Goal: Task Accomplishment & Management: Manage account settings

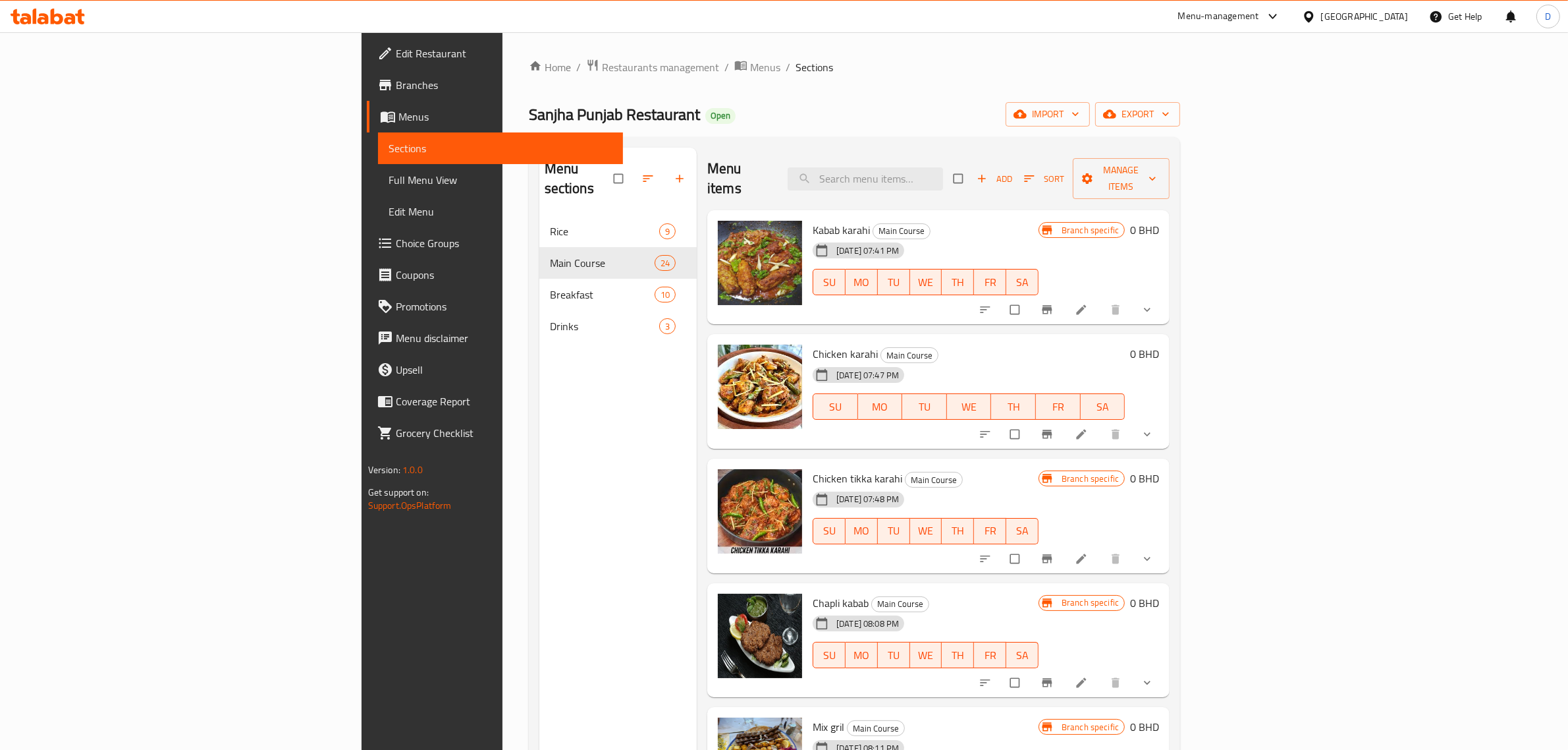
click at [1240, 21] on div "Menu-management" at bounding box center [1219, 16] width 81 height 16
click at [1196, 143] on div "Restaurant-Management" at bounding box center [1202, 147] width 103 height 15
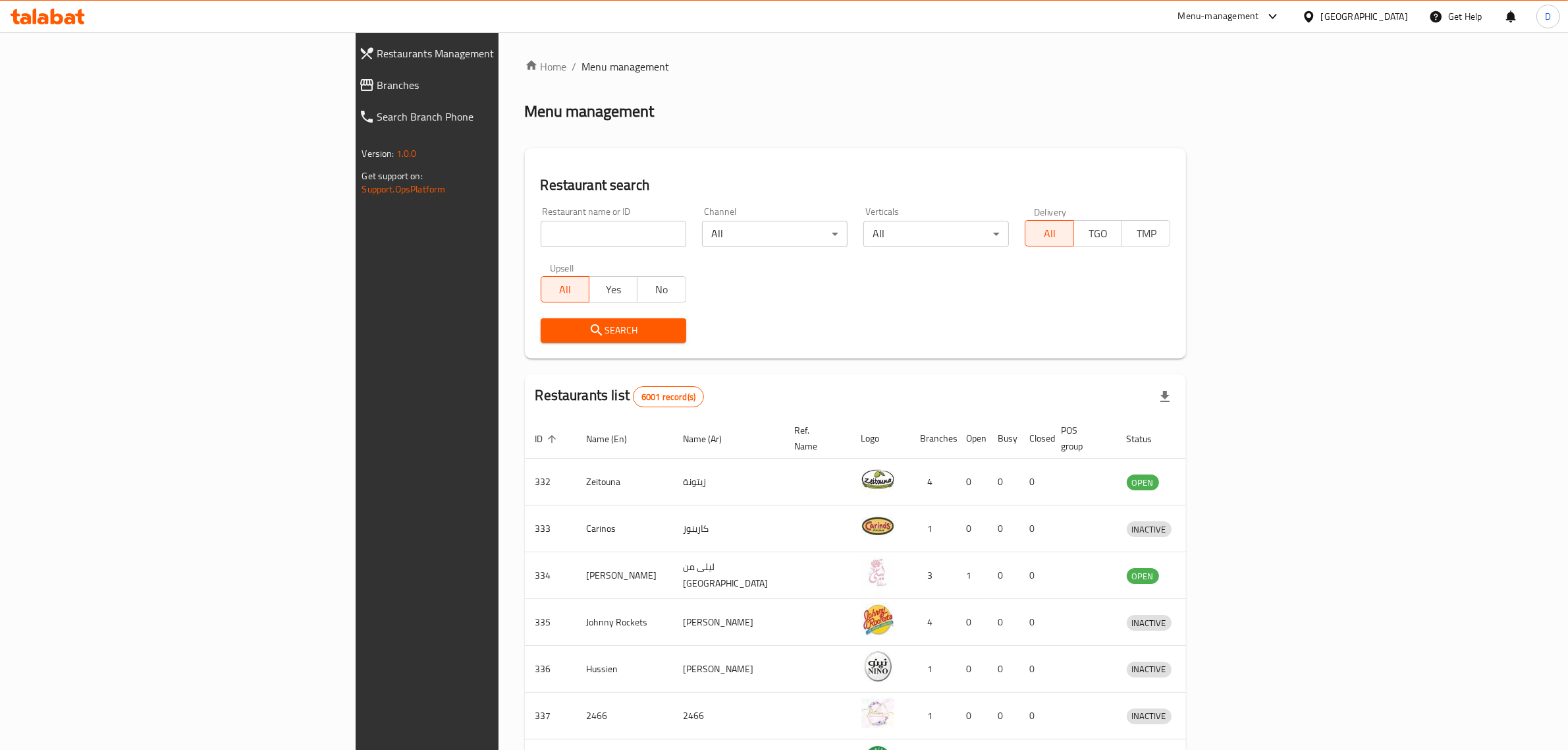
click at [541, 238] on input "search" at bounding box center [613, 234] width 146 height 26
type input "mumbai chilli"
click button "Search" at bounding box center [613, 330] width 146 height 25
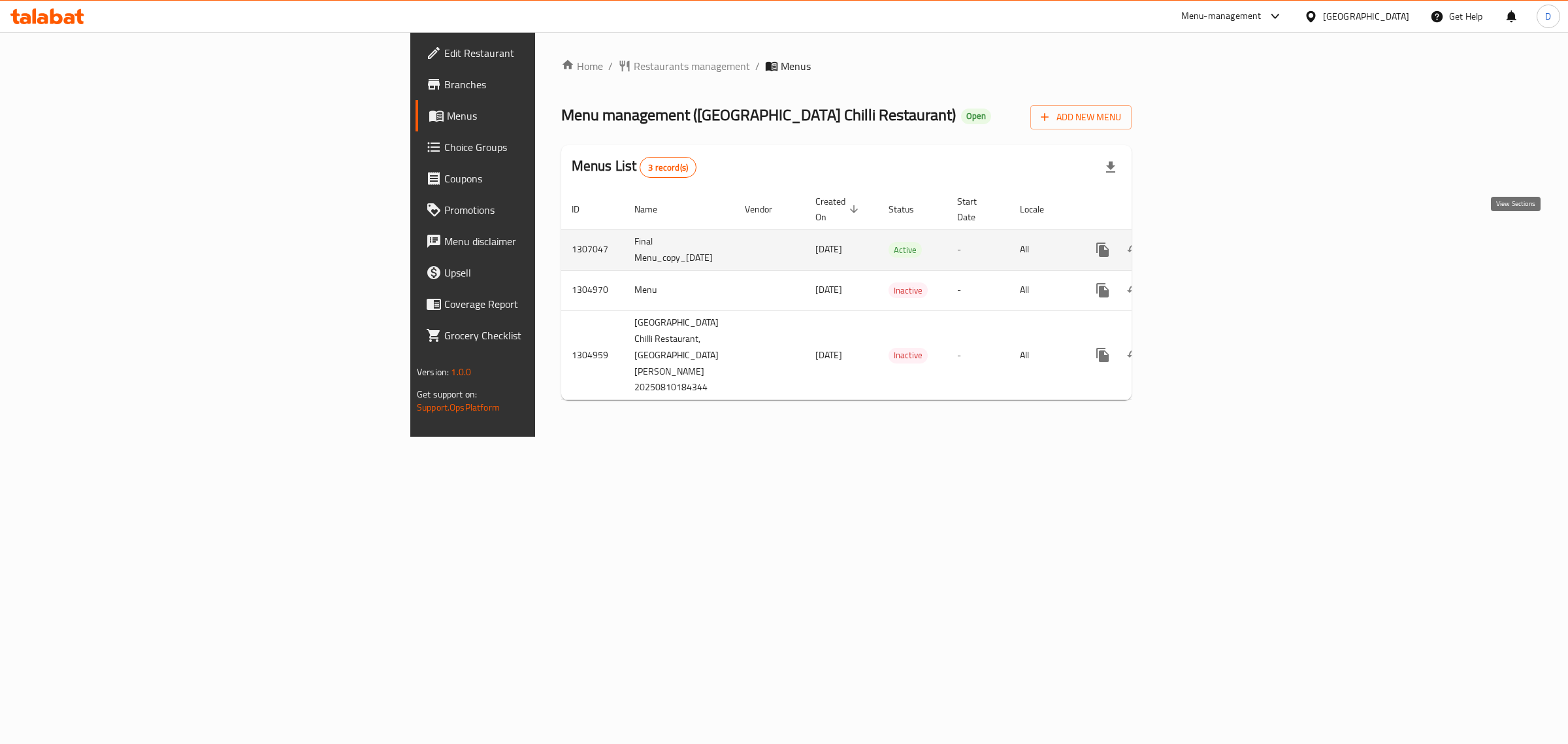
click at [1213, 234] on link "enhanced table" at bounding box center [1197, 249] width 31 height 31
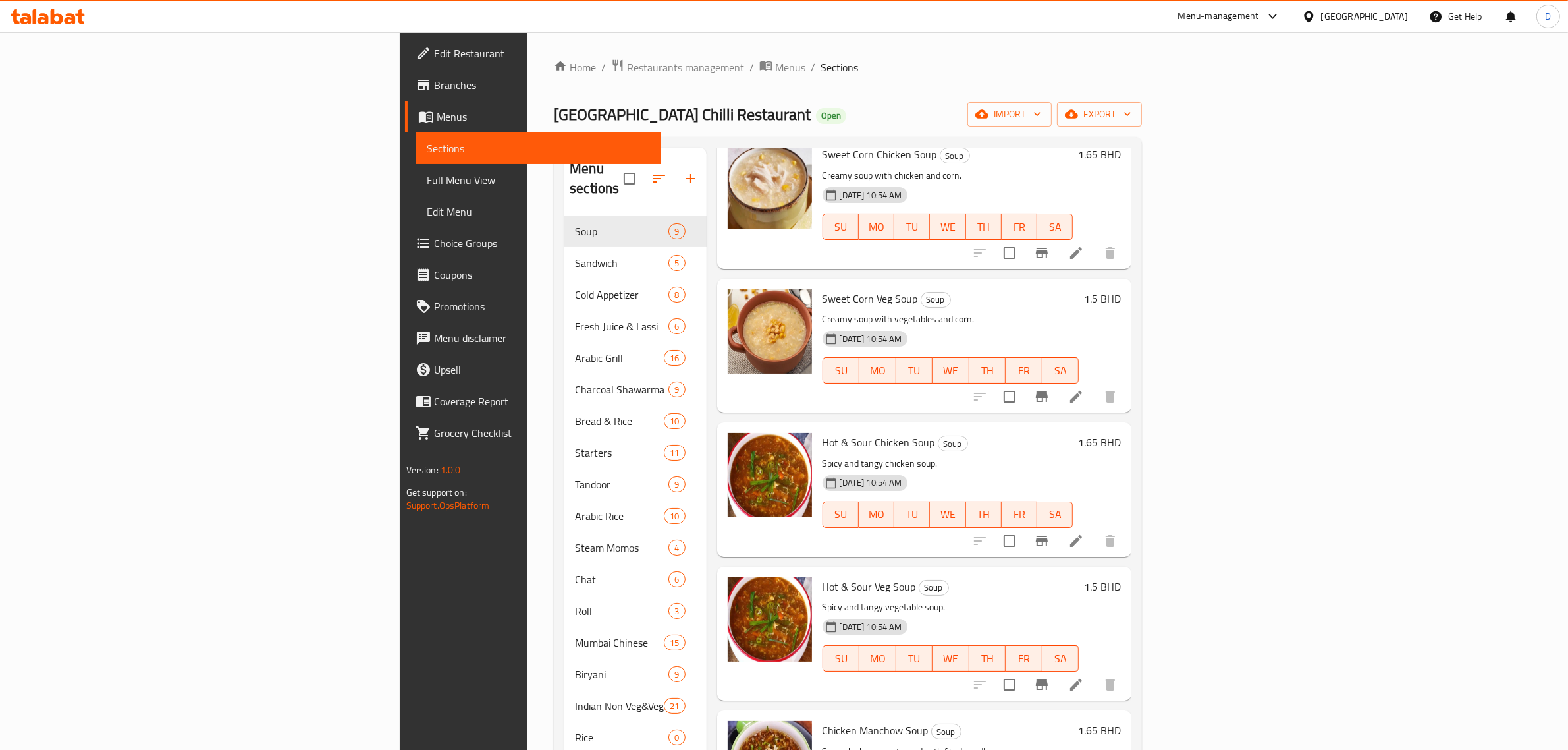
scroll to position [218, 0]
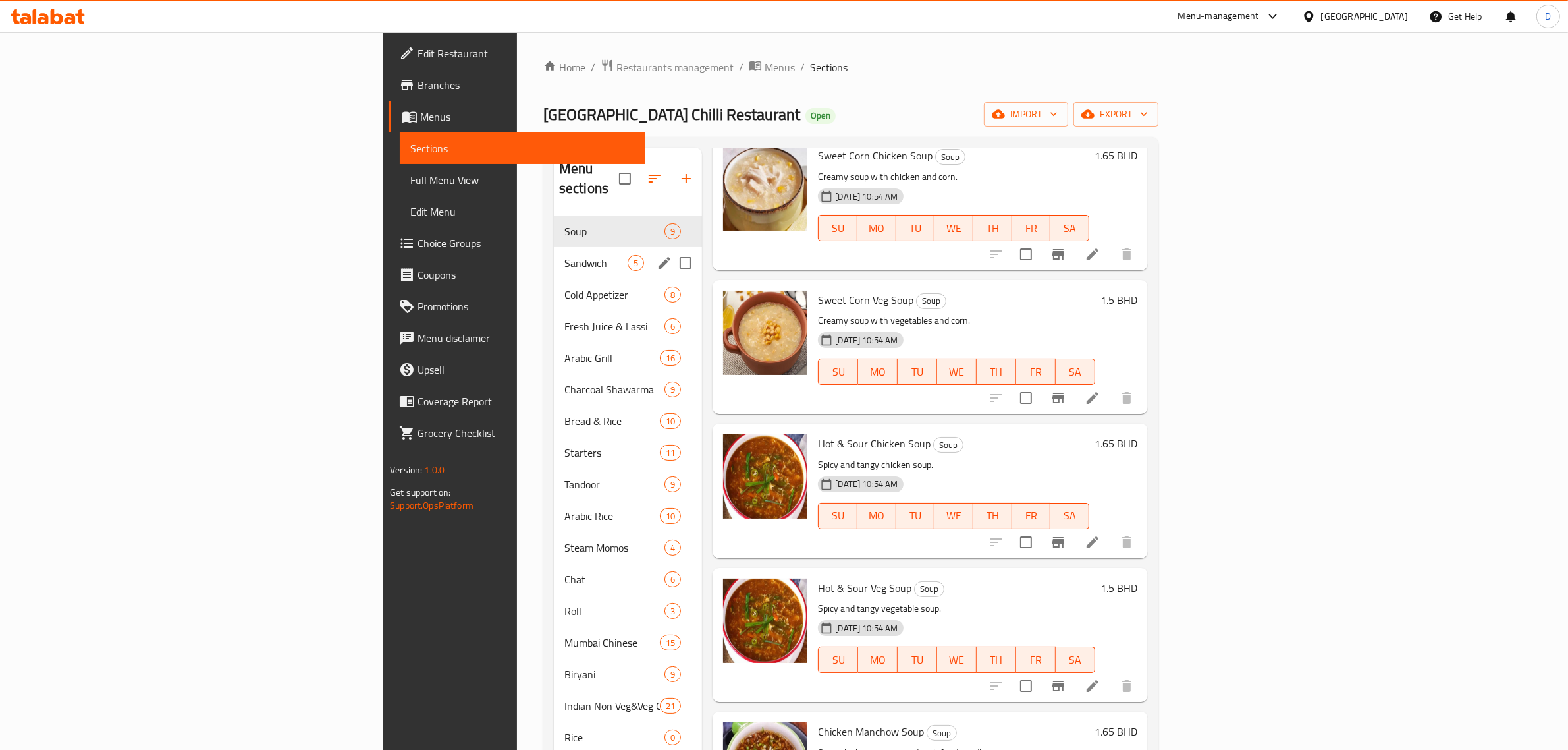
click at [564, 255] on span "Sandwich" at bounding box center [596, 262] width 63 height 16
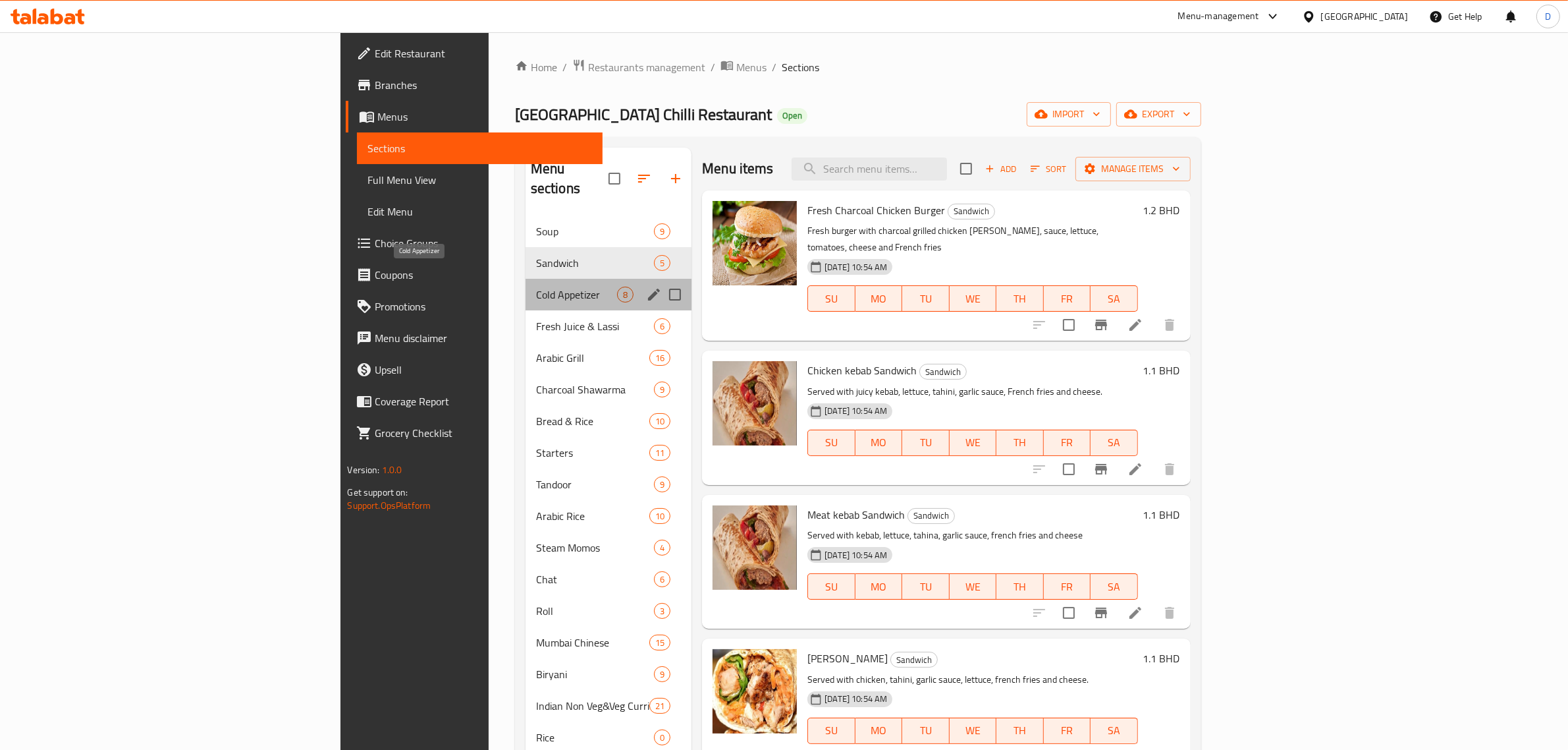
click at [536, 287] on span "Cold Appetizer" at bounding box center [577, 294] width 81 height 16
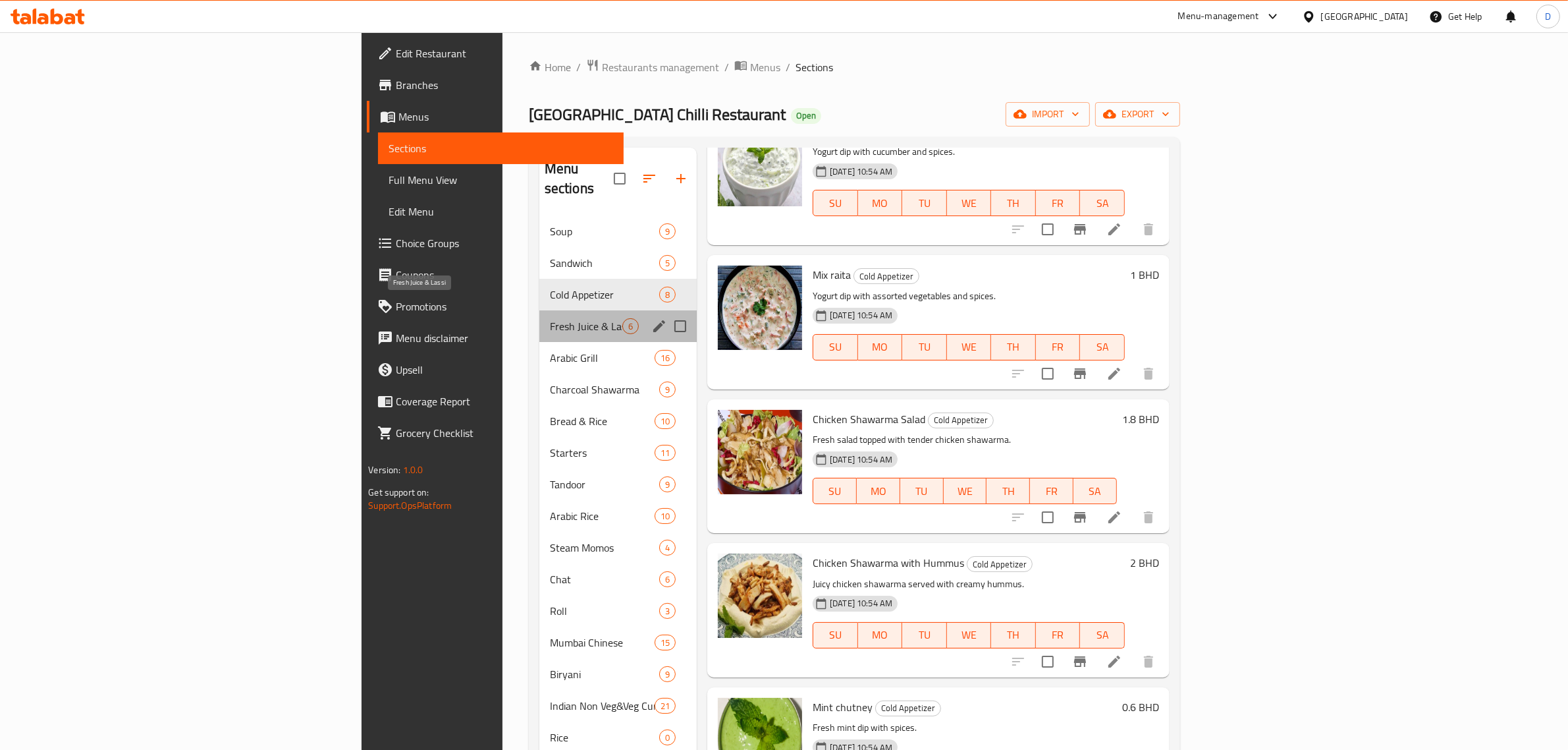
click at [550, 318] on span "Fresh Juice & Lassi" at bounding box center [586, 326] width 73 height 16
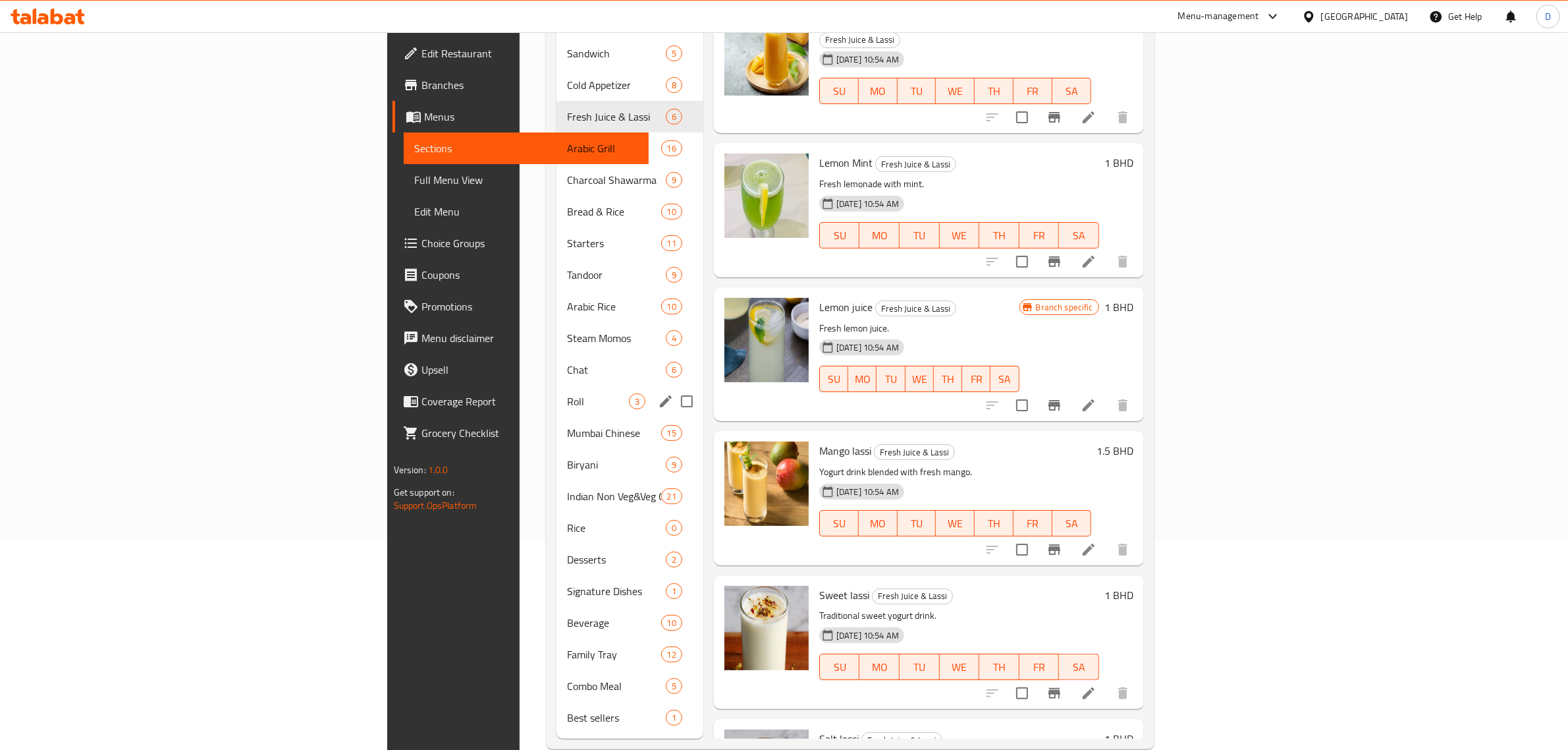
scroll to position [214, 0]
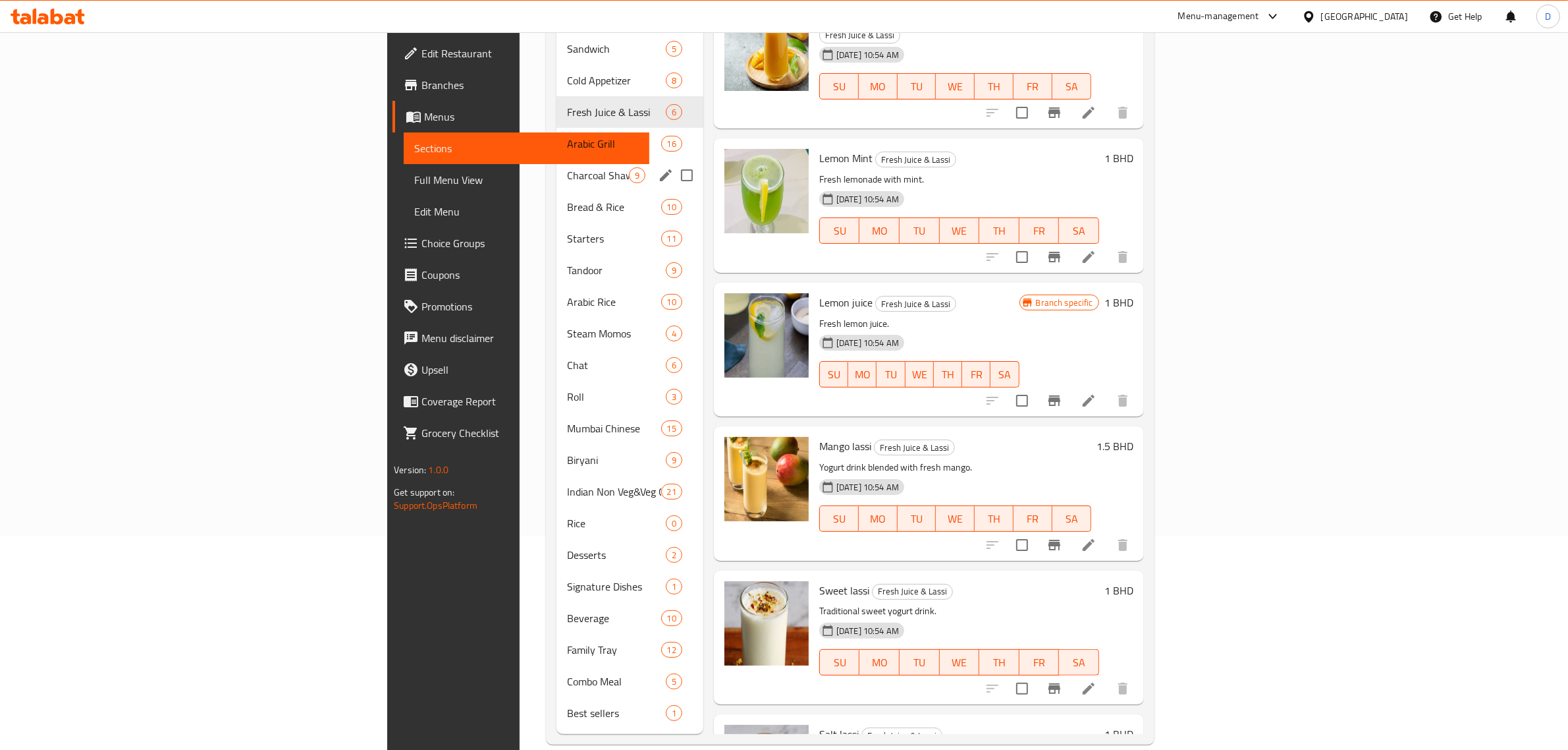
click at [567, 167] on span "Charcoal Shawarma" at bounding box center [597, 175] width 62 height 16
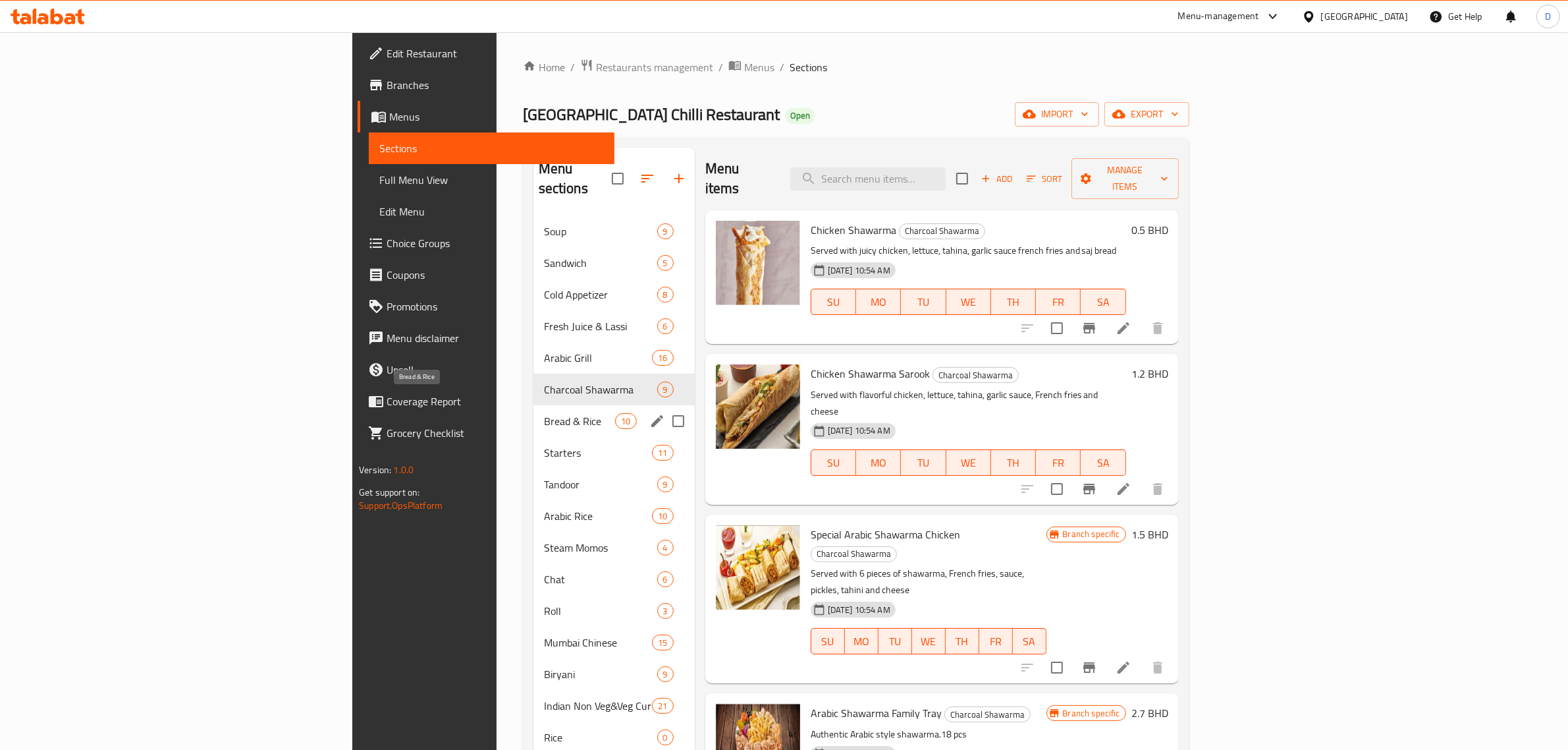
click at [544, 413] on span "Bread & Rice" at bounding box center [579, 420] width 72 height 16
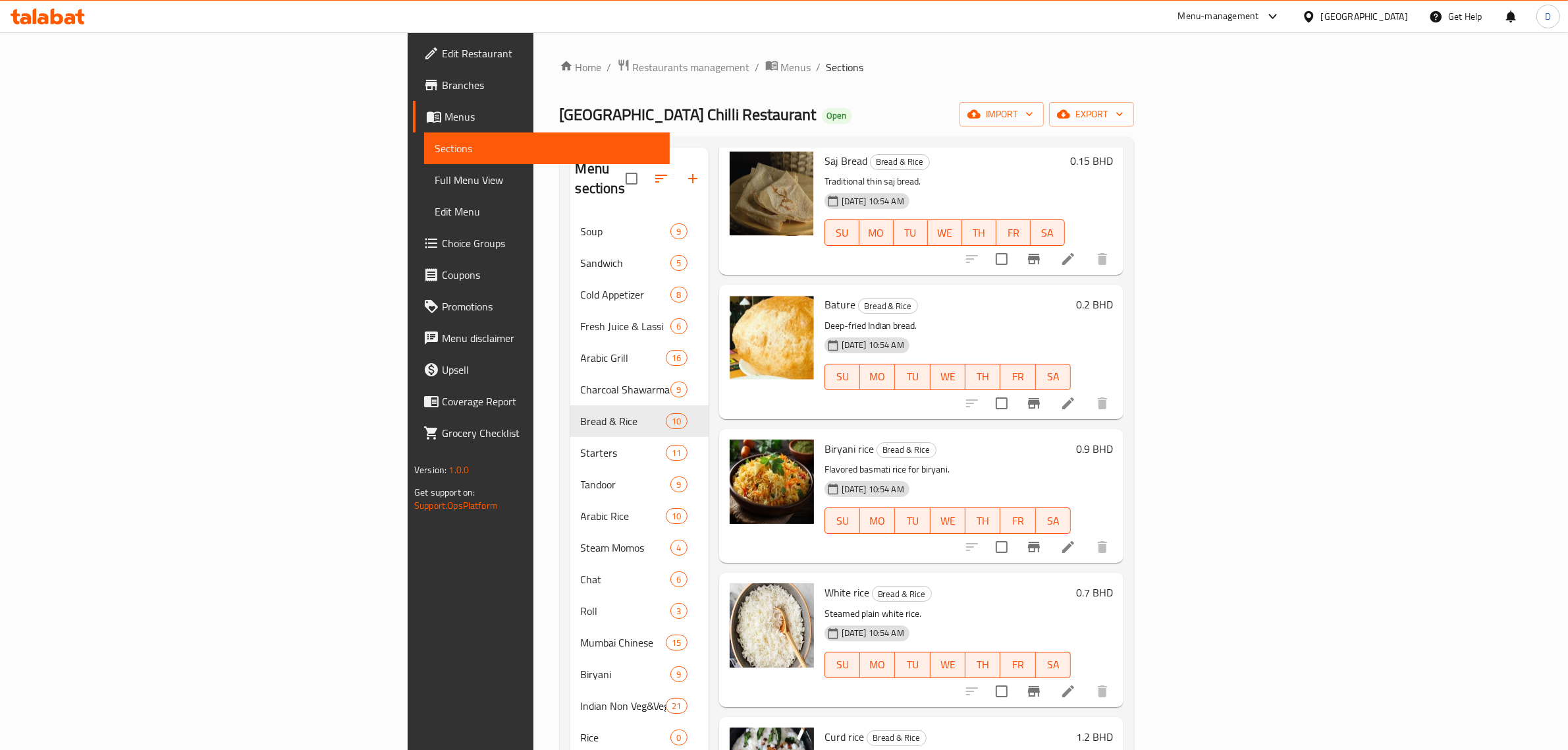
scroll to position [494, 0]
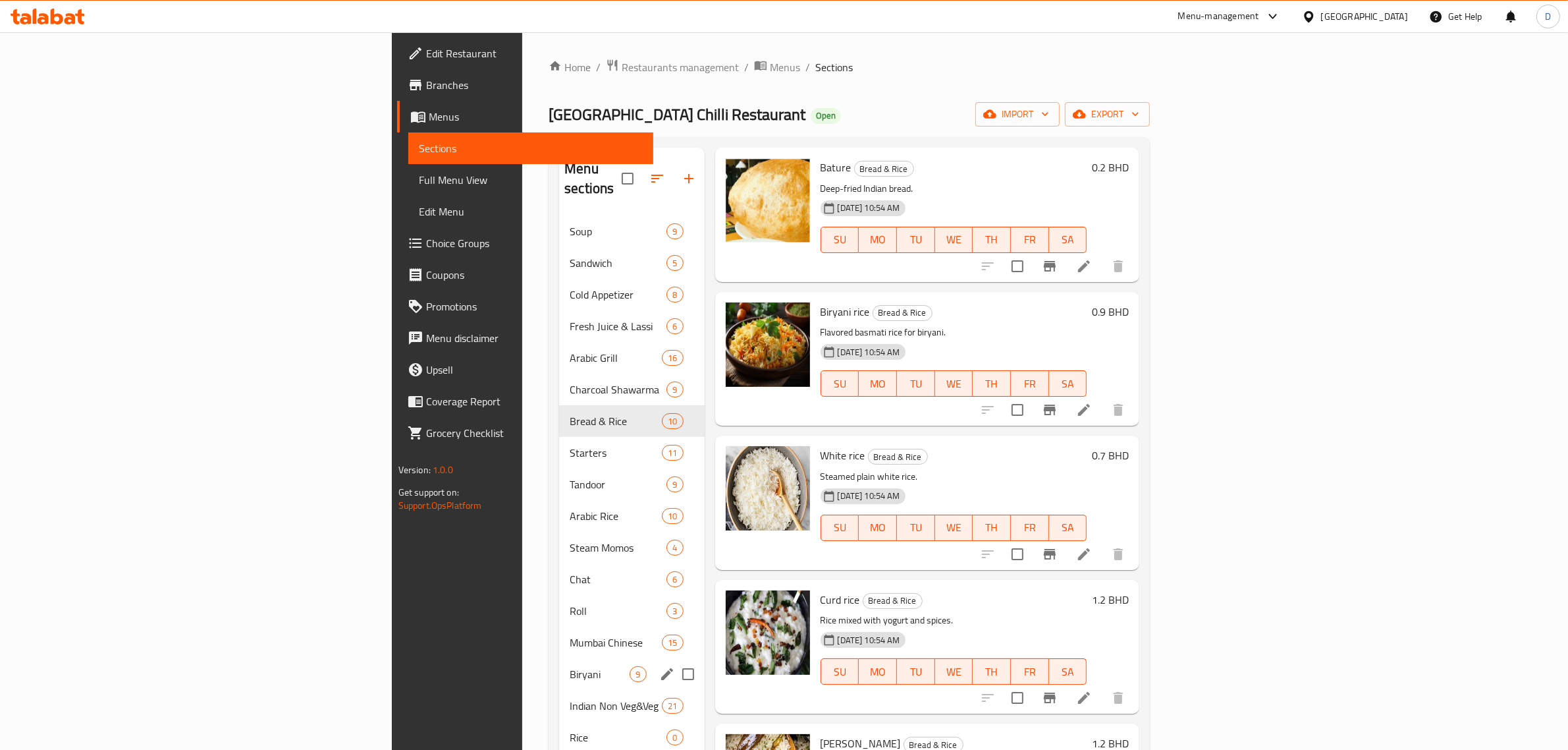
click at [559, 659] on div "Biryani 9" at bounding box center [632, 674] width 145 height 31
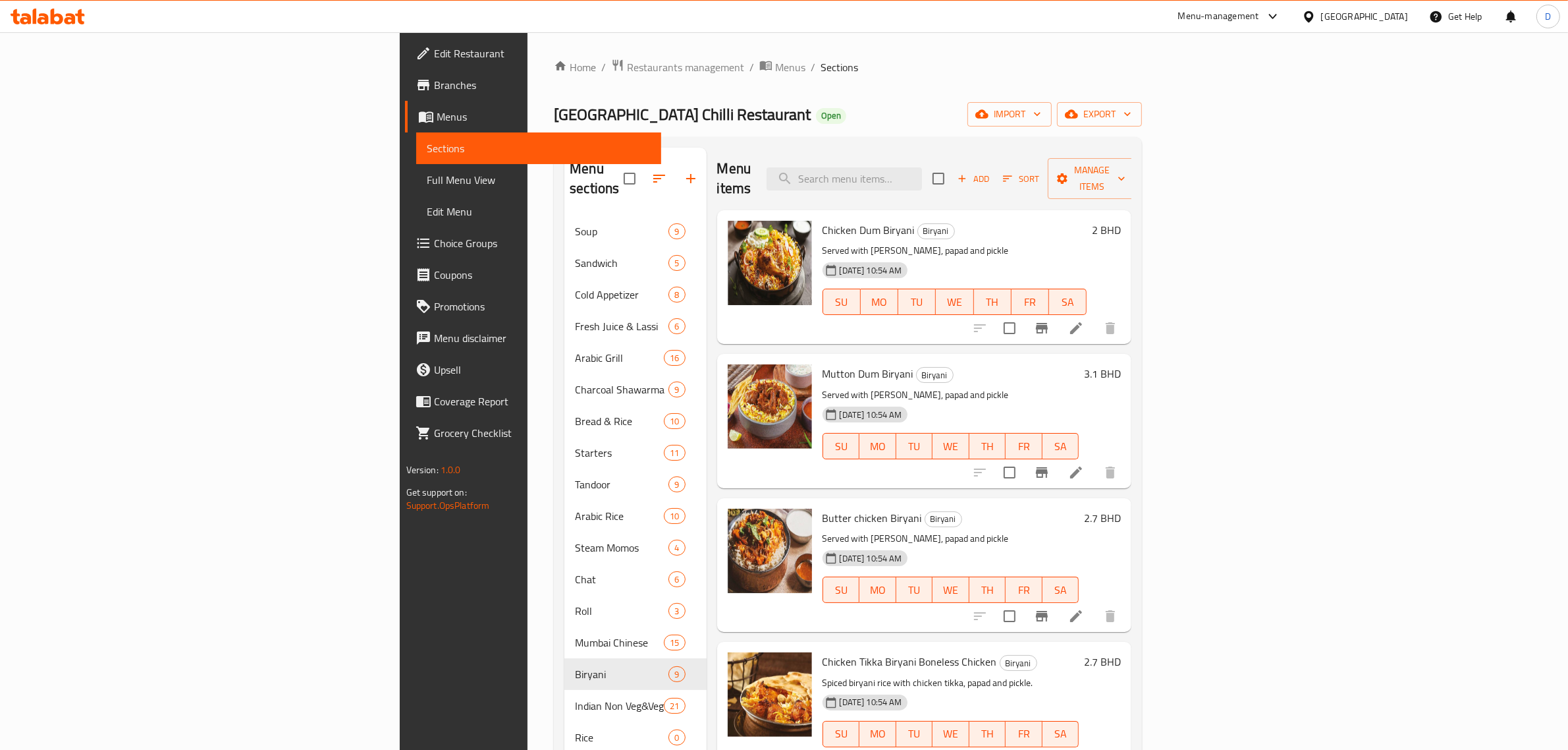
scroll to position [165, 0]
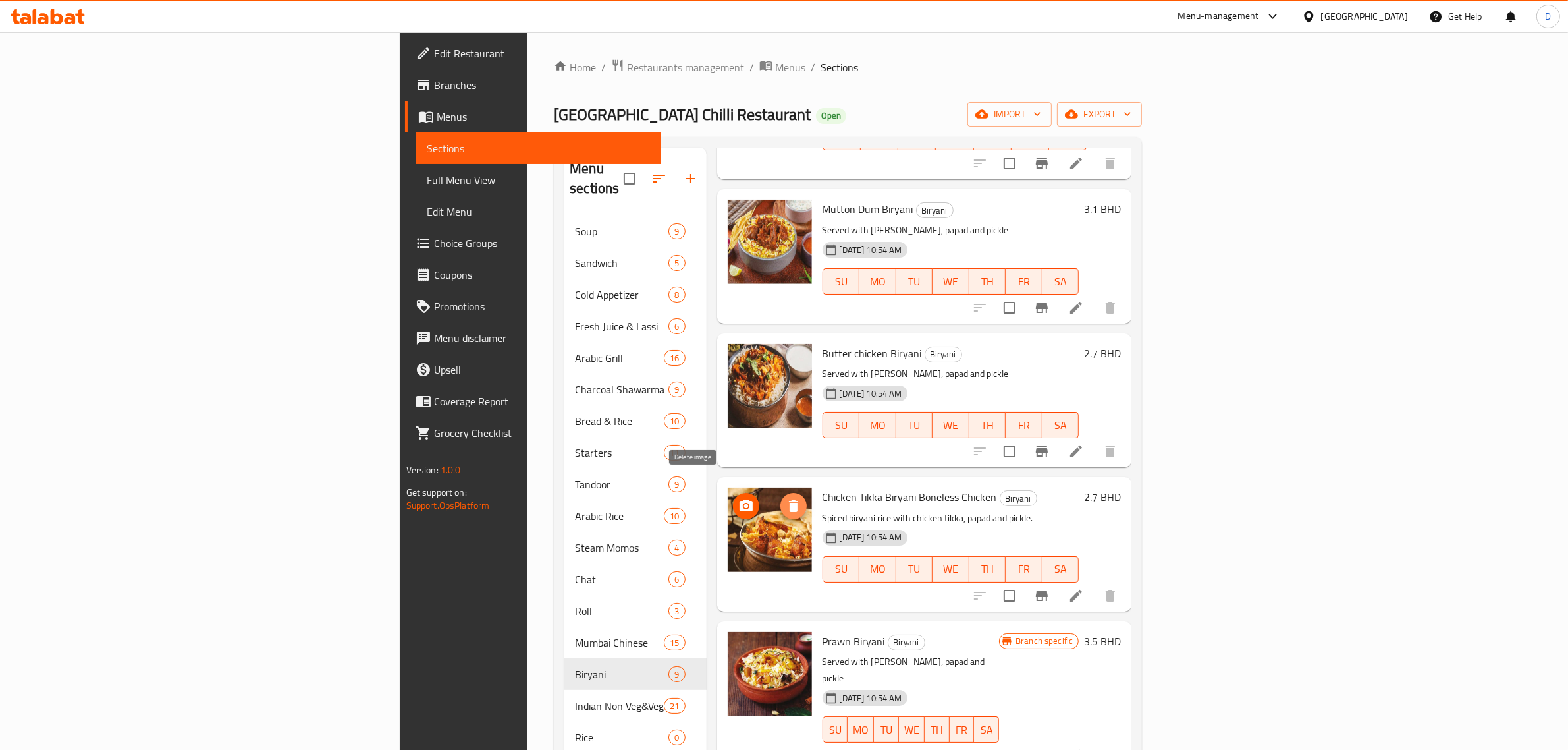
click at [780, 493] on button "delete image" at bounding box center [793, 506] width 26 height 26
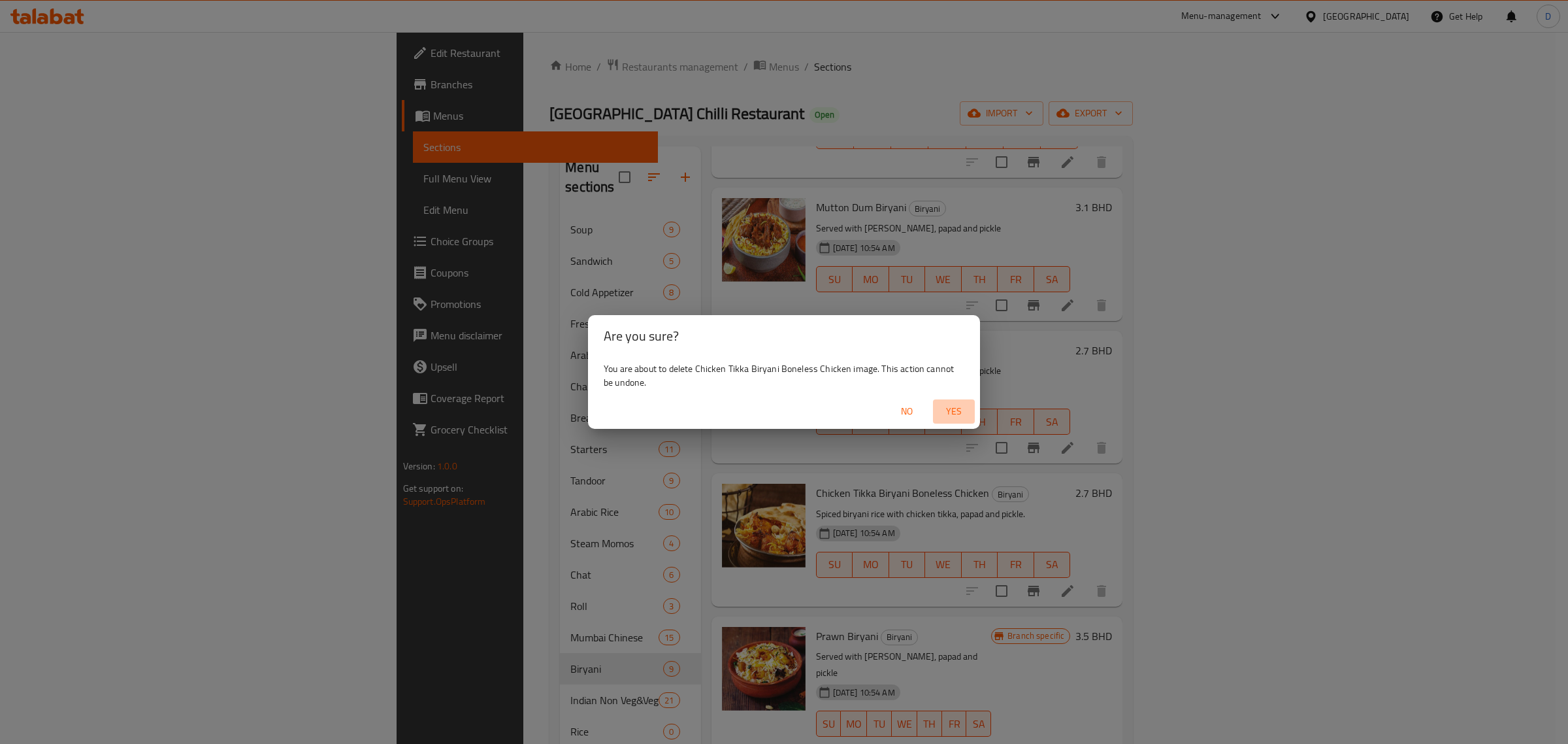
click at [949, 404] on span "Yes" at bounding box center [954, 411] width 31 height 16
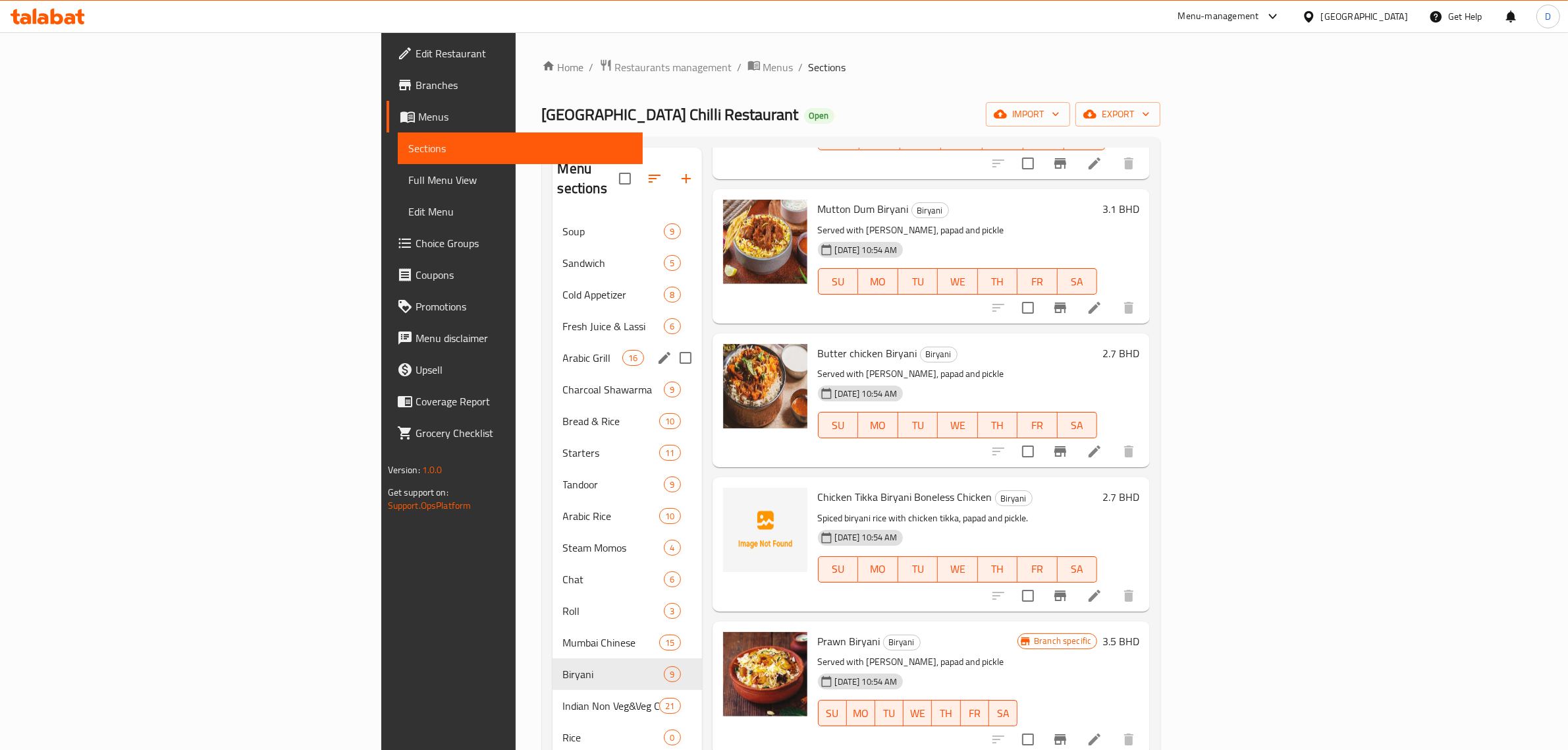
click at [553, 342] on div "Arabic Grill 16" at bounding box center [627, 358] width 149 height 31
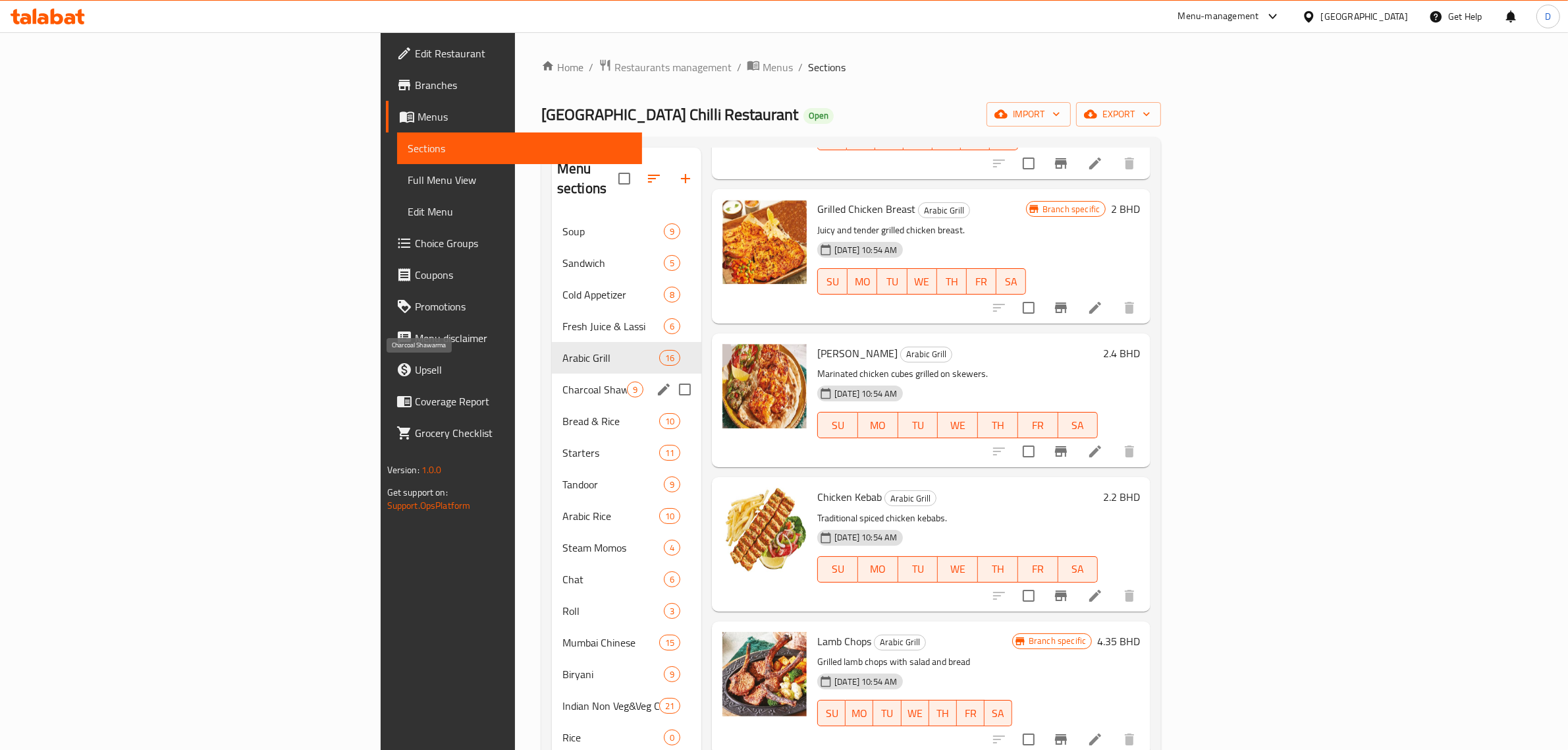
click at [563, 382] on span "Charcoal Shawarma" at bounding box center [595, 389] width 64 height 16
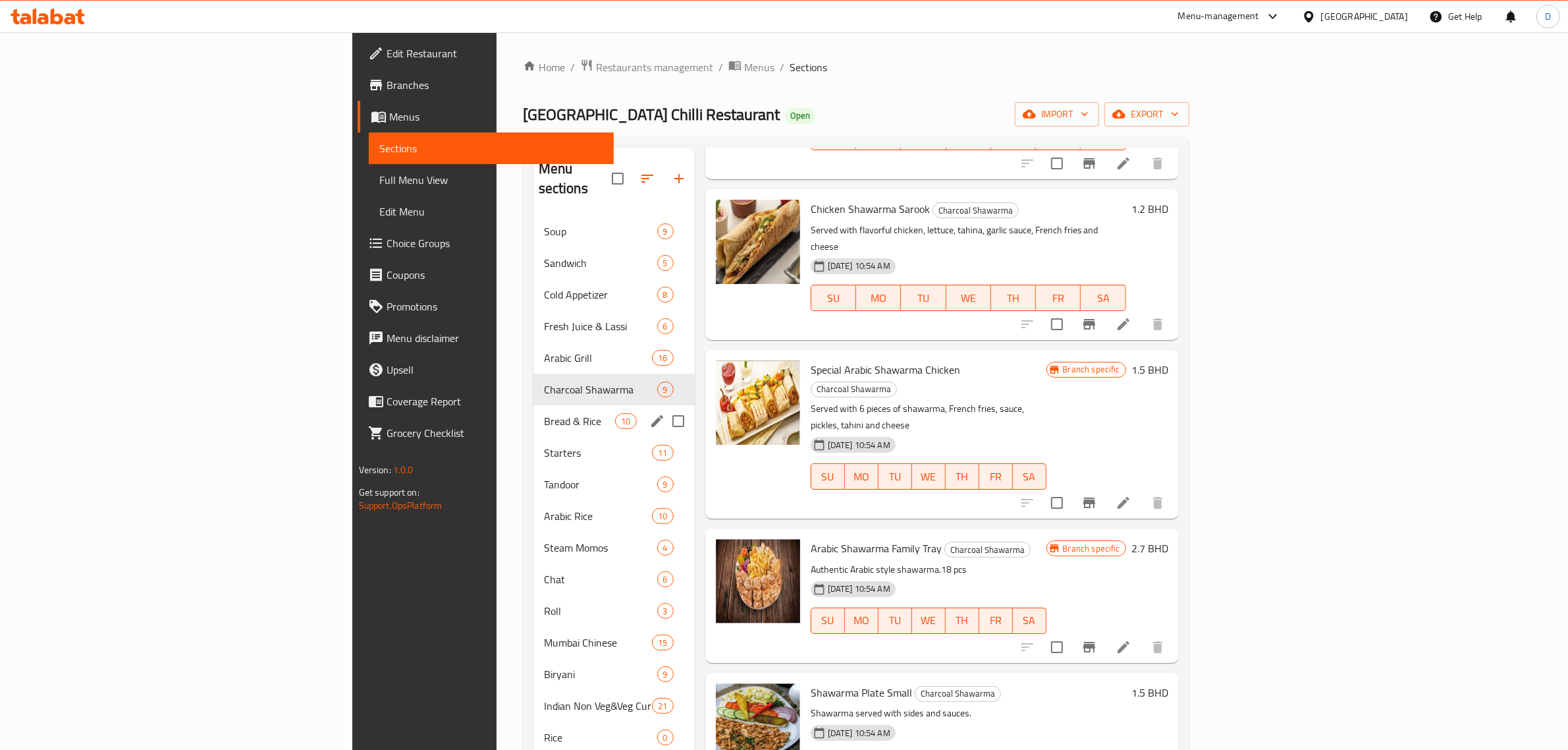
click at [533, 405] on div "Bread & Rice 10" at bounding box center [614, 421] width 161 height 31
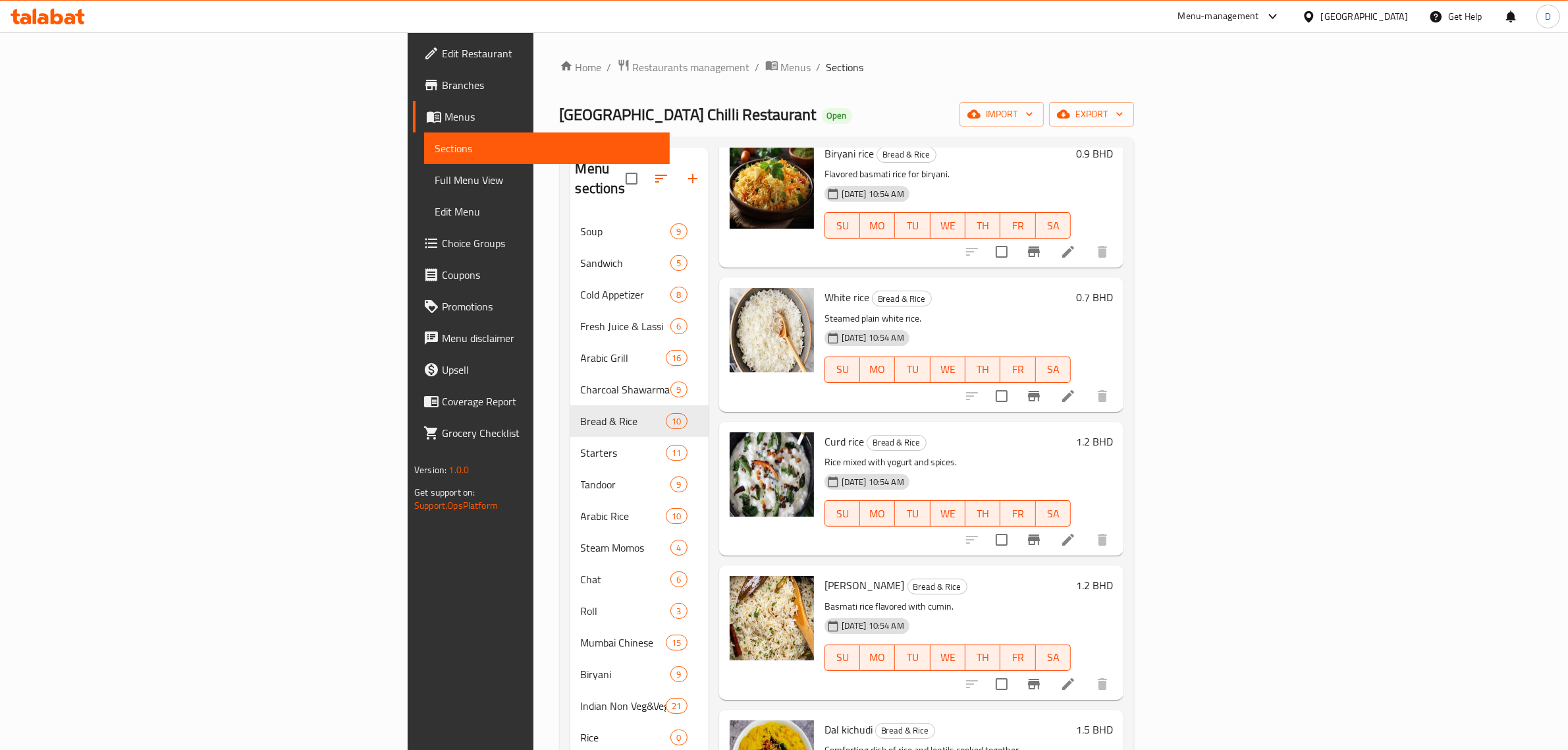
scroll to position [672, 0]
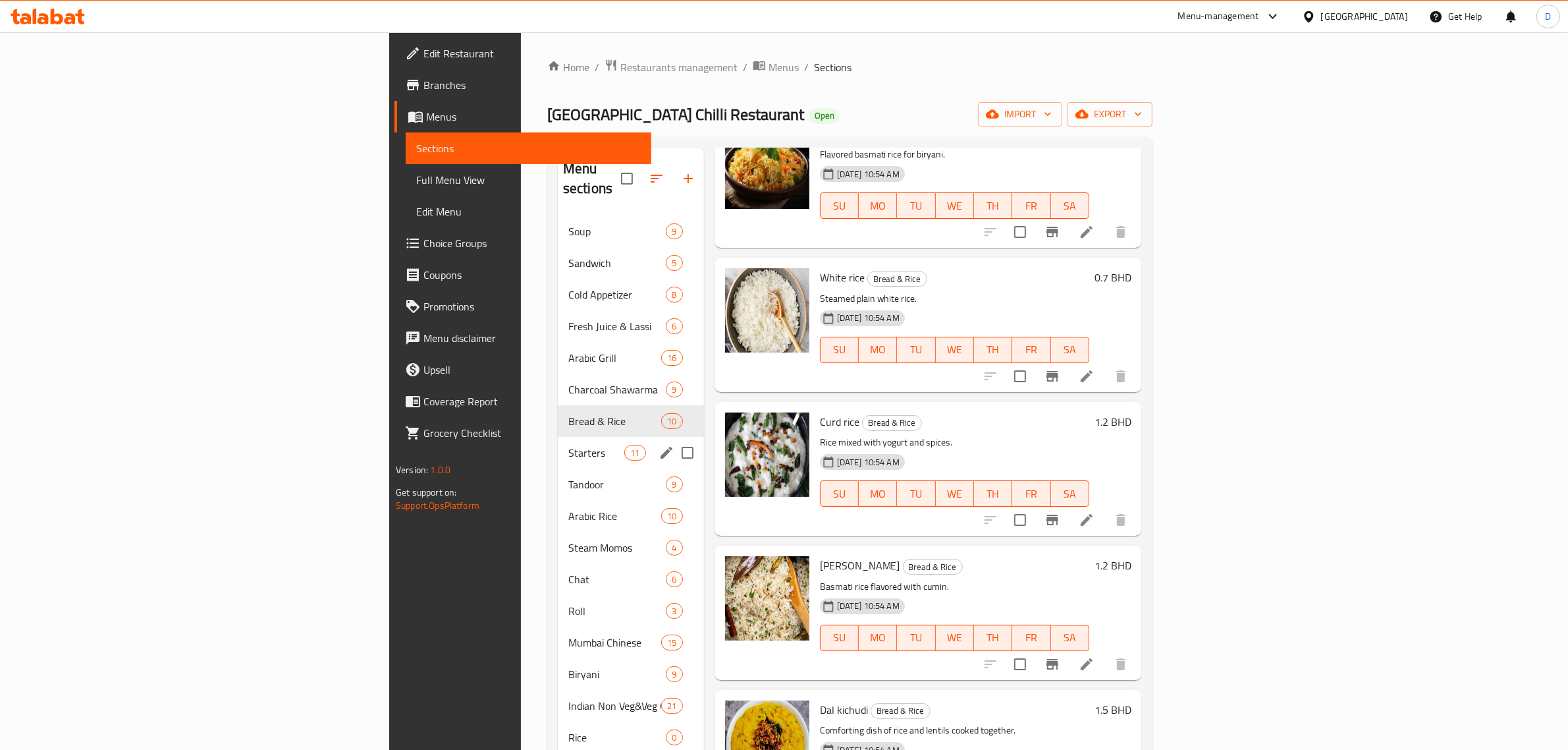
click at [569, 445] on span "Starters" at bounding box center [597, 452] width 56 height 16
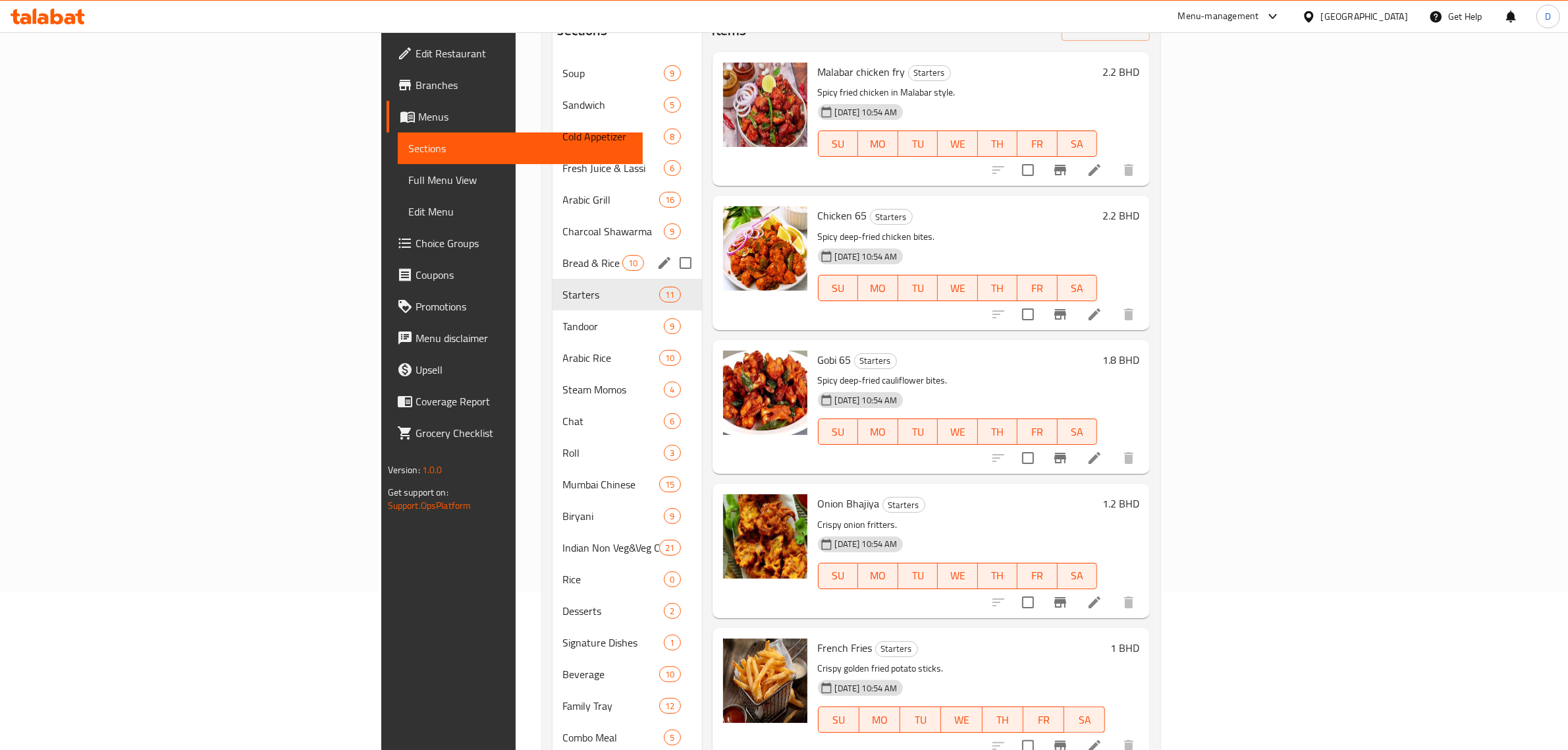
scroll to position [132, 0]
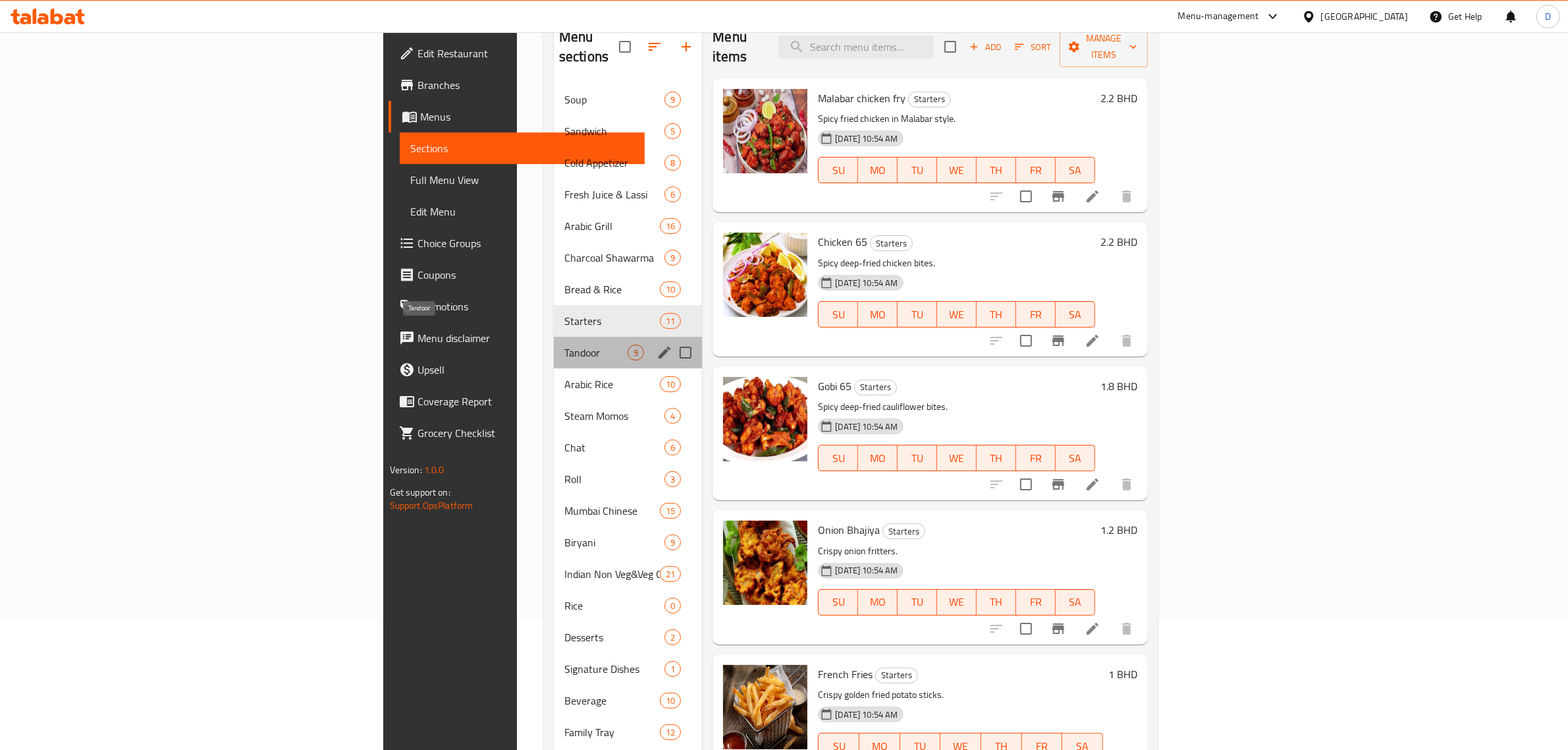
click at [564, 345] on span "Tandoor" at bounding box center [596, 352] width 63 height 16
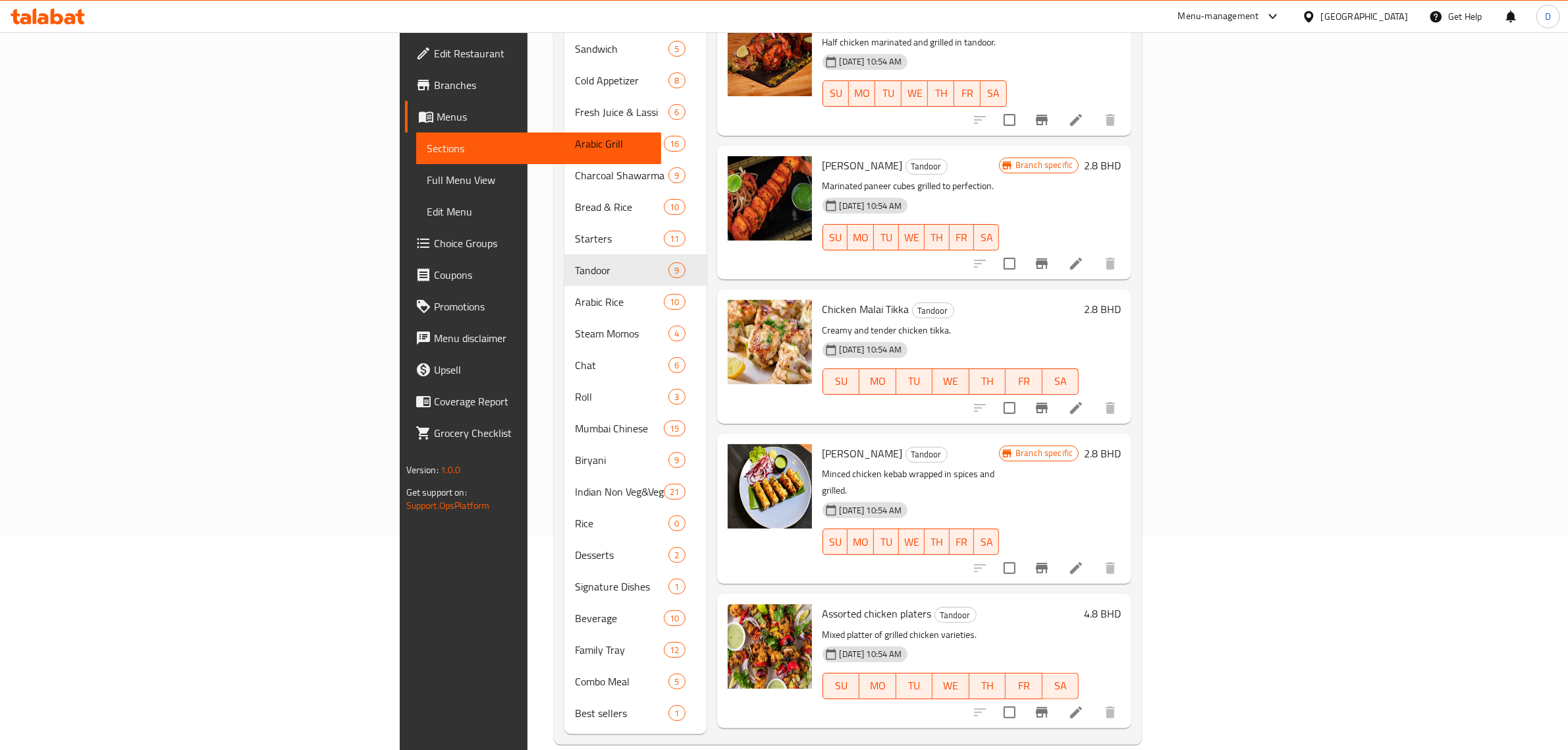
scroll to position [382, 0]
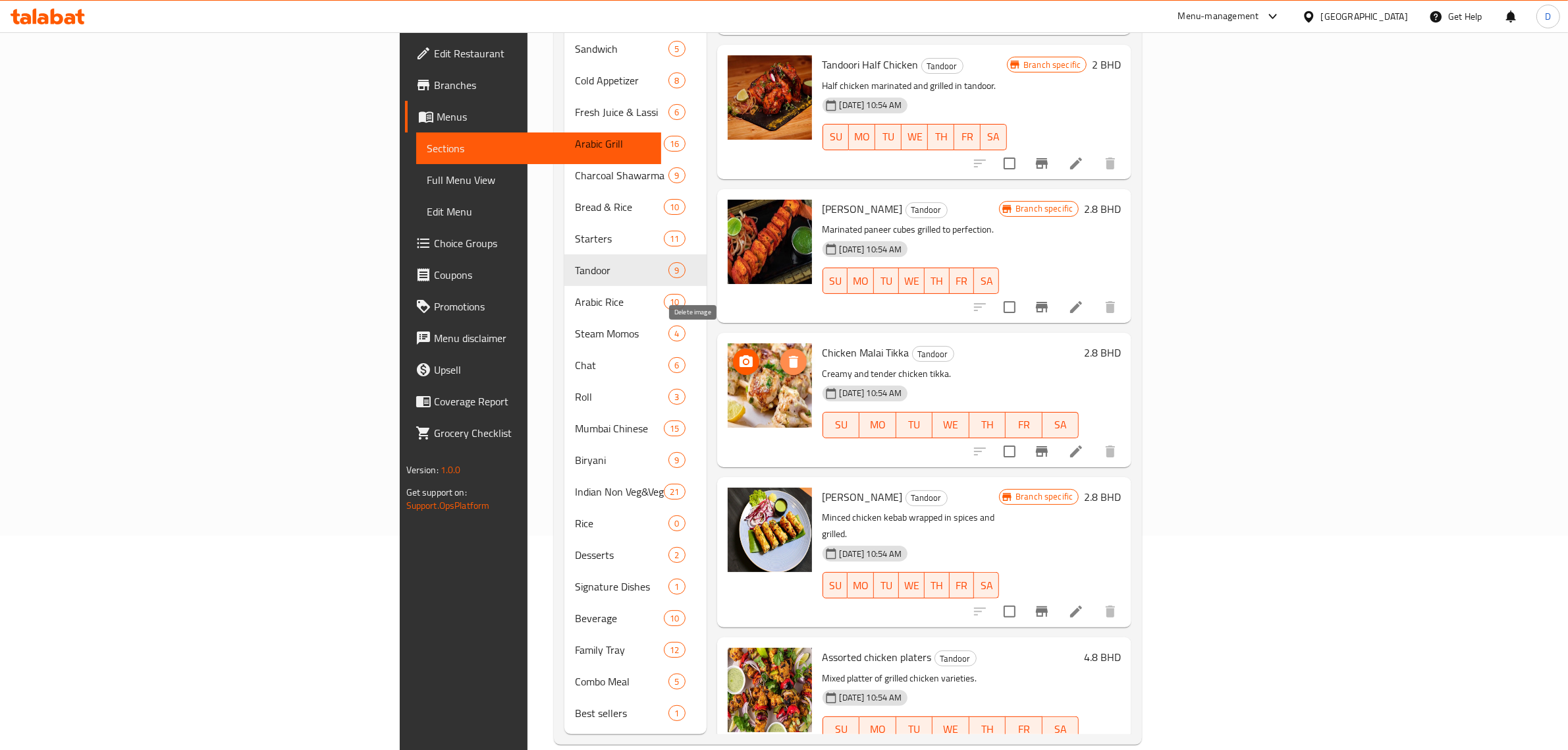
click at [786, 354] on icon "delete image" at bounding box center [793, 361] width 16 height 16
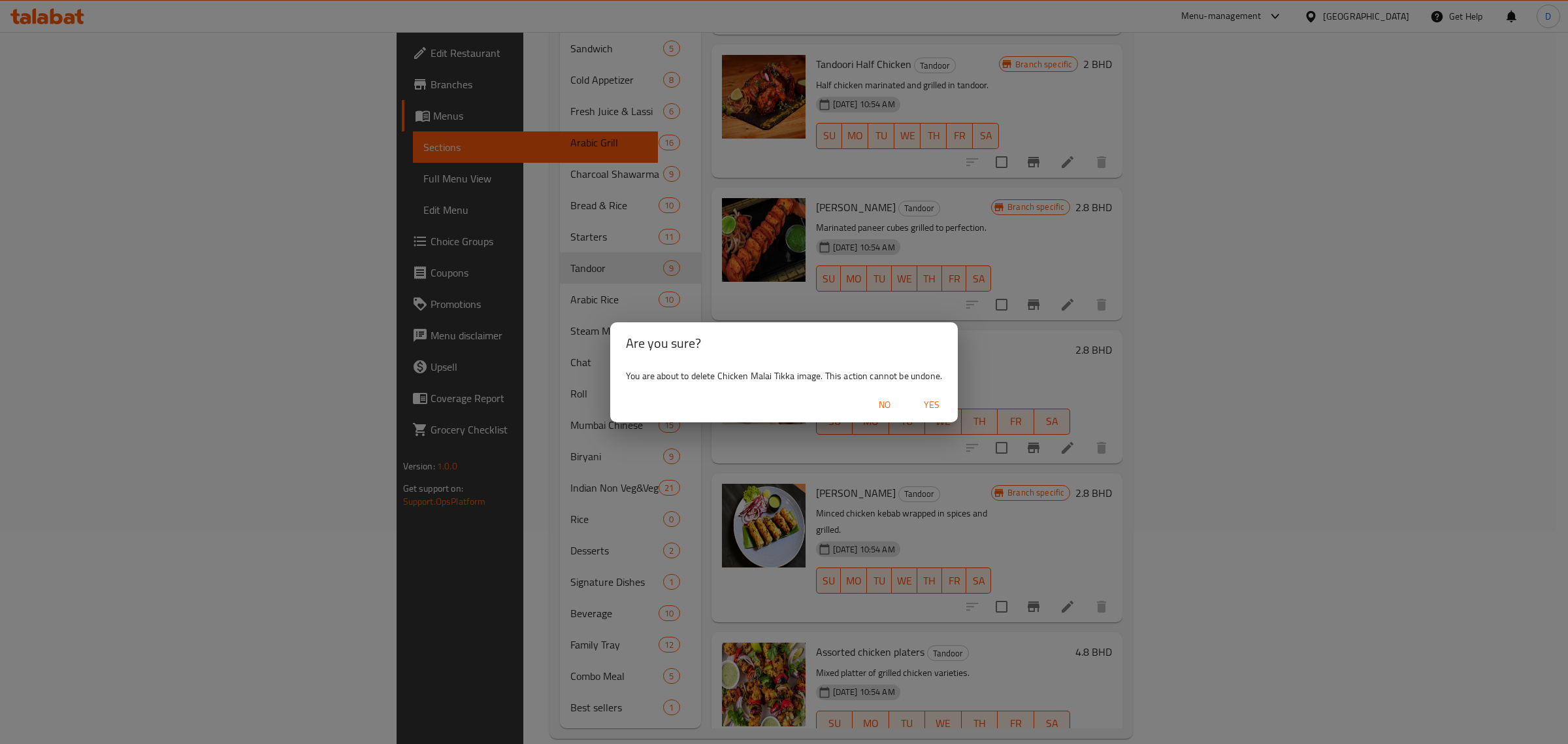
click at [943, 409] on span "Yes" at bounding box center [932, 405] width 31 height 16
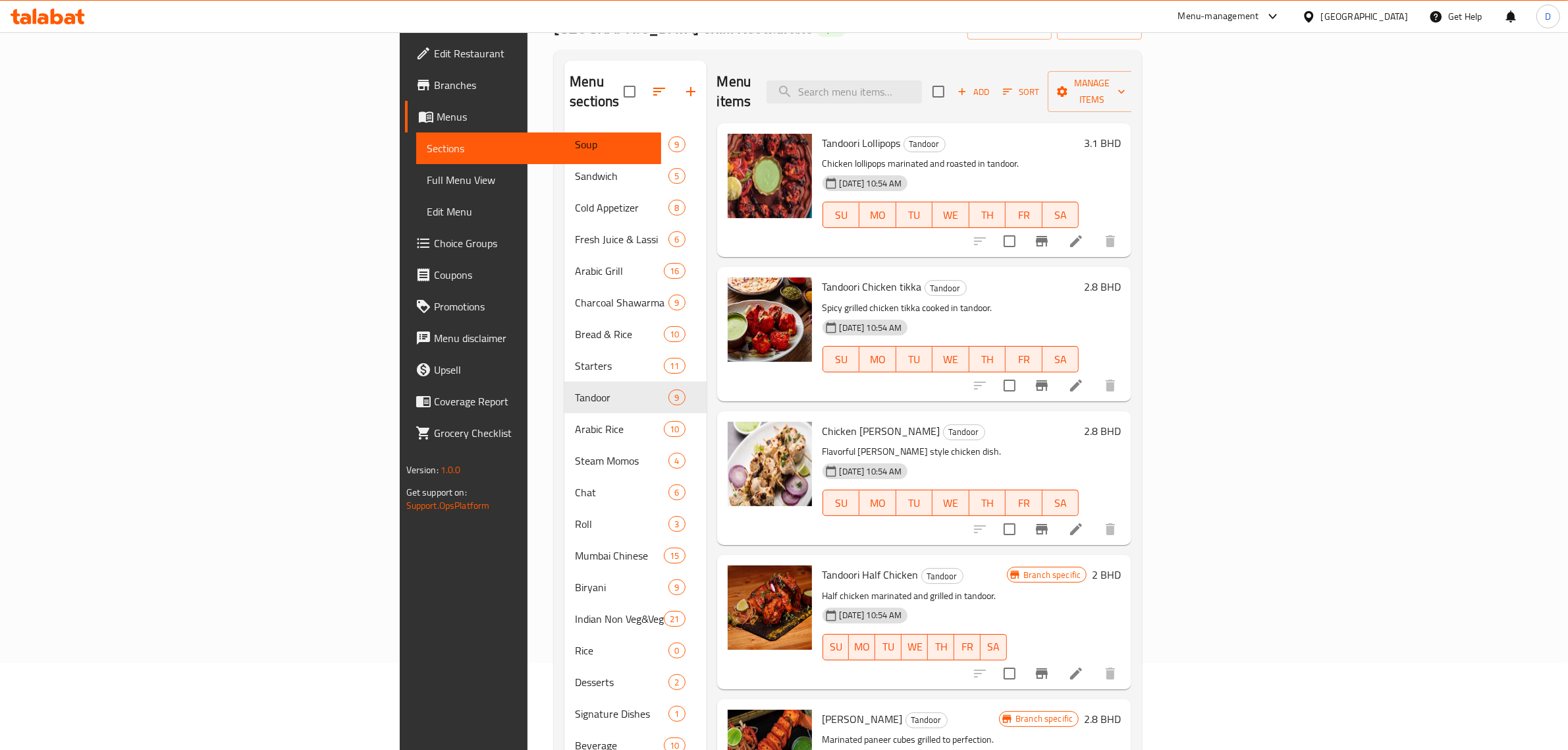
scroll to position [49, 0]
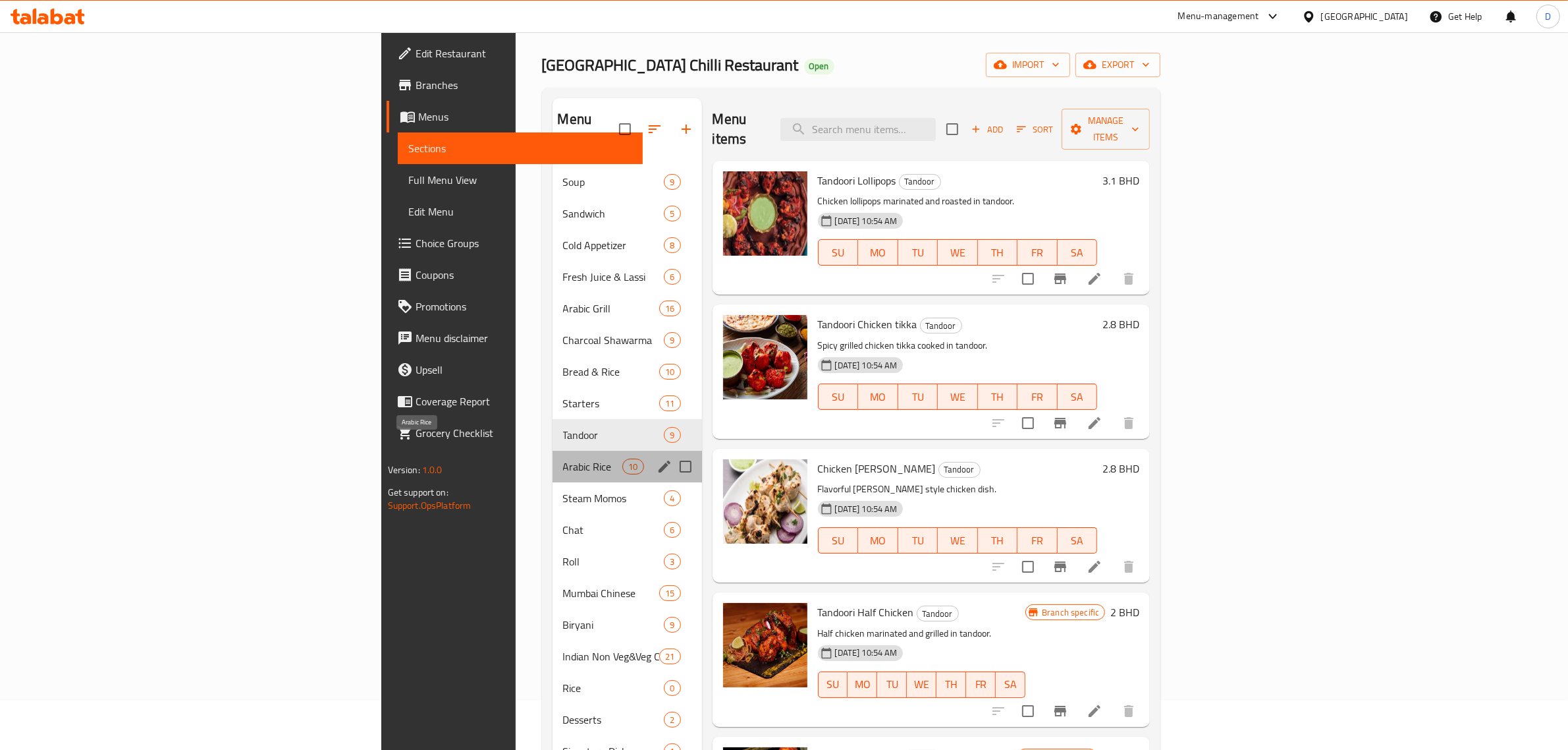
click at [563, 458] on span "Arabic Rice" at bounding box center [592, 466] width 60 height 16
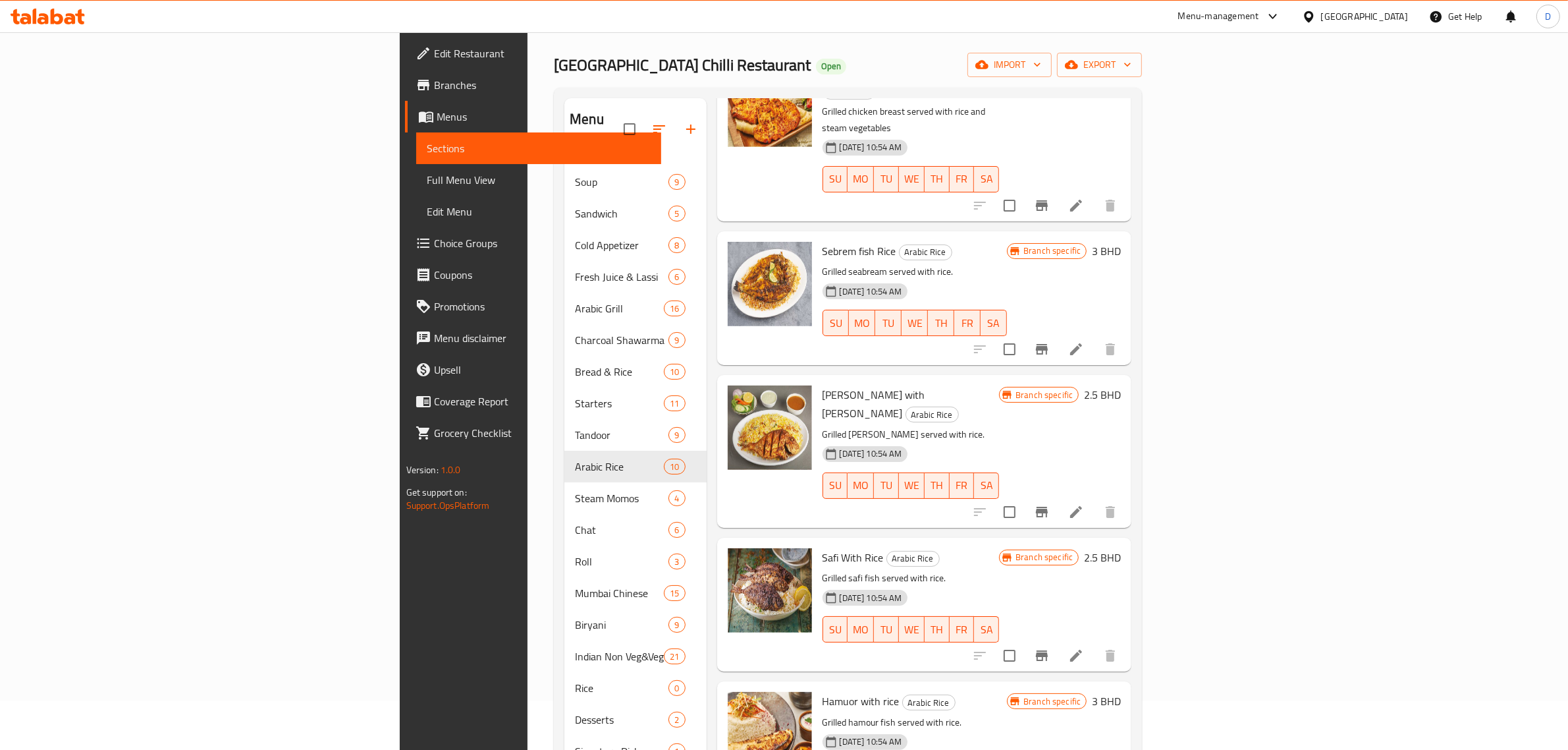
scroll to position [691, 0]
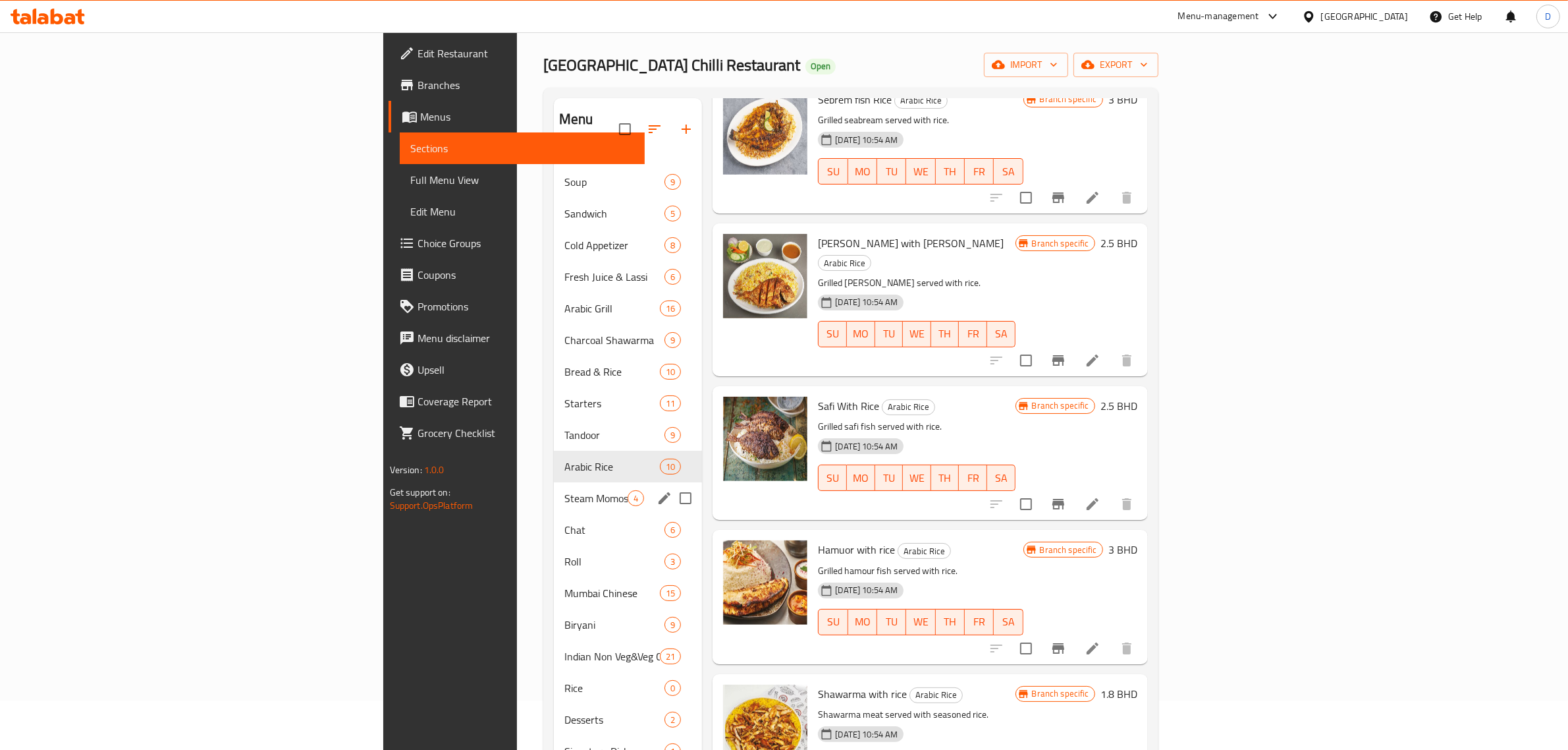
click at [554, 486] on div "Steam Momos 4" at bounding box center [628, 498] width 148 height 31
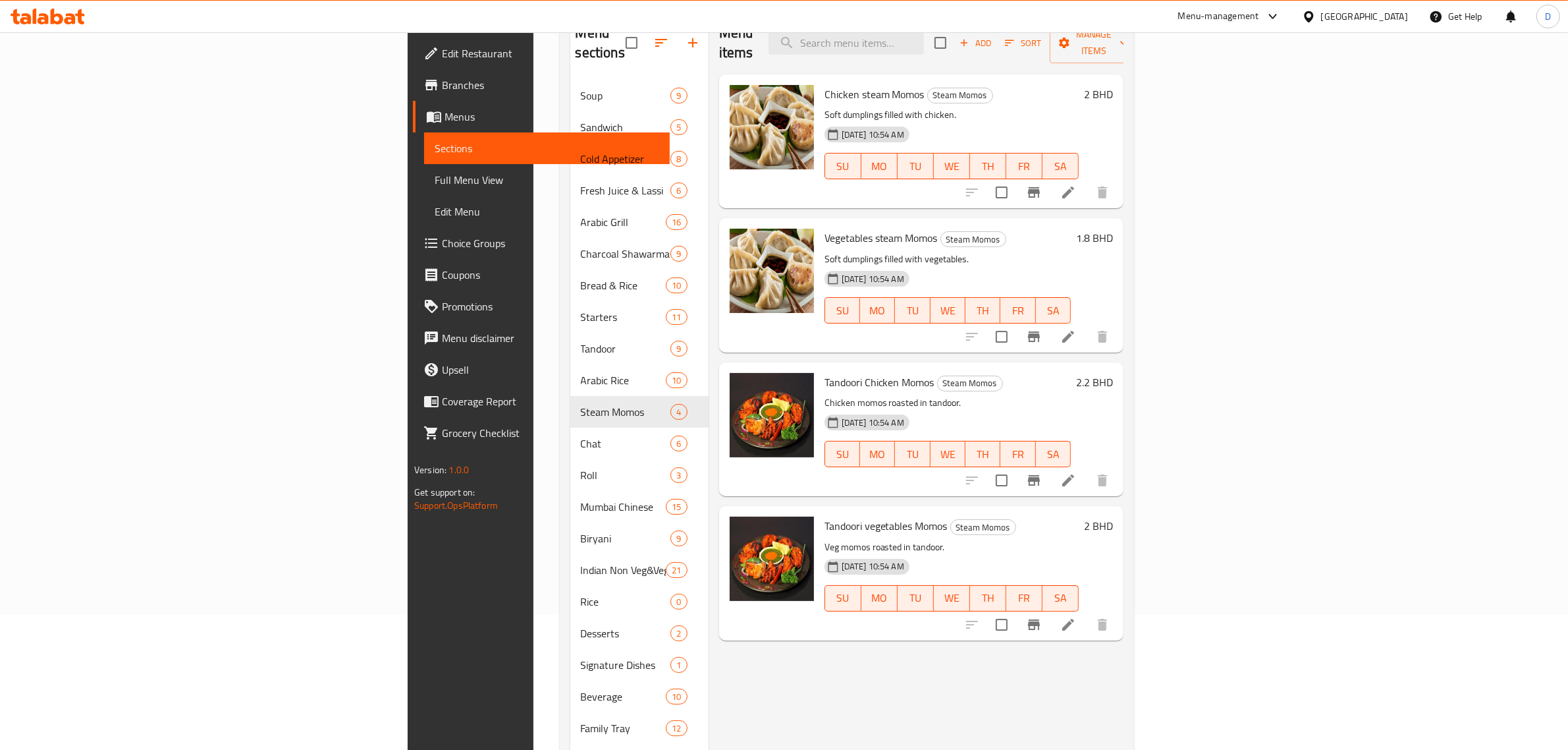
scroll to position [165, 0]
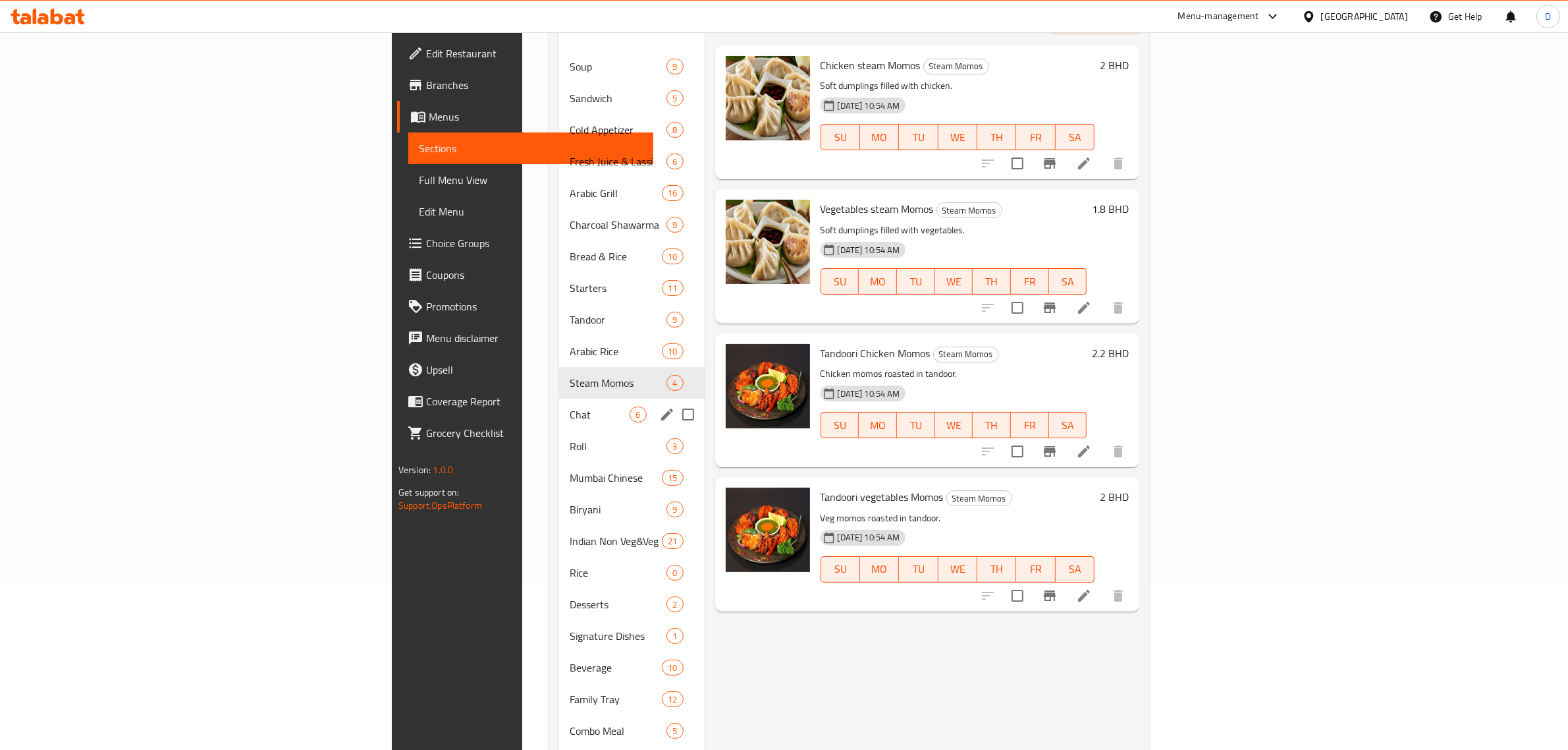
click at [569, 406] on span "Chat" at bounding box center [599, 414] width 60 height 16
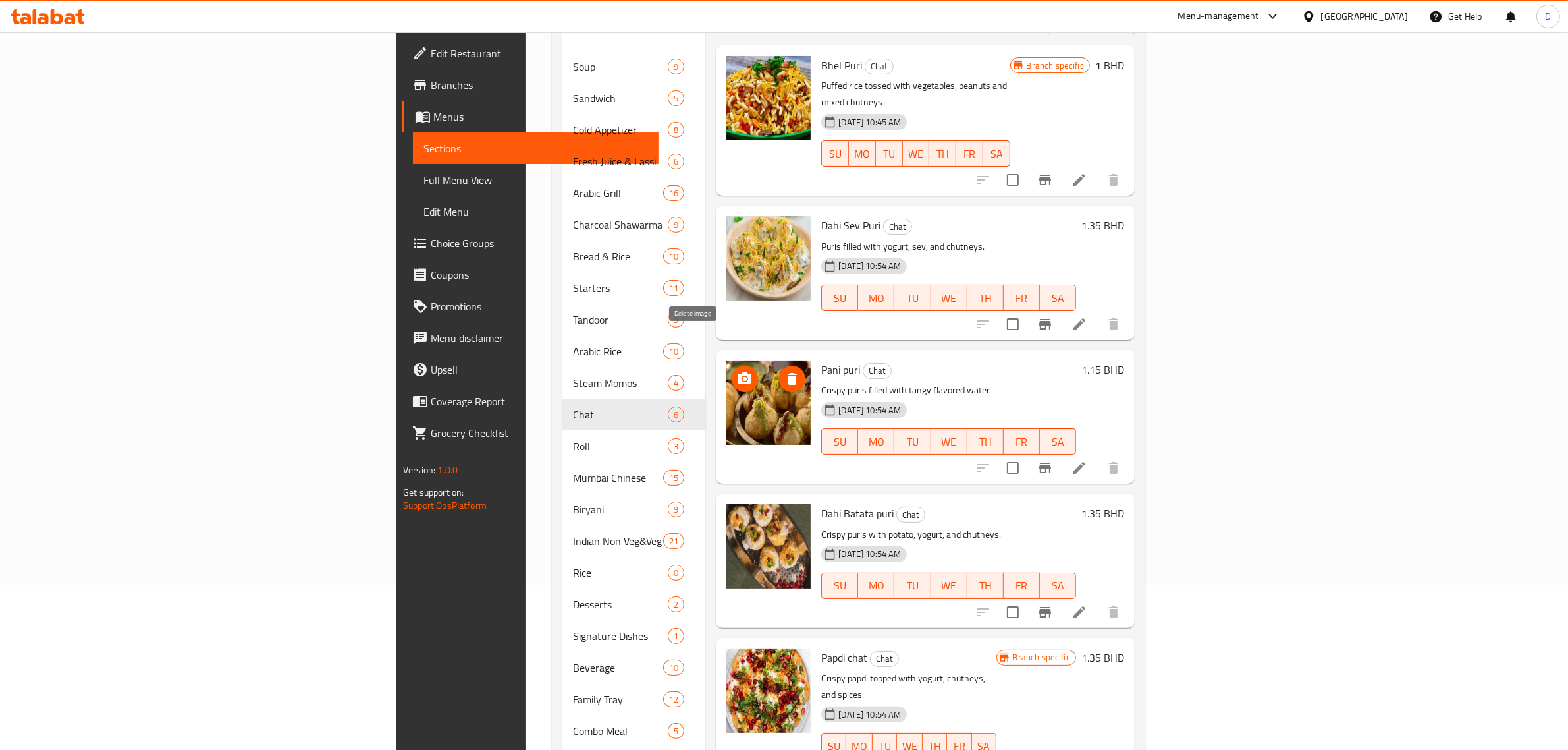
click at [784, 371] on icon "delete image" at bounding box center [792, 378] width 16 height 16
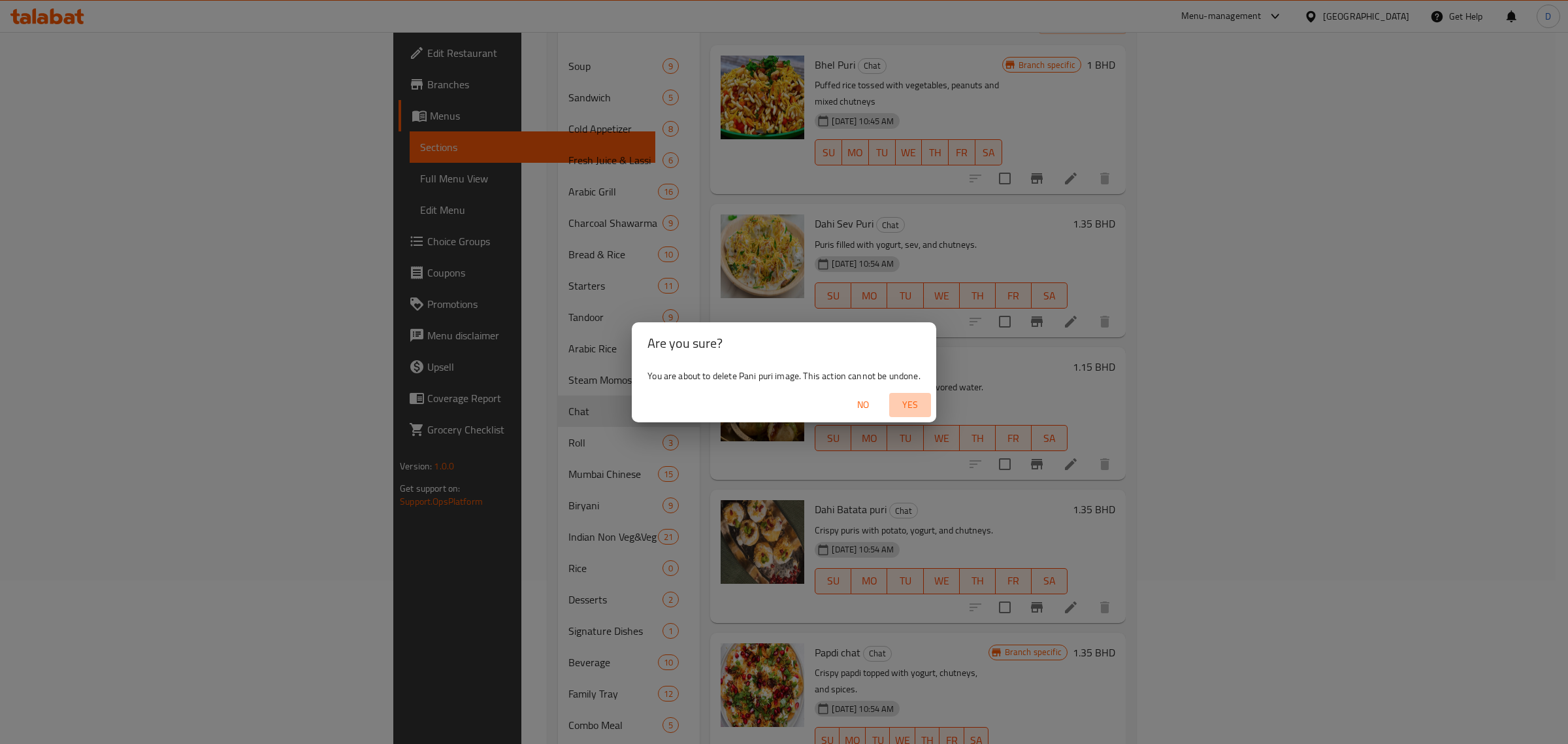
click at [906, 406] on span "Yes" at bounding box center [910, 405] width 31 height 16
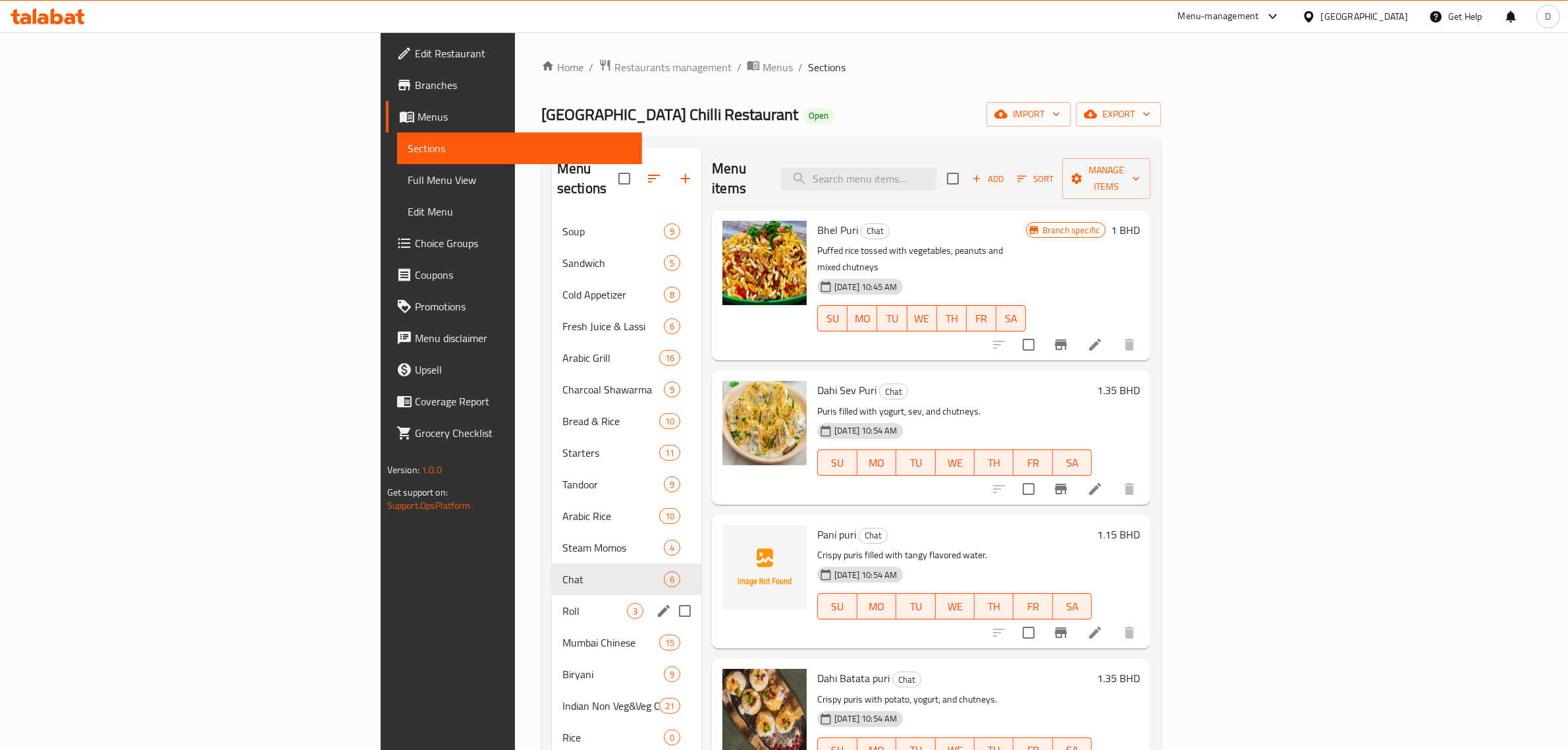
click at [563, 602] on span "Roll" at bounding box center [595, 610] width 64 height 16
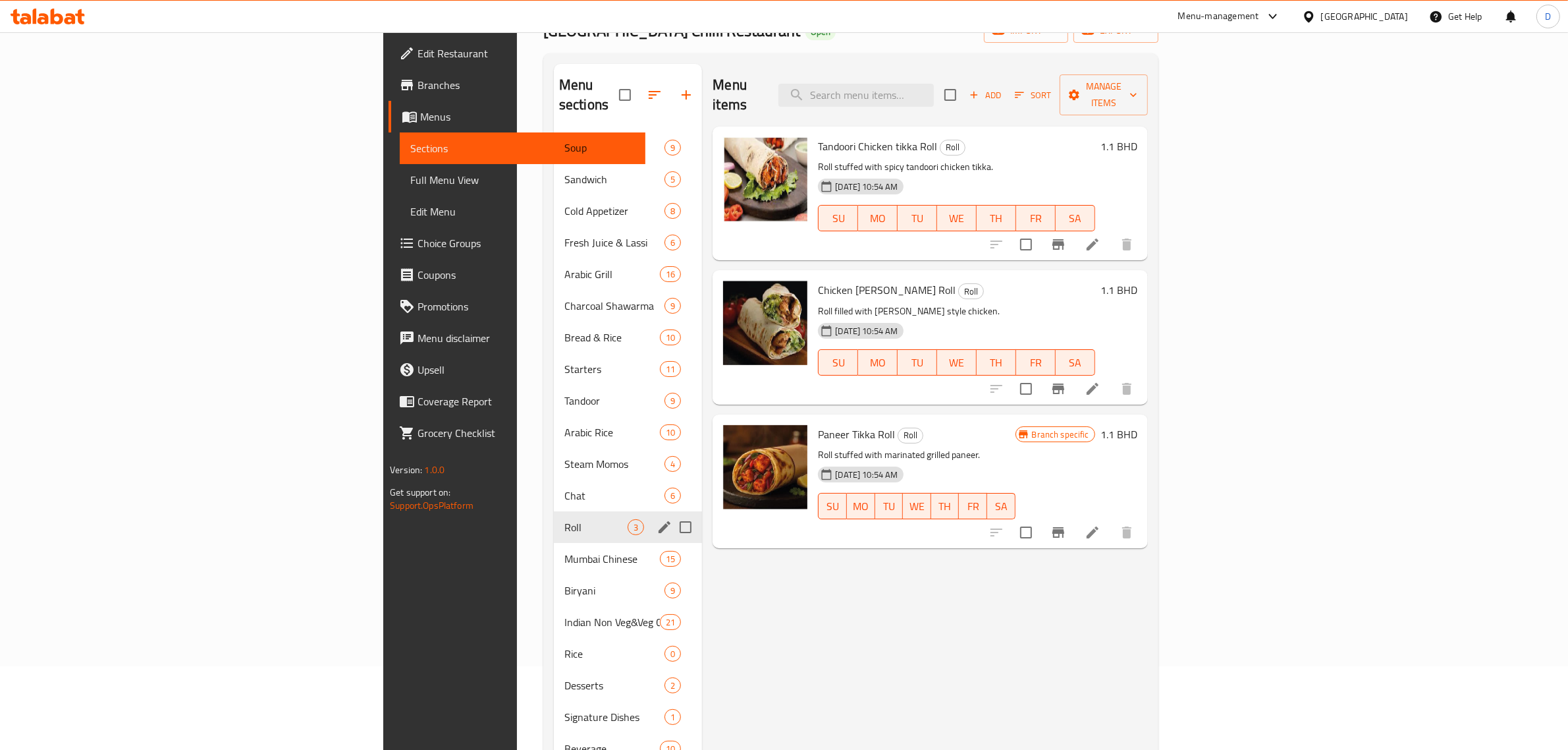
scroll to position [165, 0]
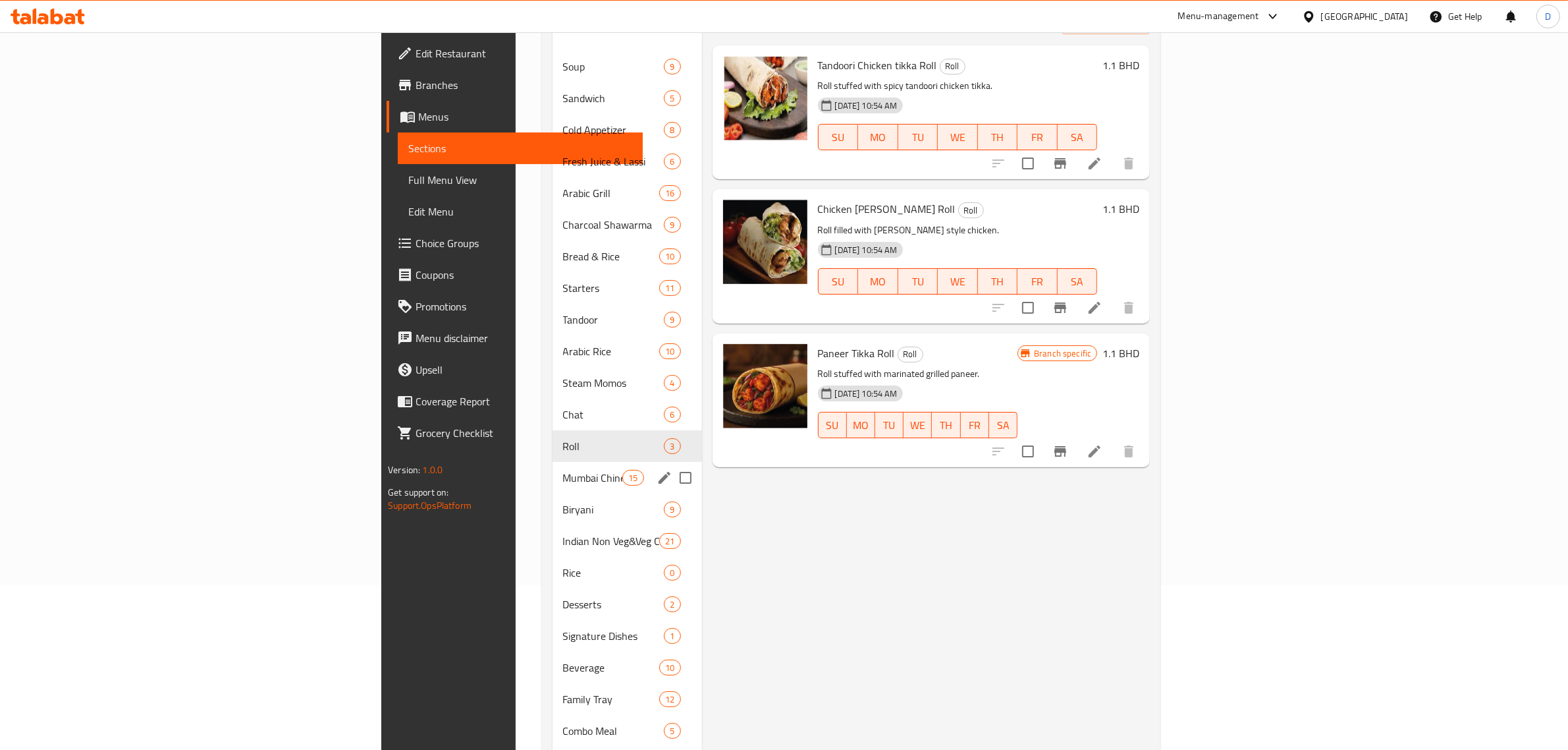
click at [563, 470] on span "Mumbai Chinese" at bounding box center [592, 477] width 60 height 16
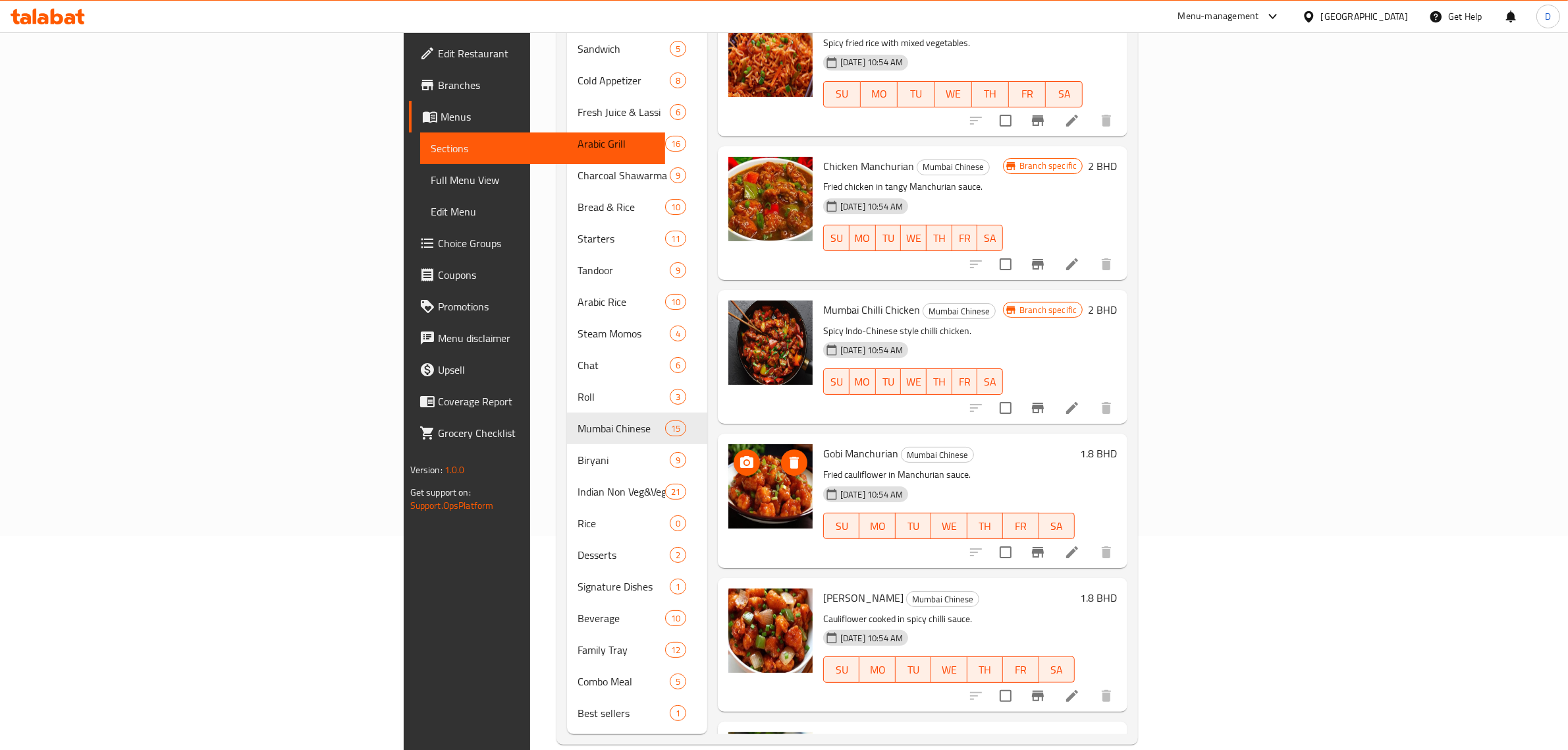
scroll to position [1246, 0]
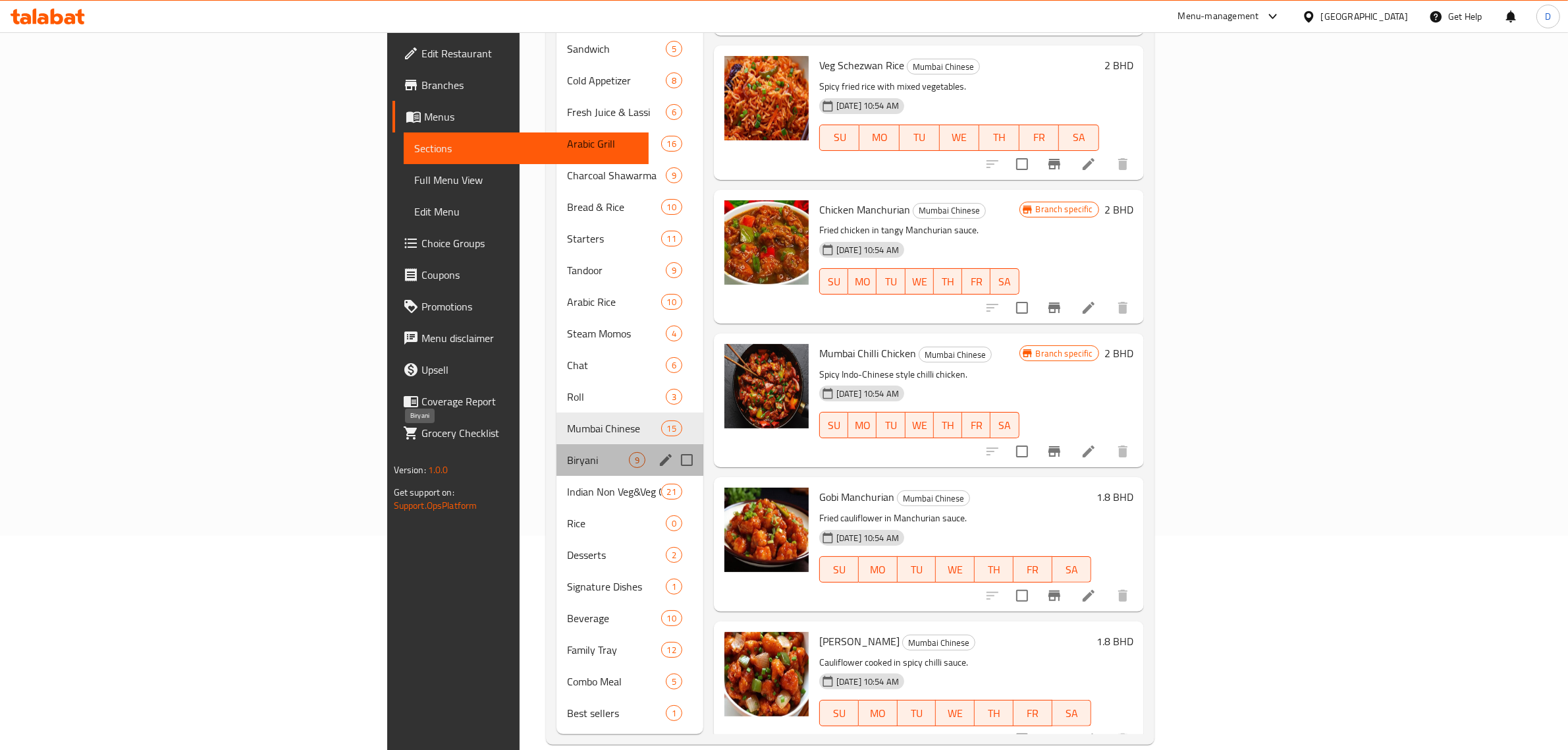
click at [567, 452] on span "Biryani" at bounding box center [597, 459] width 62 height 16
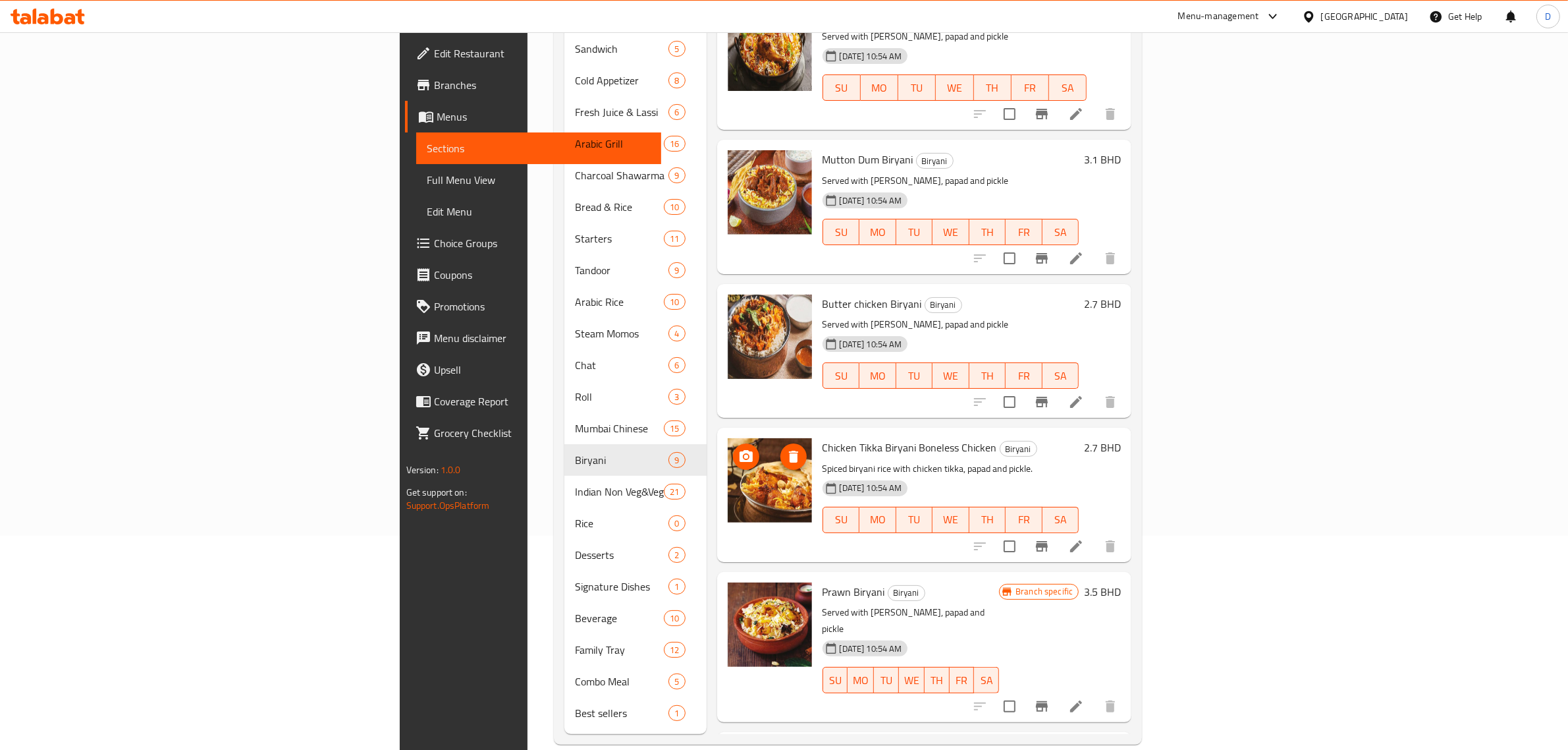
click at [786, 448] on icon "delete image" at bounding box center [793, 456] width 16 height 16
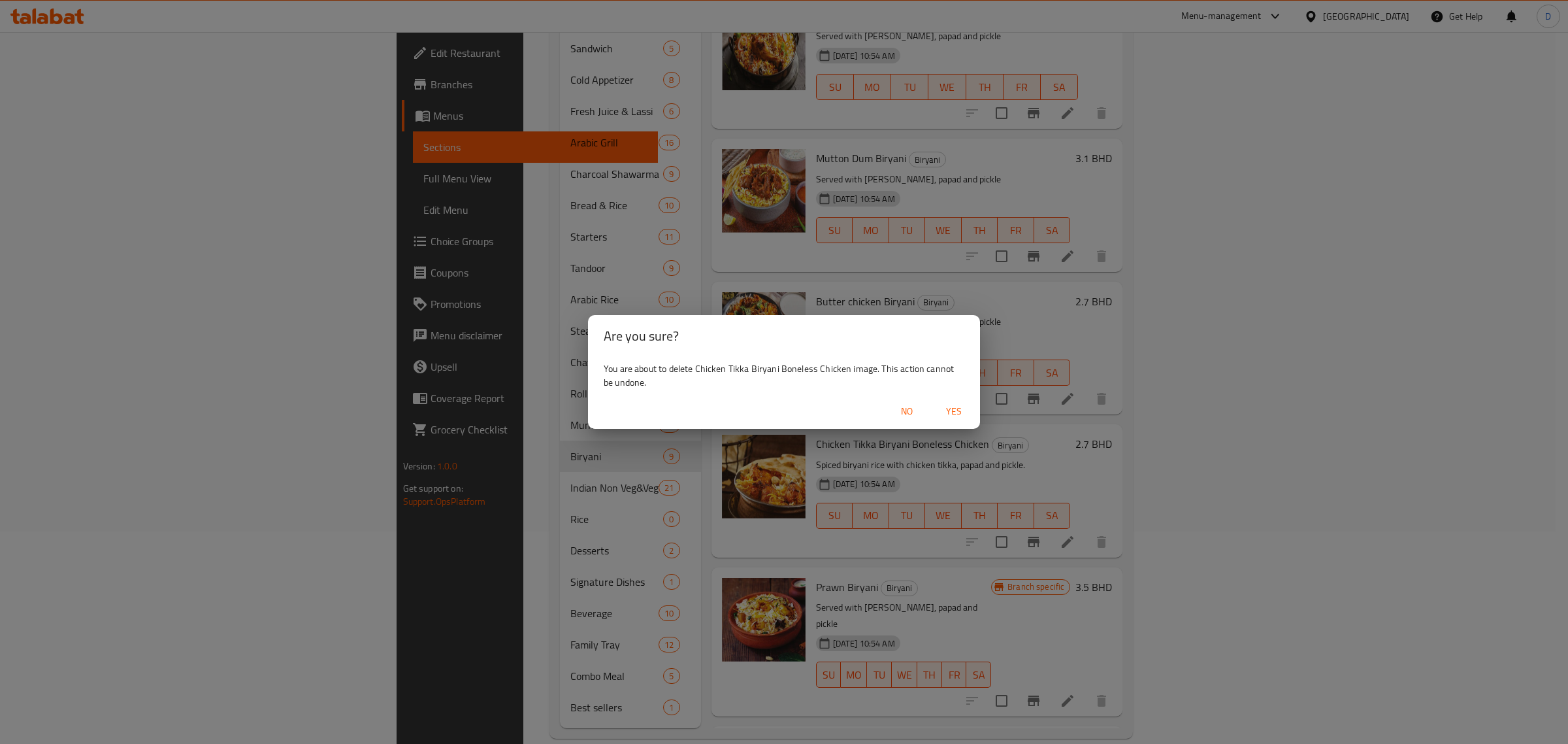
click at [948, 410] on span "Yes" at bounding box center [954, 411] width 31 height 16
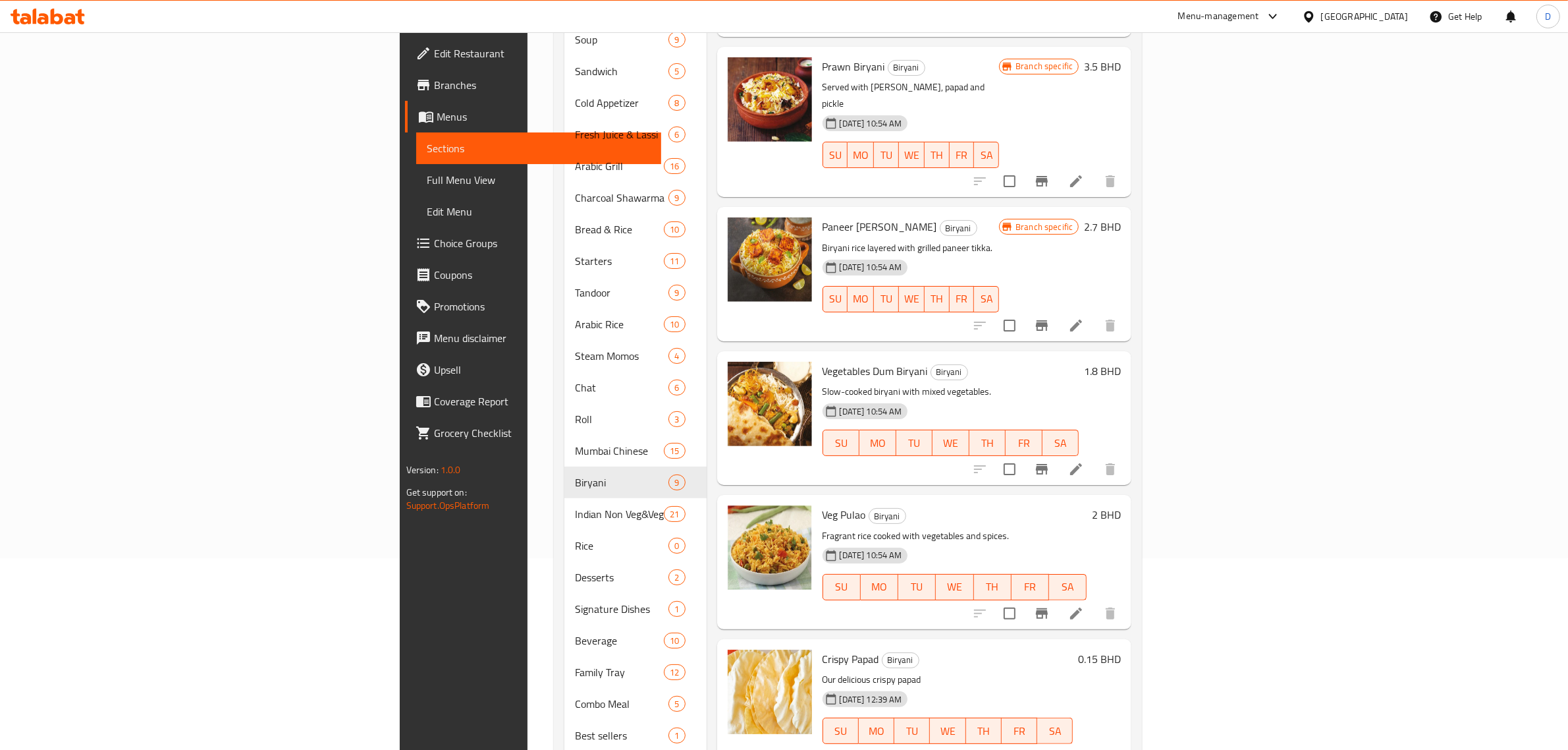
scroll to position [214, 0]
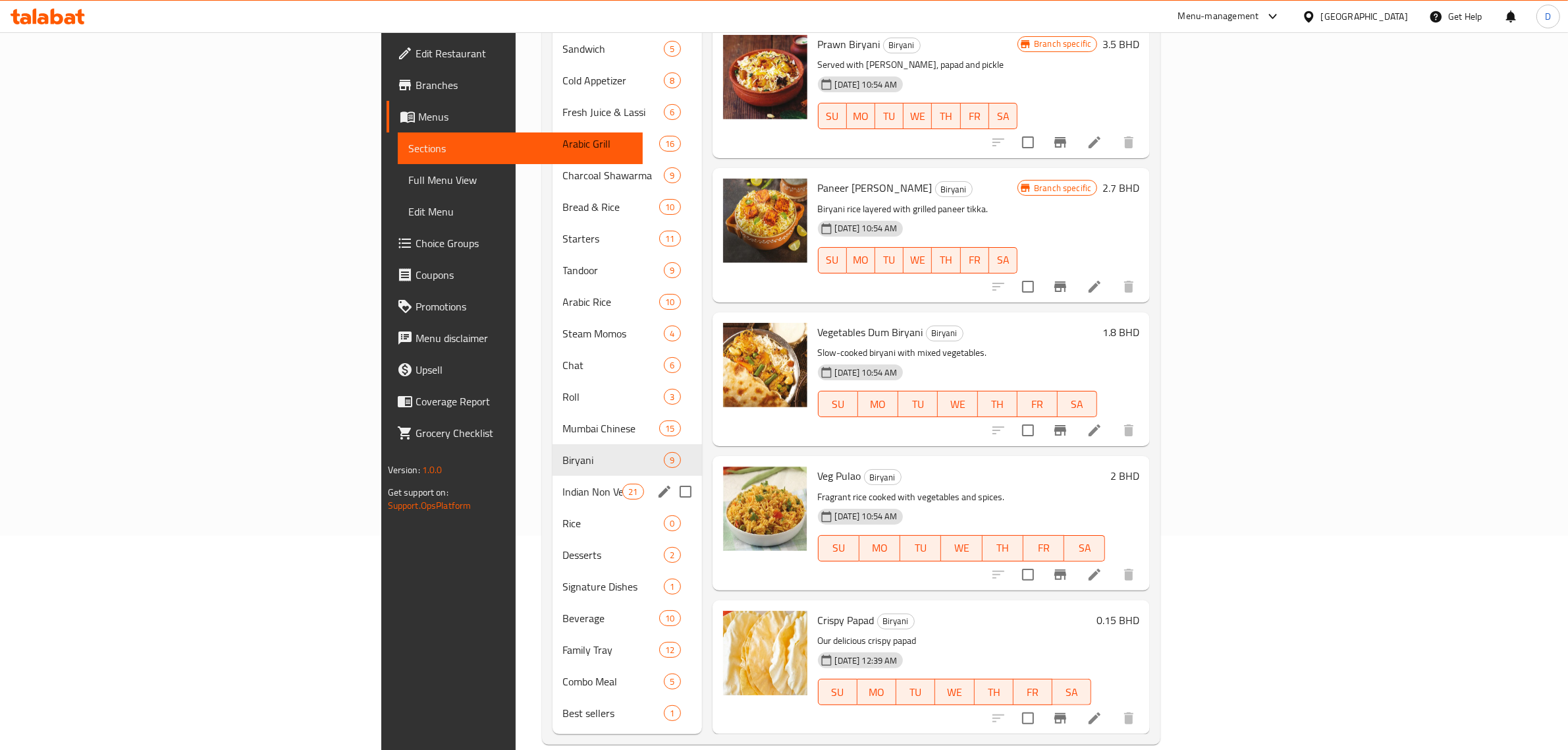
click at [563, 484] on span "Indian Non Veg&Veg Curries" at bounding box center [592, 491] width 60 height 16
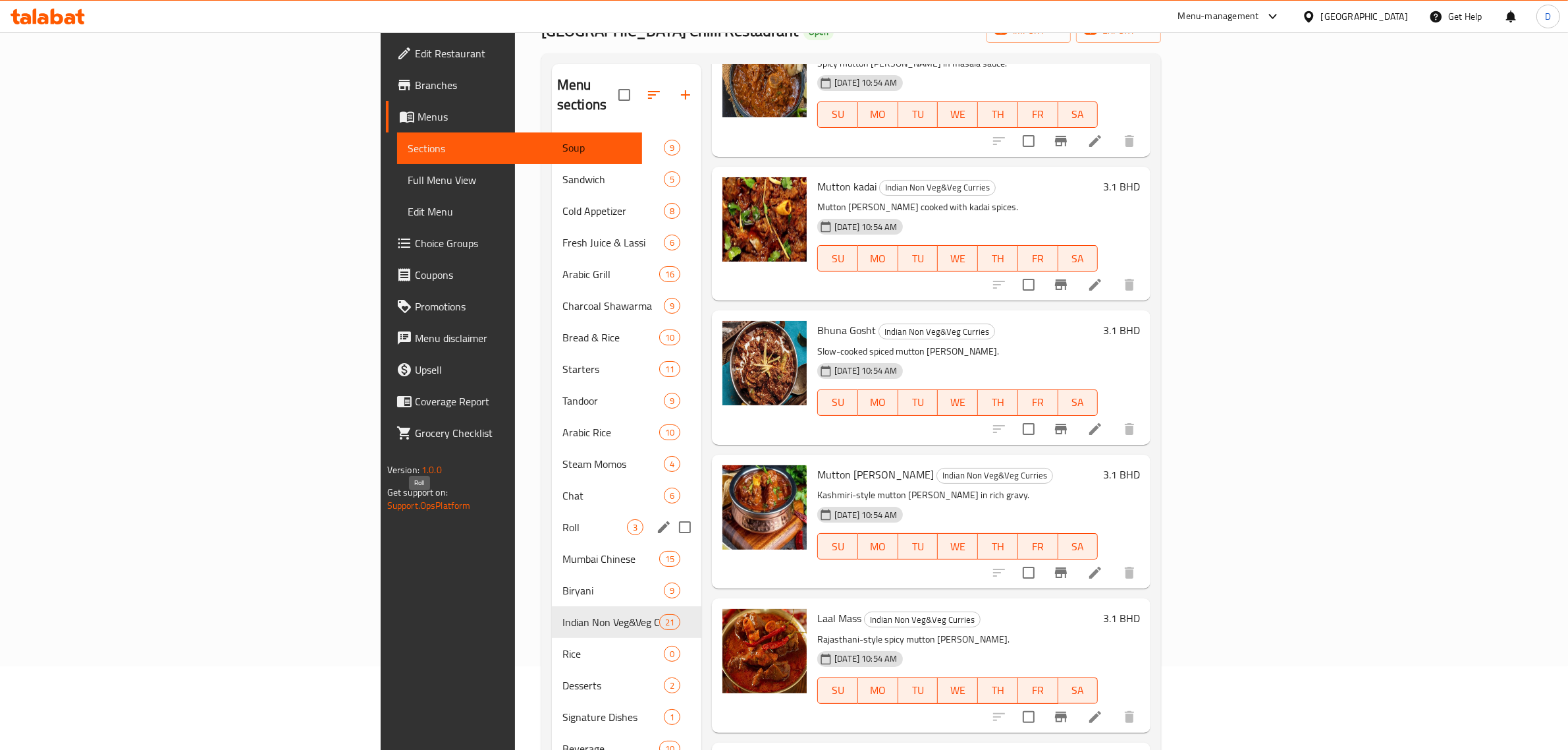
scroll to position [165, 0]
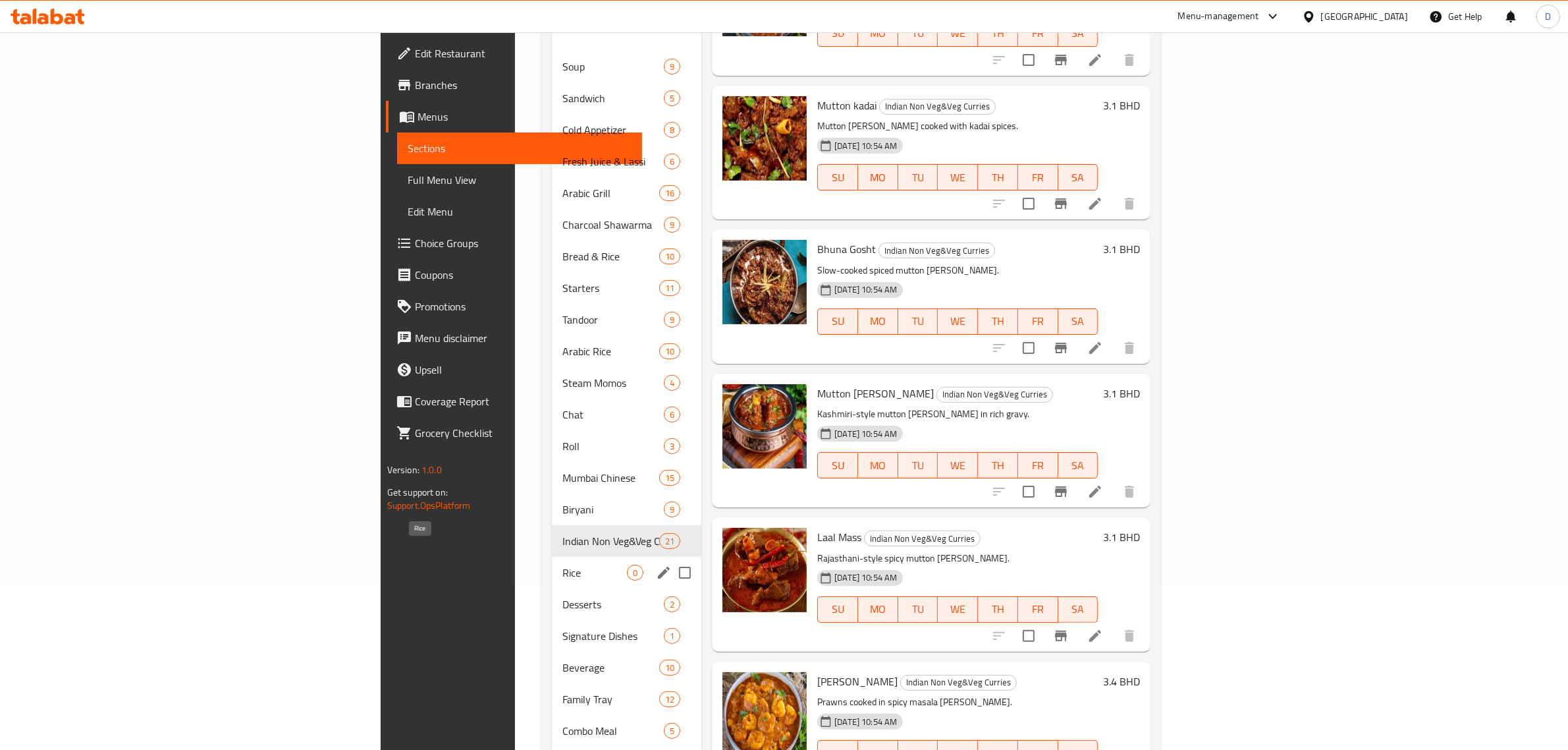
click at [563, 565] on span "Rice" at bounding box center [595, 572] width 64 height 16
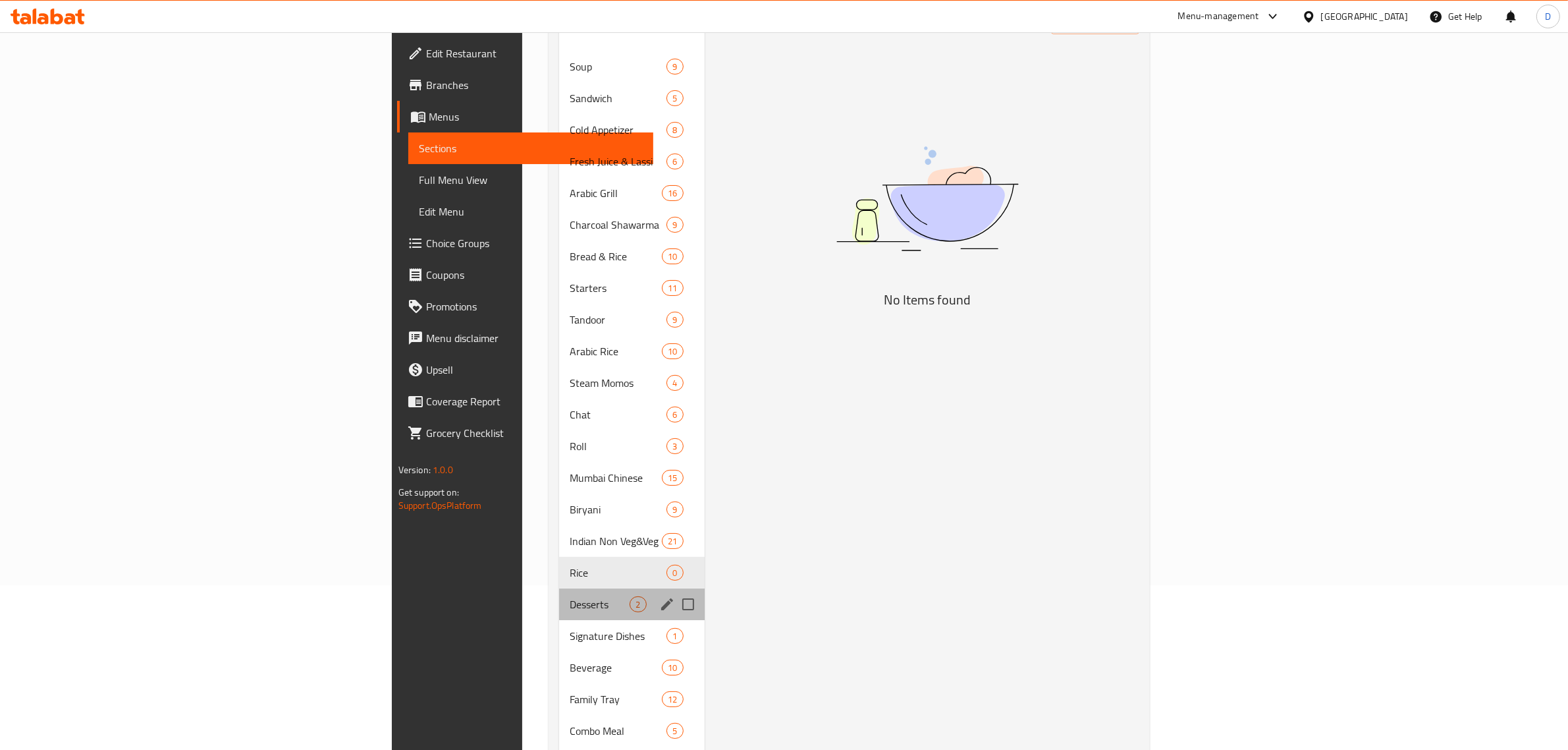
click at [559, 593] on div "Desserts 2" at bounding box center [632, 604] width 145 height 31
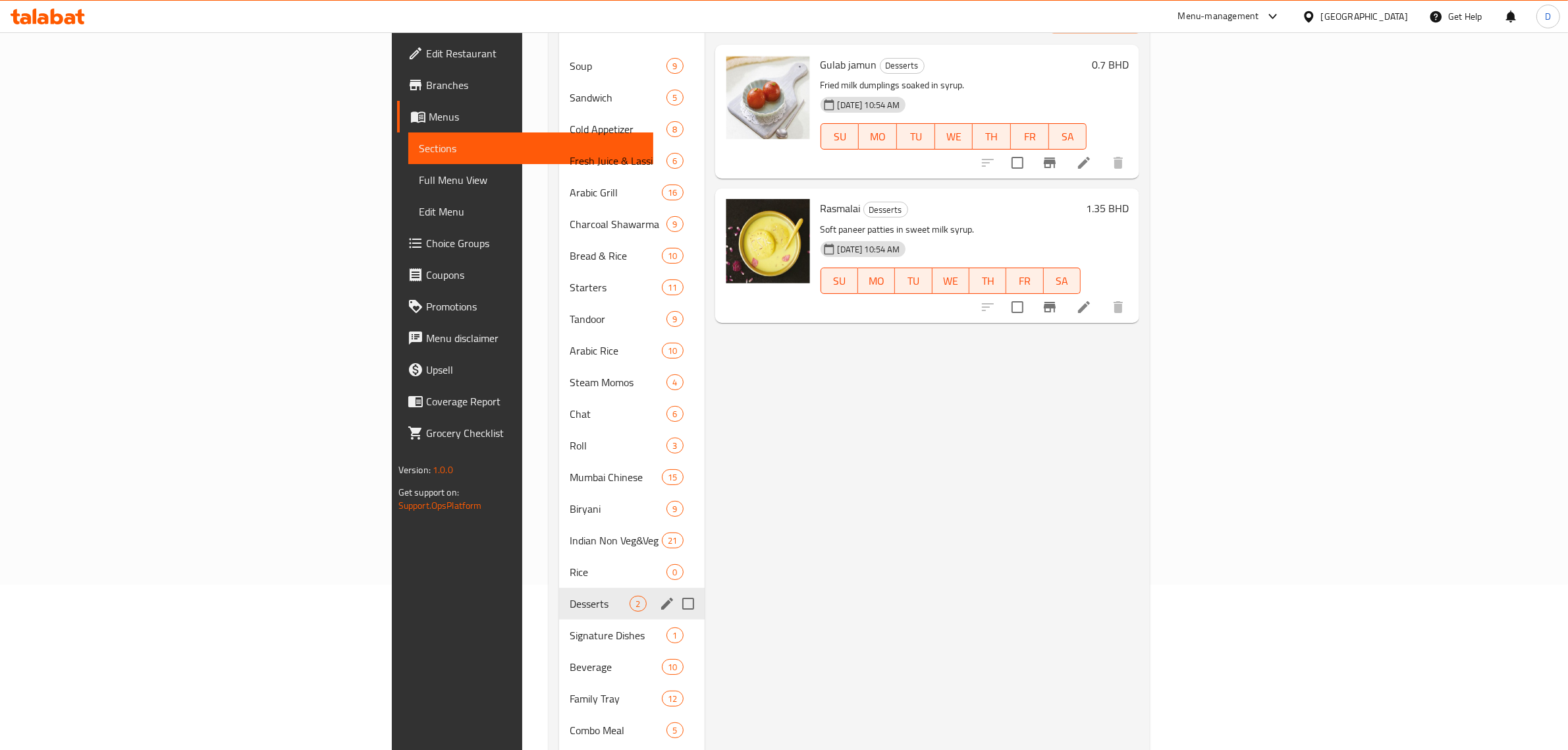
scroll to position [214, 0]
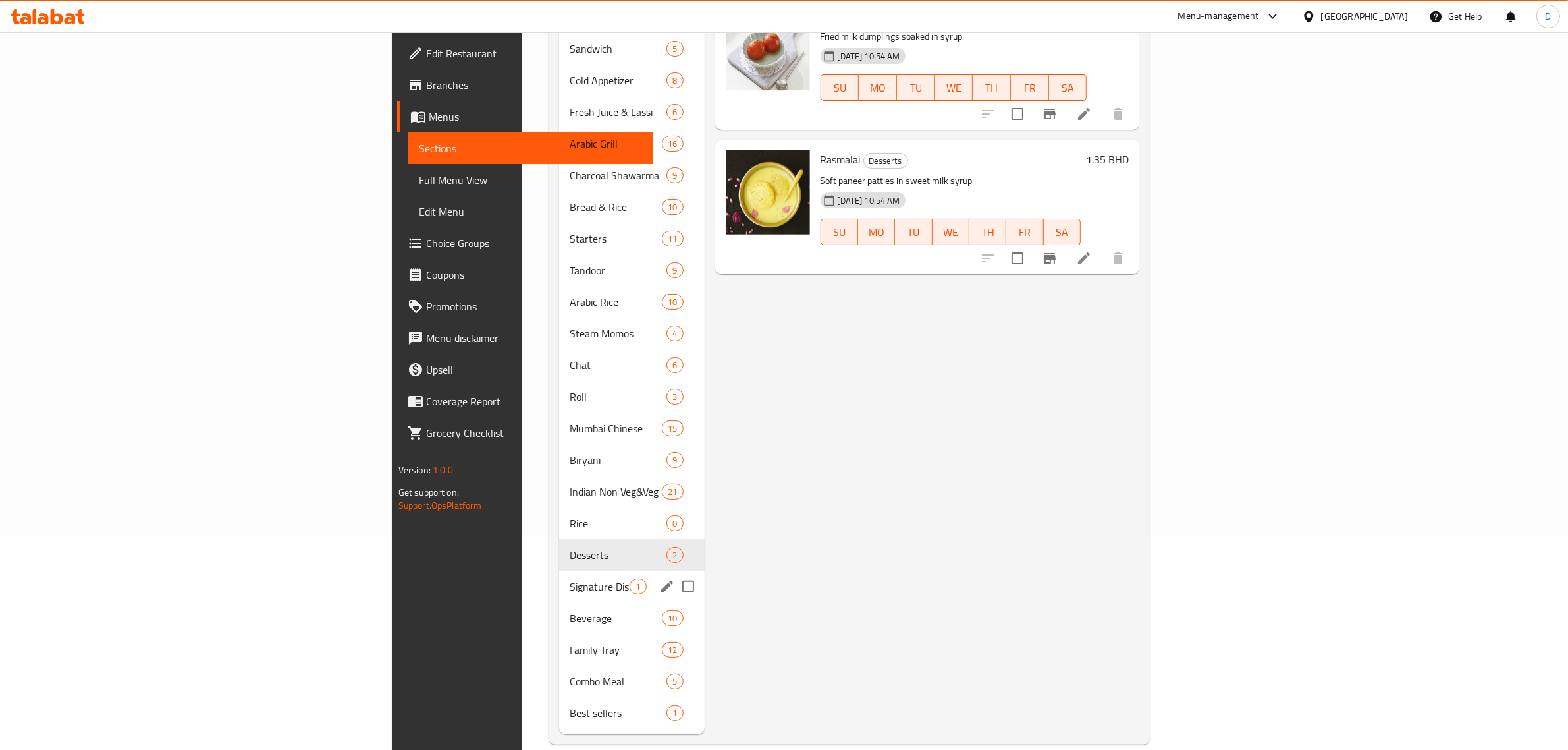
click at [569, 579] on span "Signature Dishes" at bounding box center [599, 586] width 60 height 16
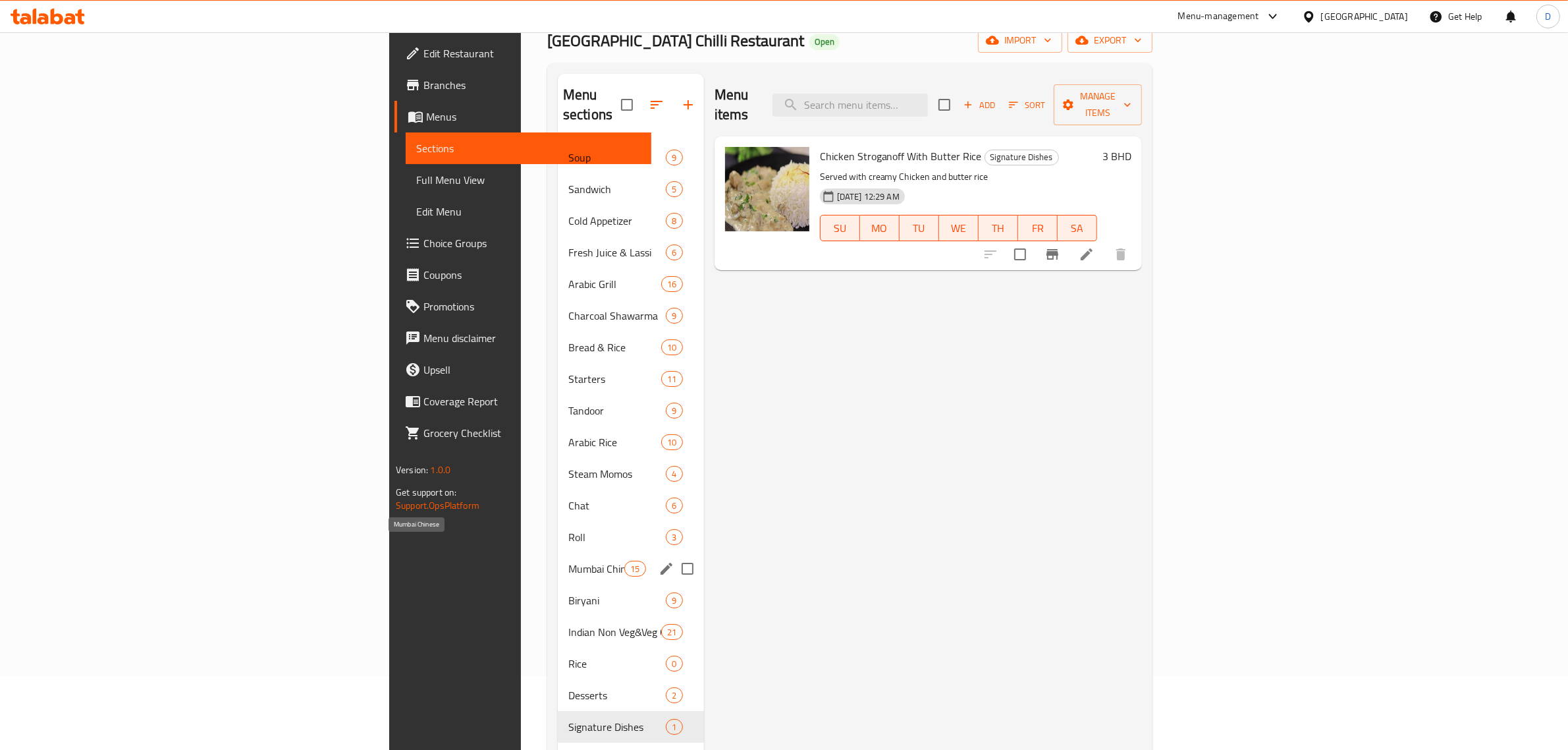
scroll to position [214, 0]
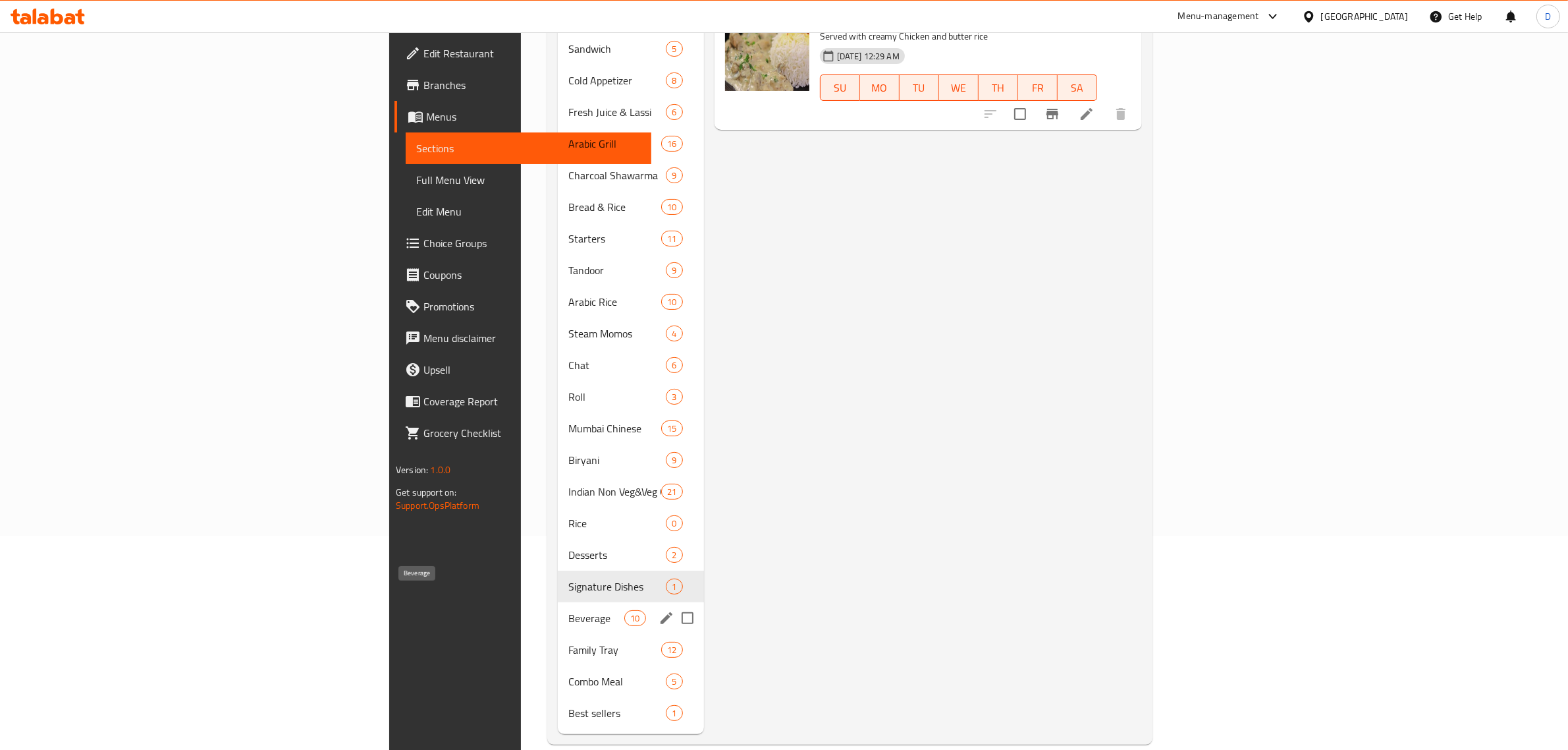
click at [569, 610] on span "Beverage" at bounding box center [597, 617] width 56 height 16
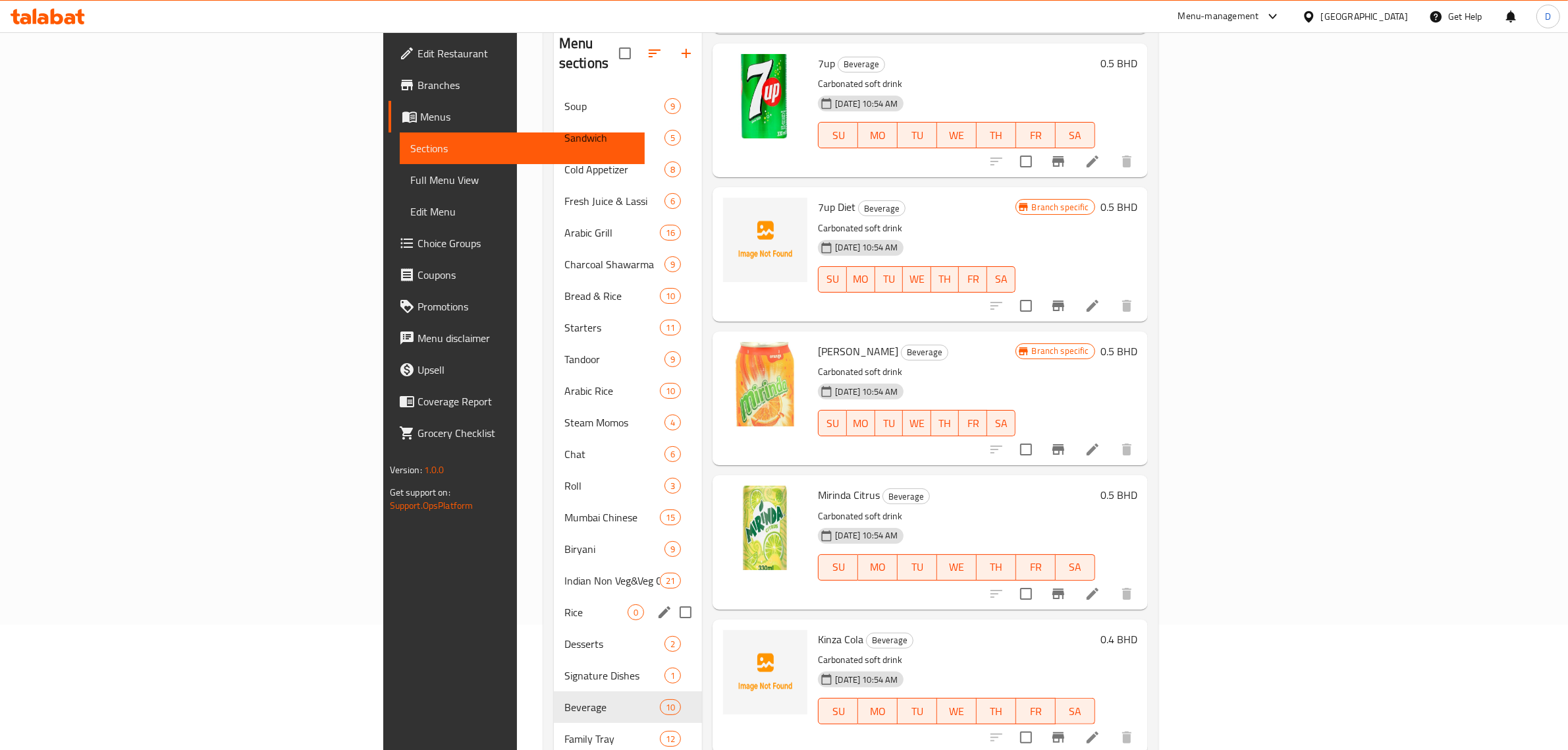
scroll to position [214, 0]
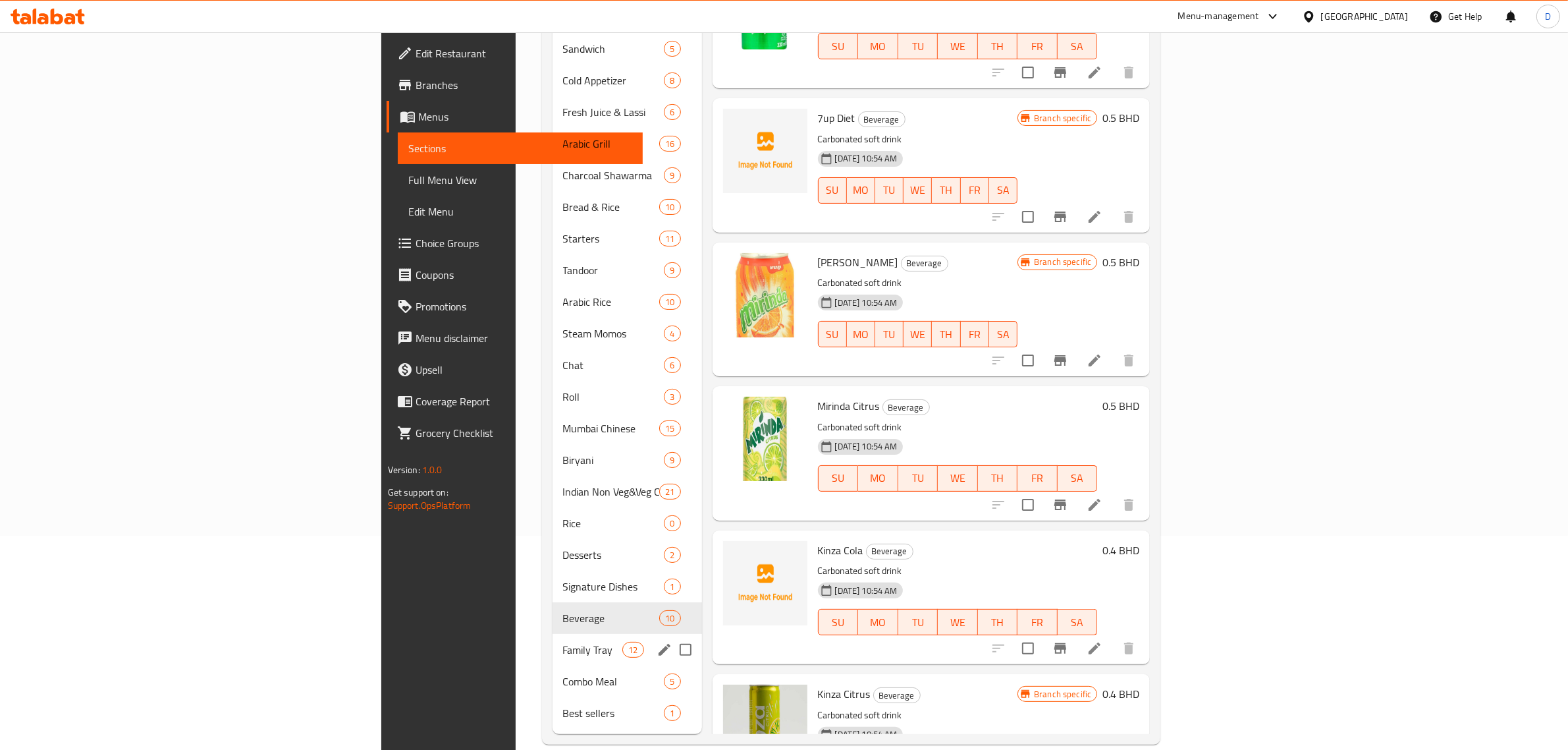
click at [563, 642] on span "Family Tray" at bounding box center [592, 649] width 60 height 16
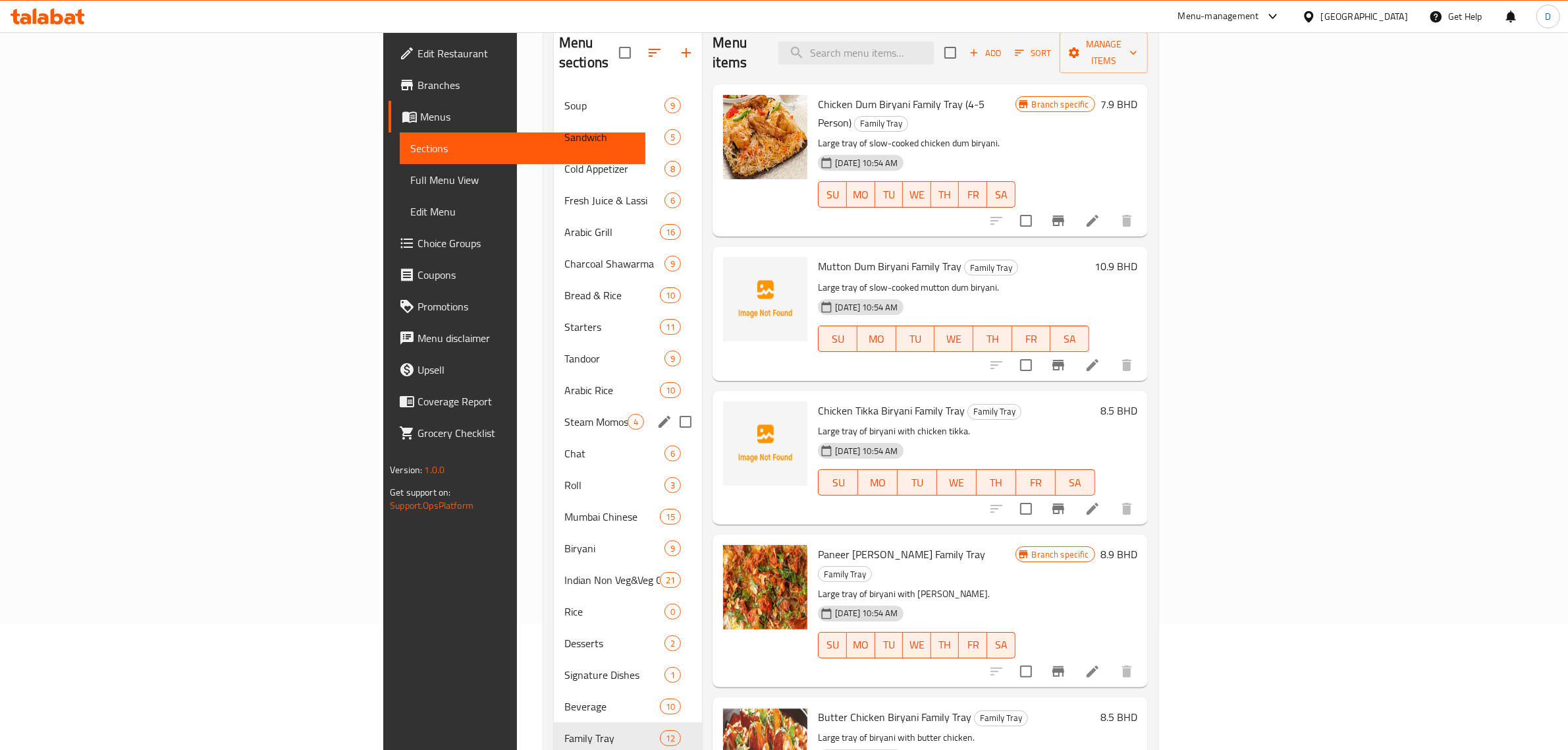
scroll to position [214, 0]
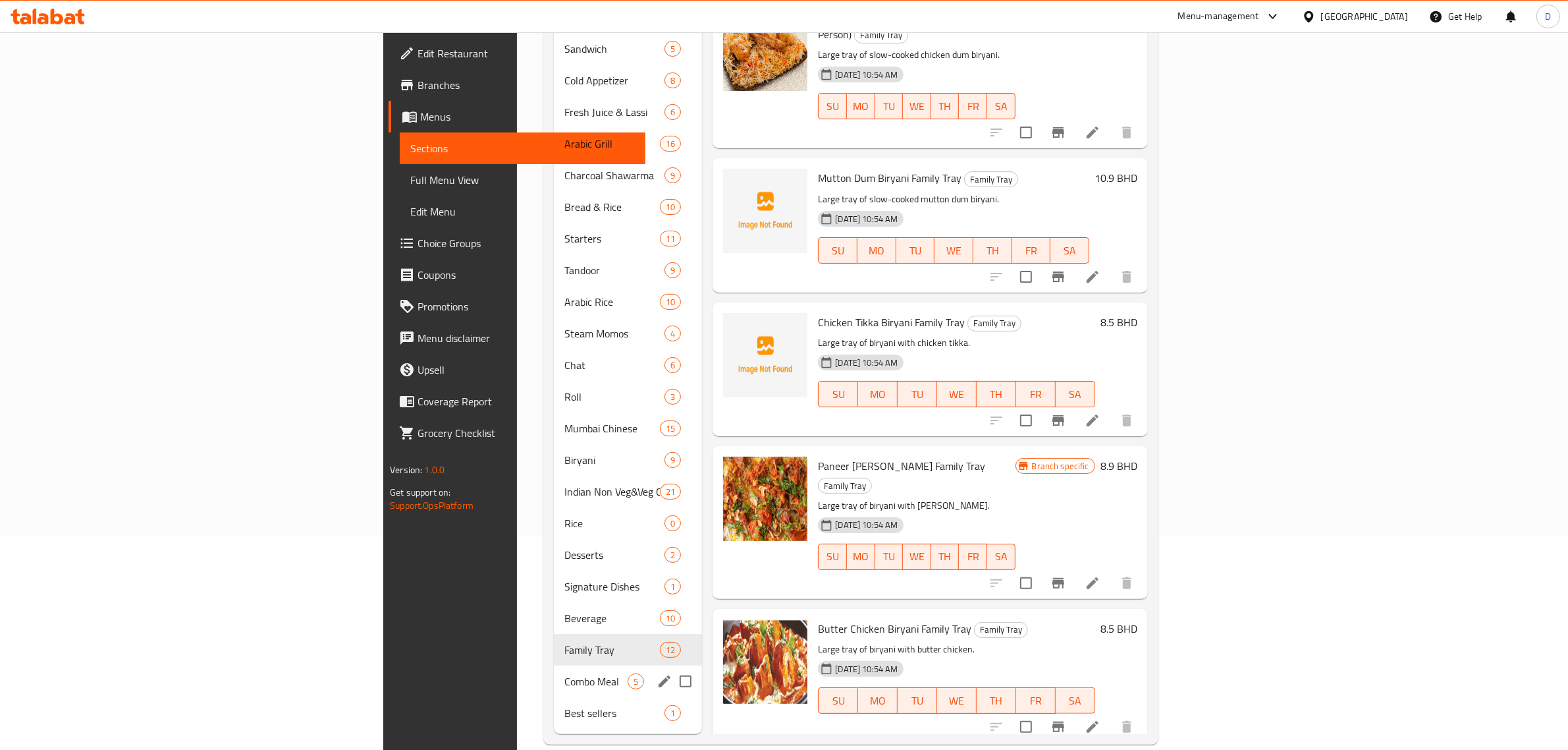
click at [564, 673] on span "Combo Meal" at bounding box center [596, 681] width 63 height 16
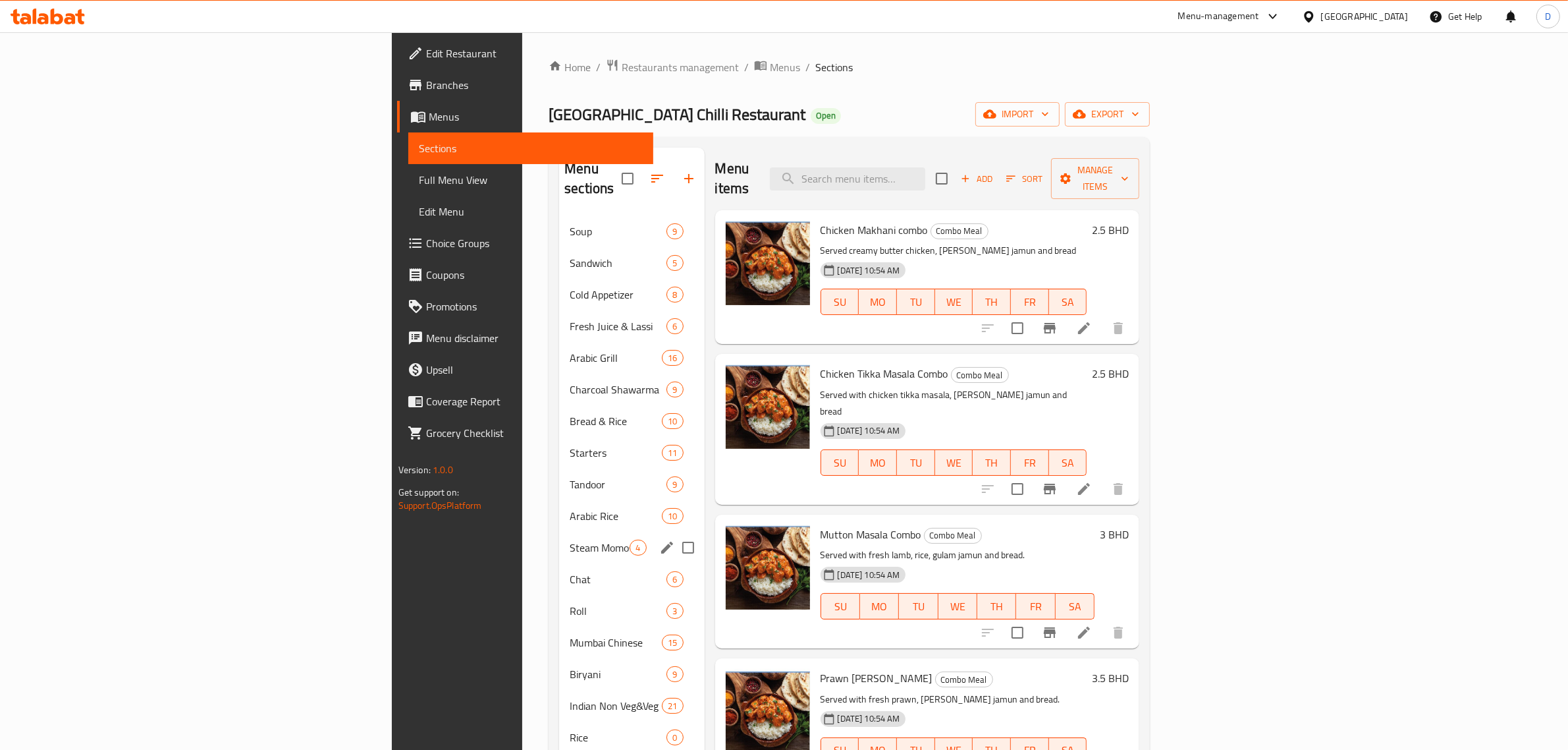
scroll to position [214, 0]
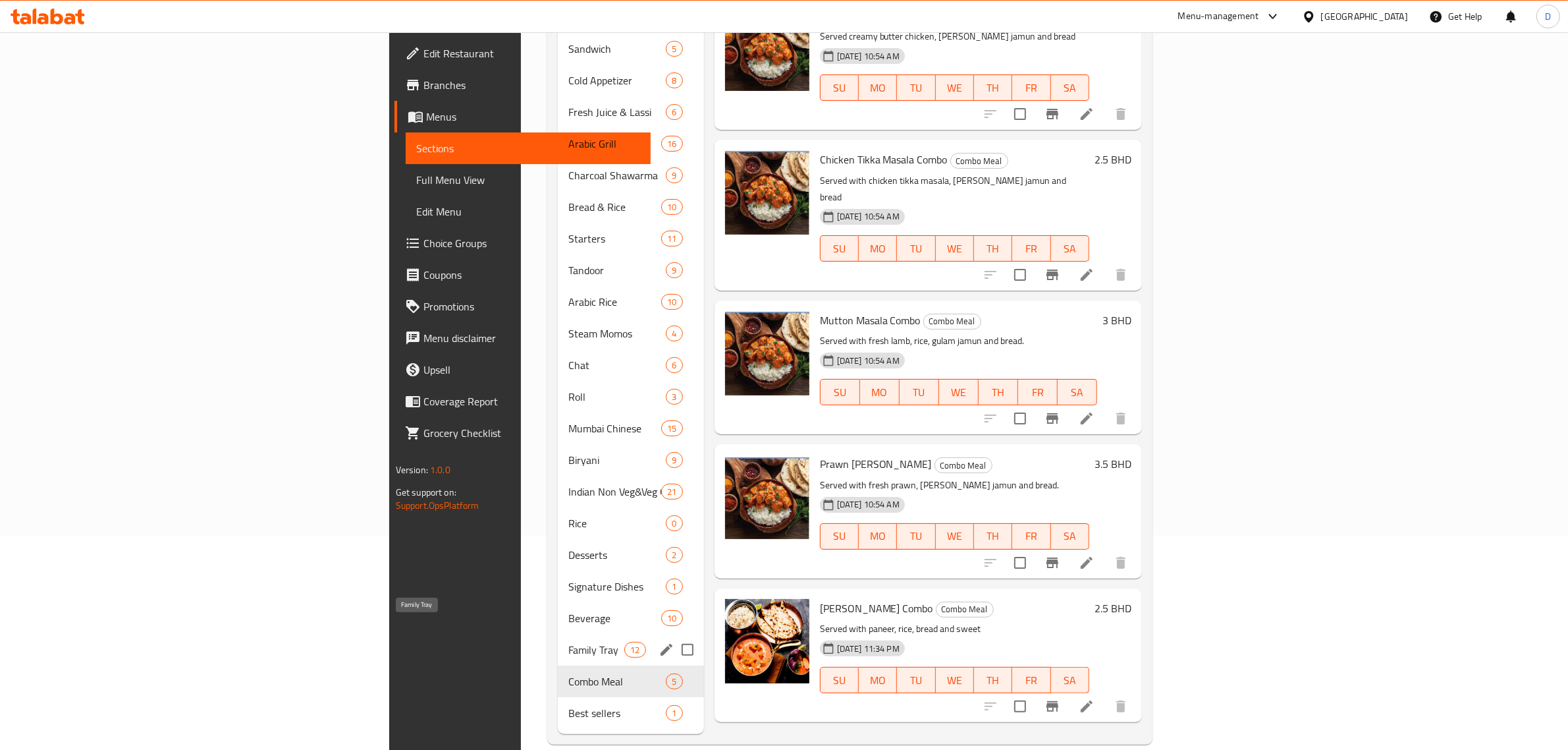
click at [569, 642] on span "Family Tray" at bounding box center [597, 649] width 56 height 16
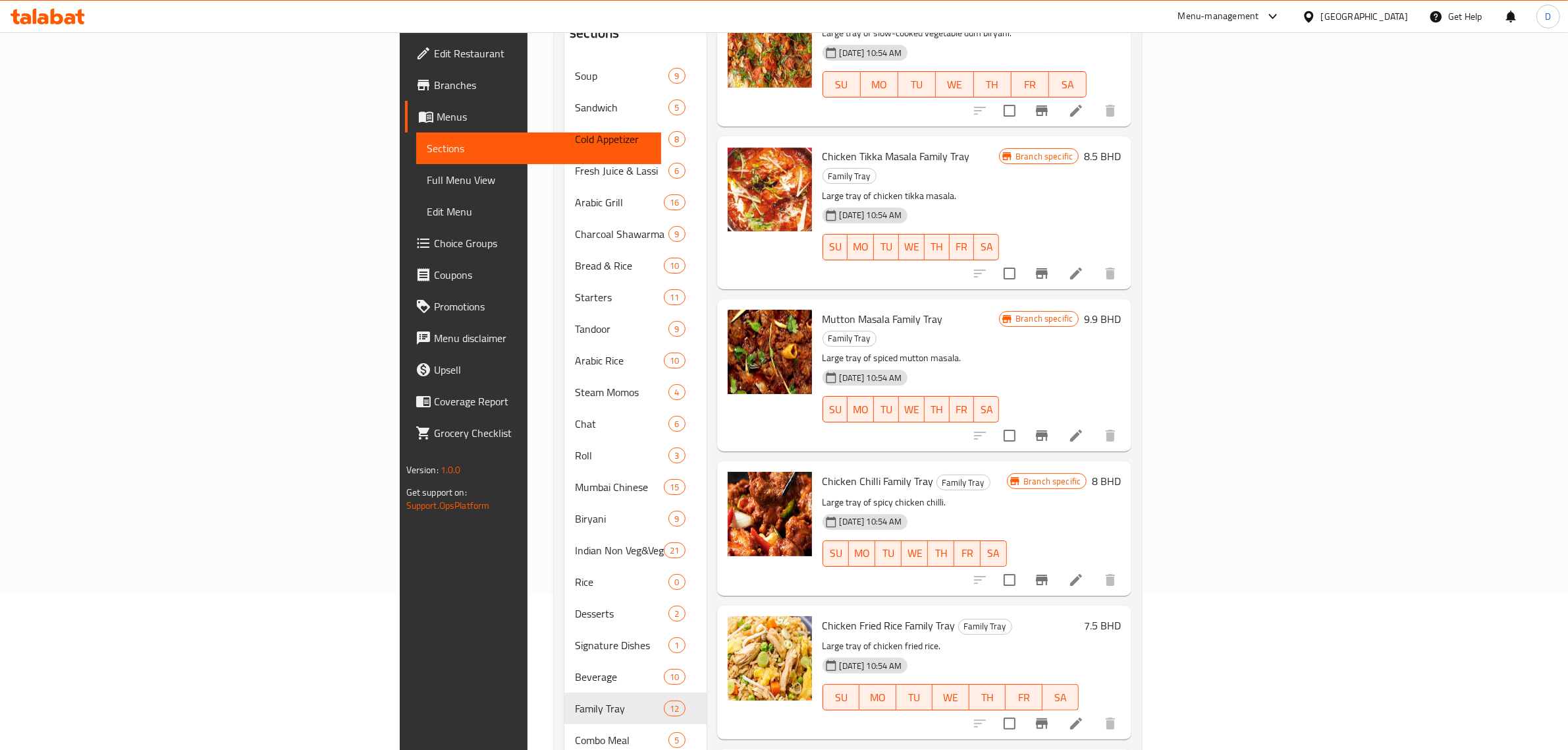
scroll to position [214, 0]
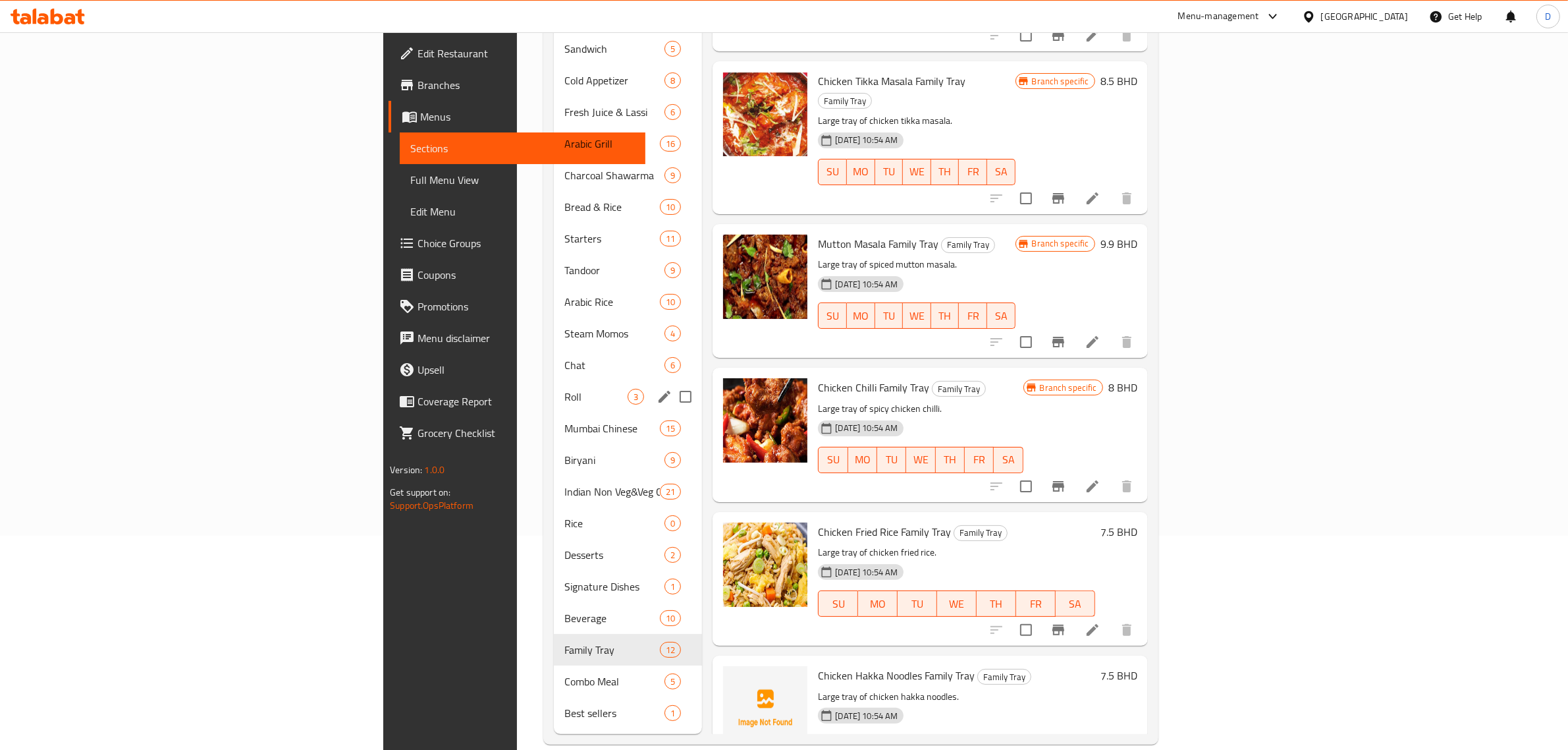
click at [564, 389] on span "Roll" at bounding box center [596, 396] width 63 height 16
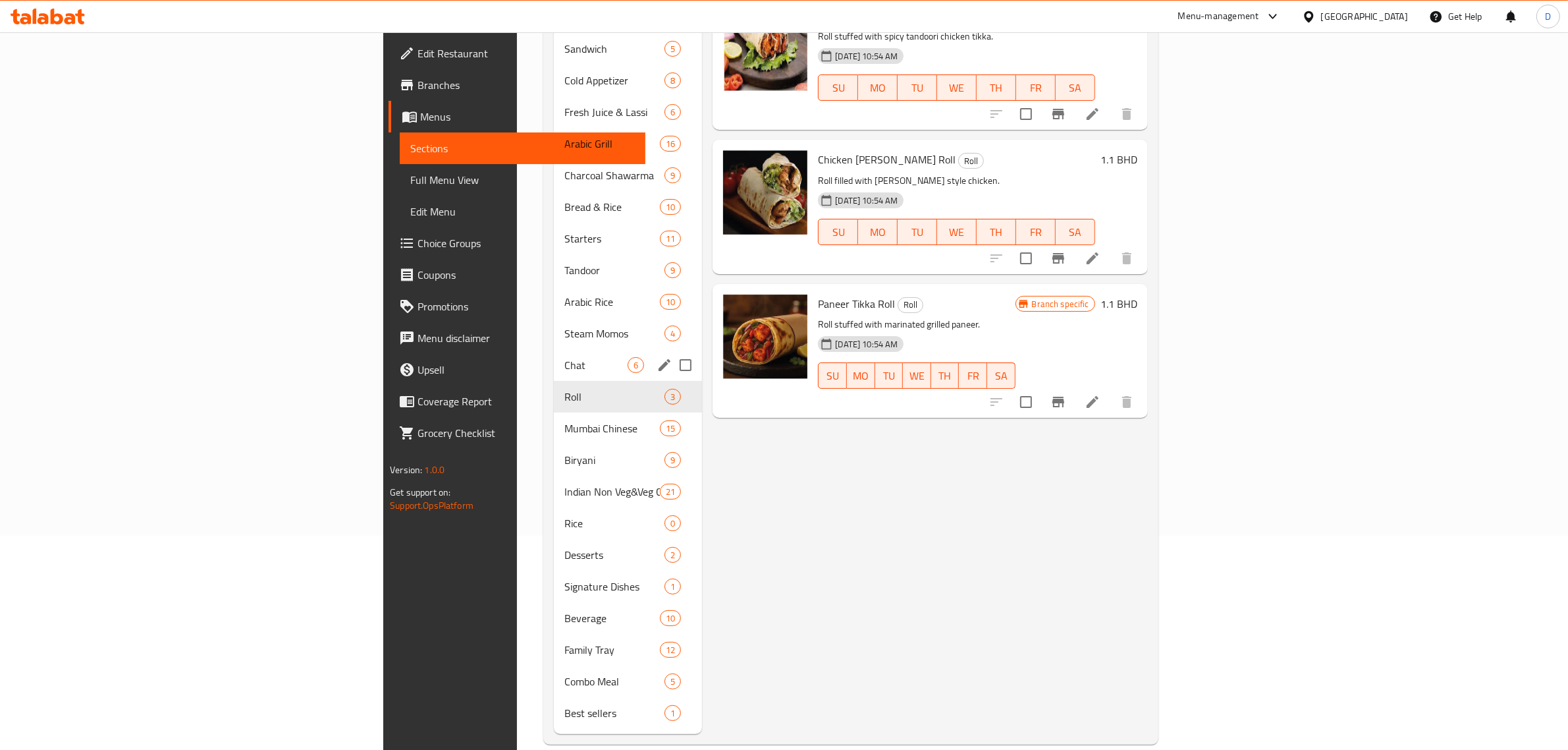
click at [554, 358] on div "Chat 6" at bounding box center [628, 365] width 148 height 31
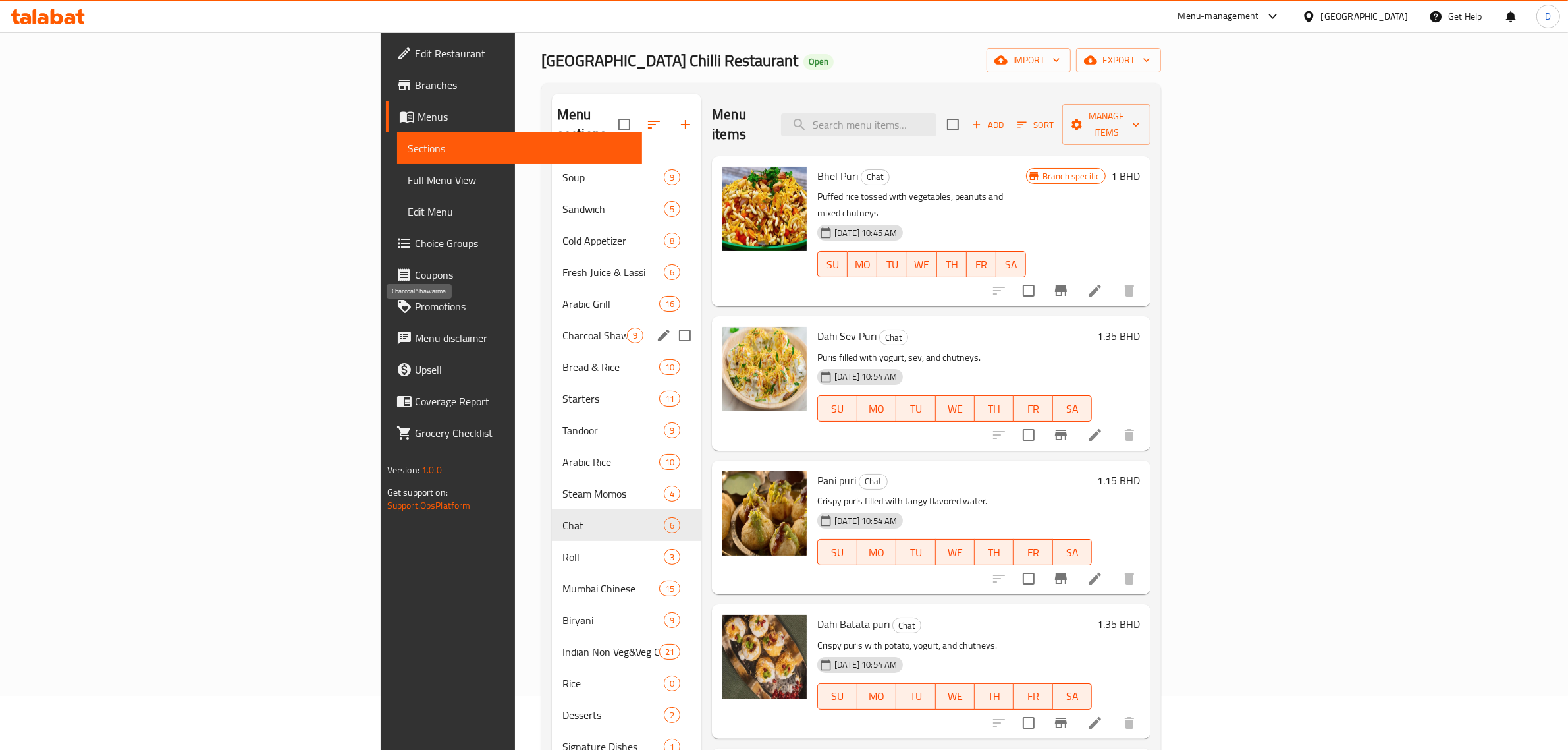
scroll to position [165, 0]
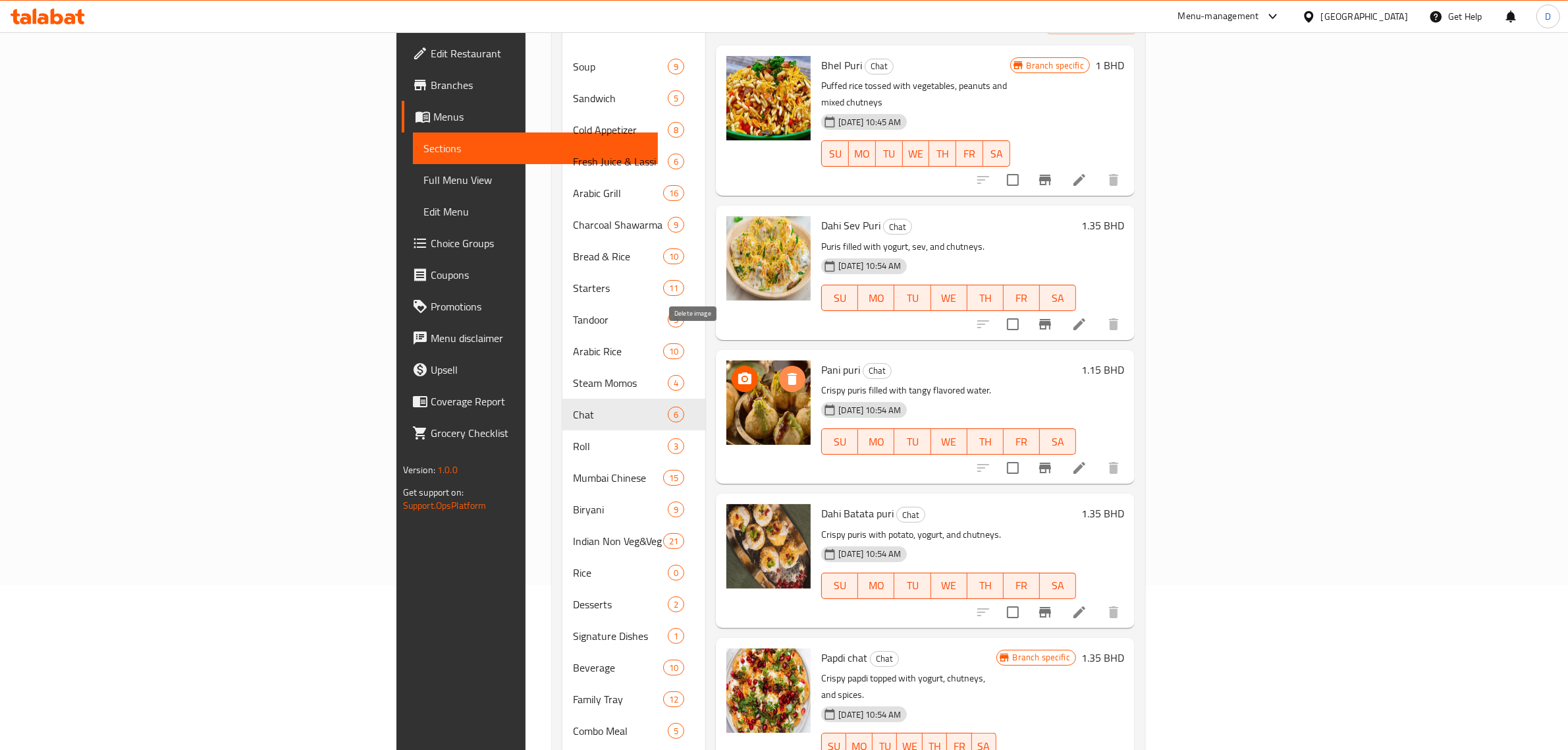
click at [784, 371] on icon "delete image" at bounding box center [792, 378] width 16 height 16
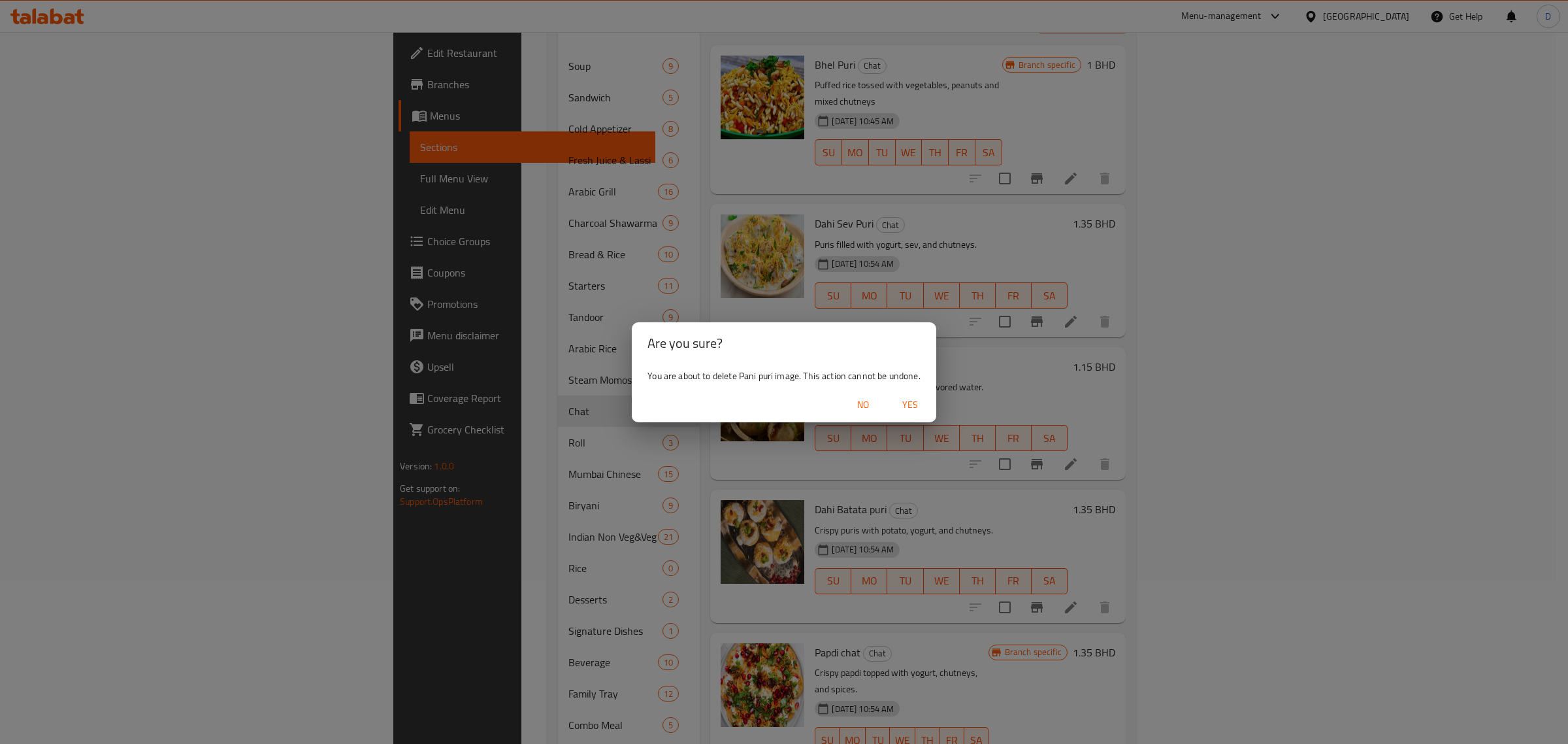
click at [906, 400] on span "Yes" at bounding box center [910, 405] width 31 height 16
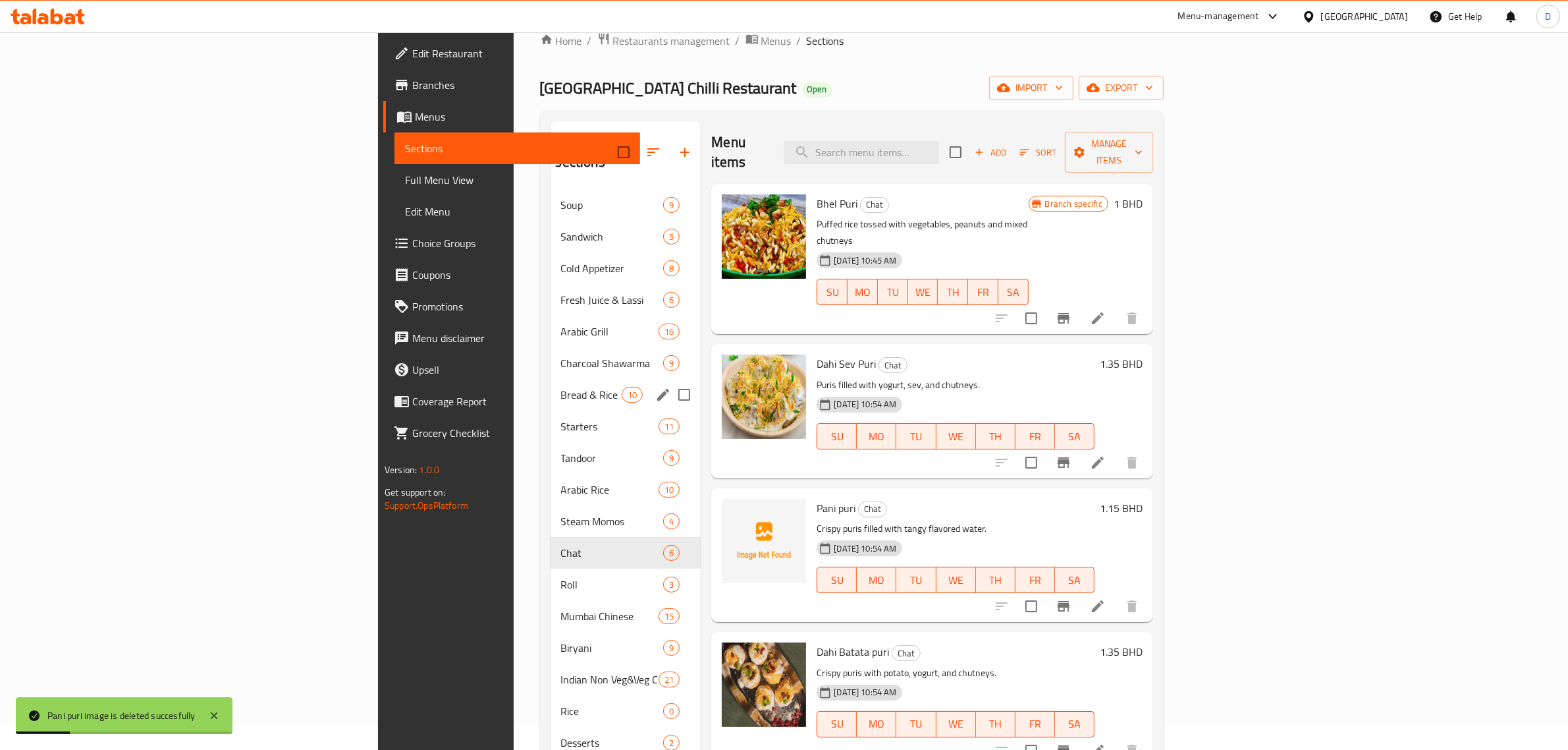
scroll to position [0, 0]
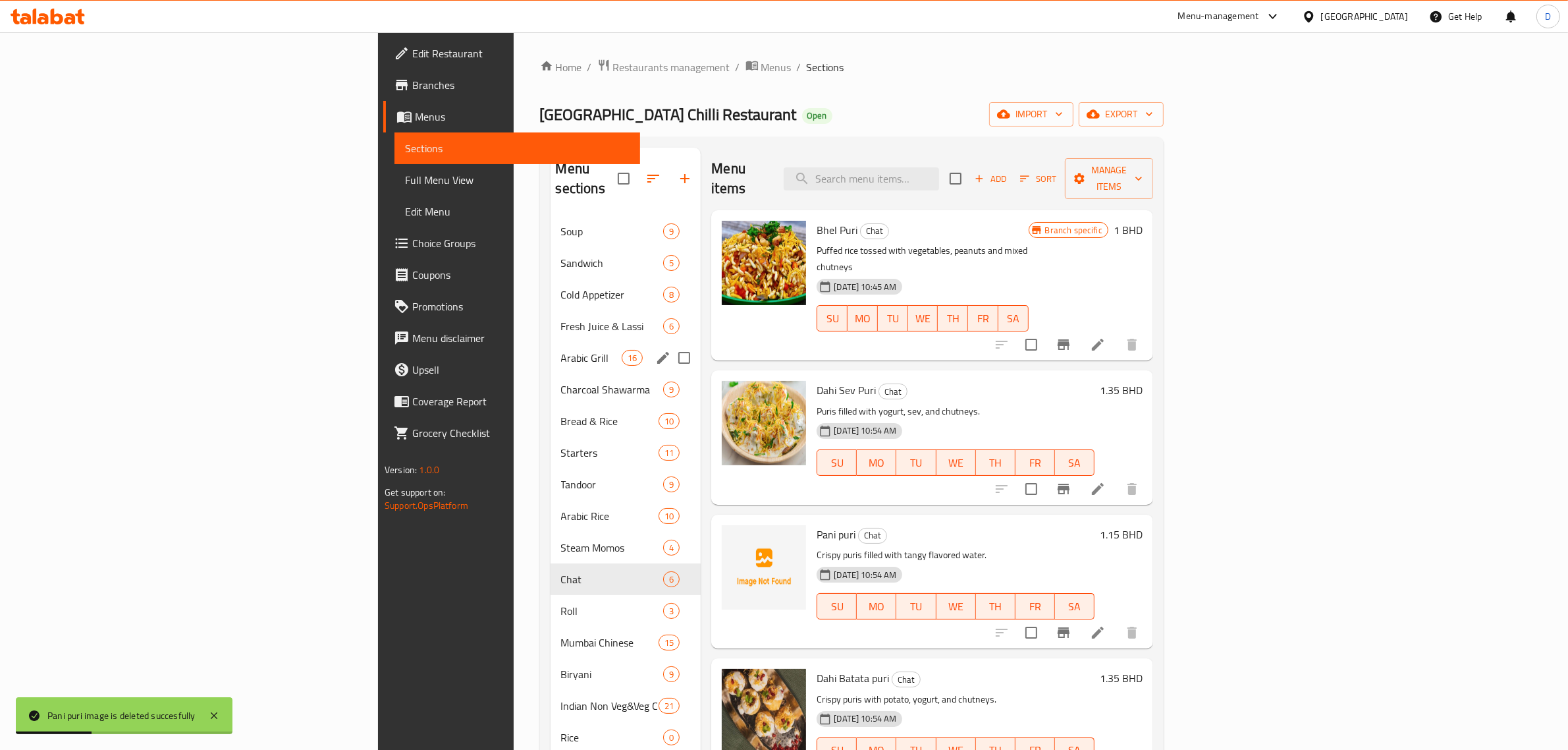
click at [550, 347] on div "Arabic Grill 16" at bounding box center [625, 358] width 151 height 31
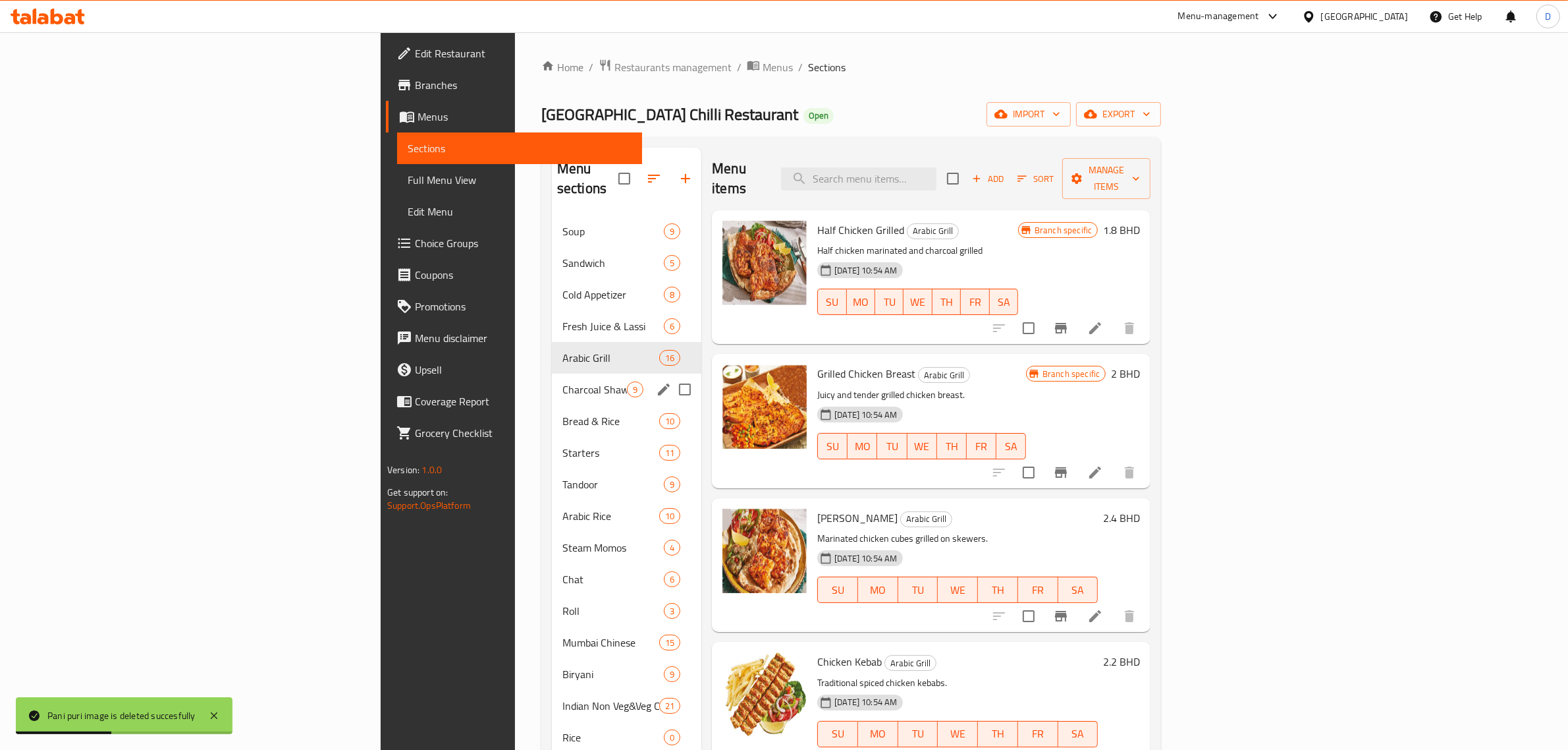
click at [552, 373] on div "Charcoal Shawarma 9" at bounding box center [626, 389] width 149 height 31
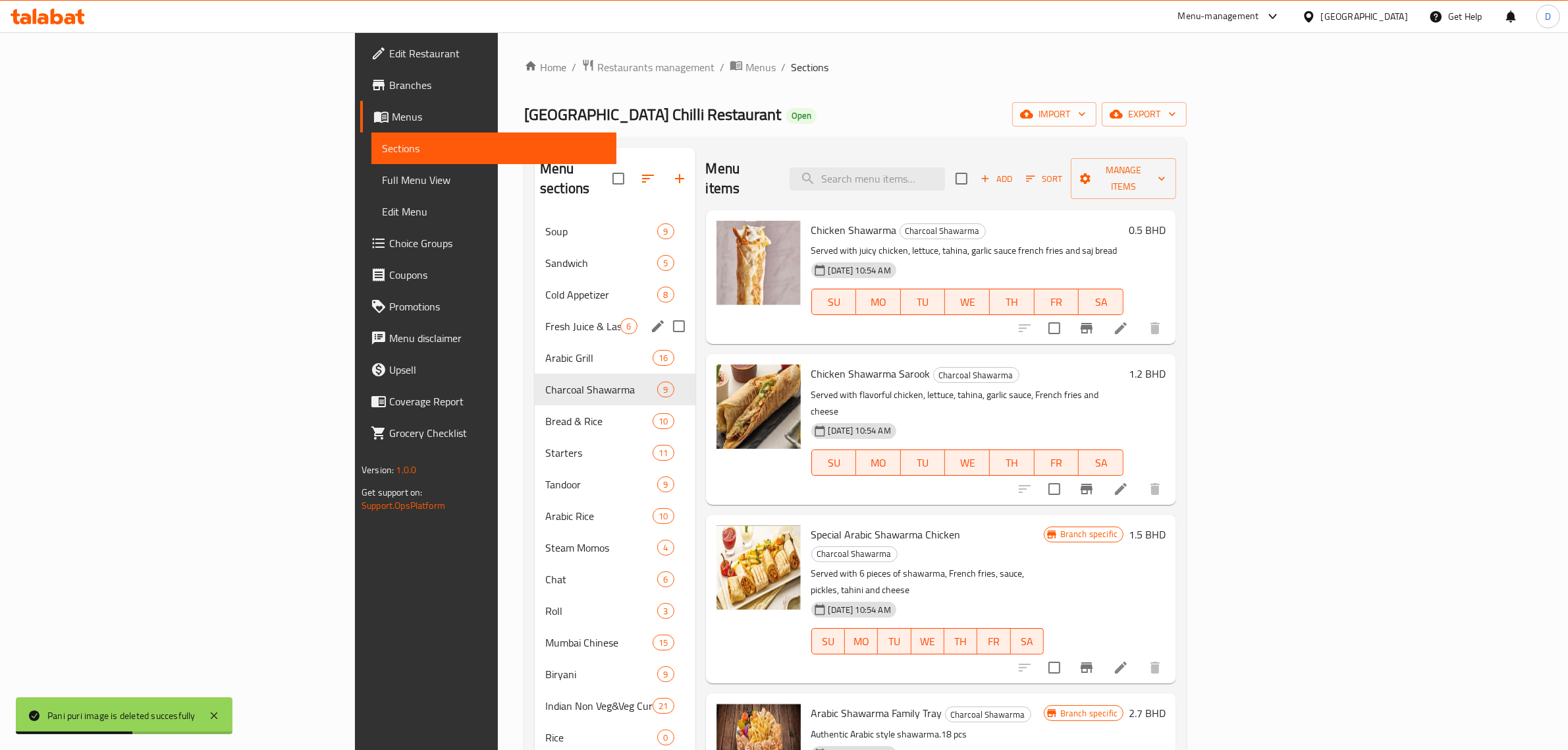
click at [545, 318] on span "Fresh Juice & Lassi" at bounding box center [583, 326] width 75 height 16
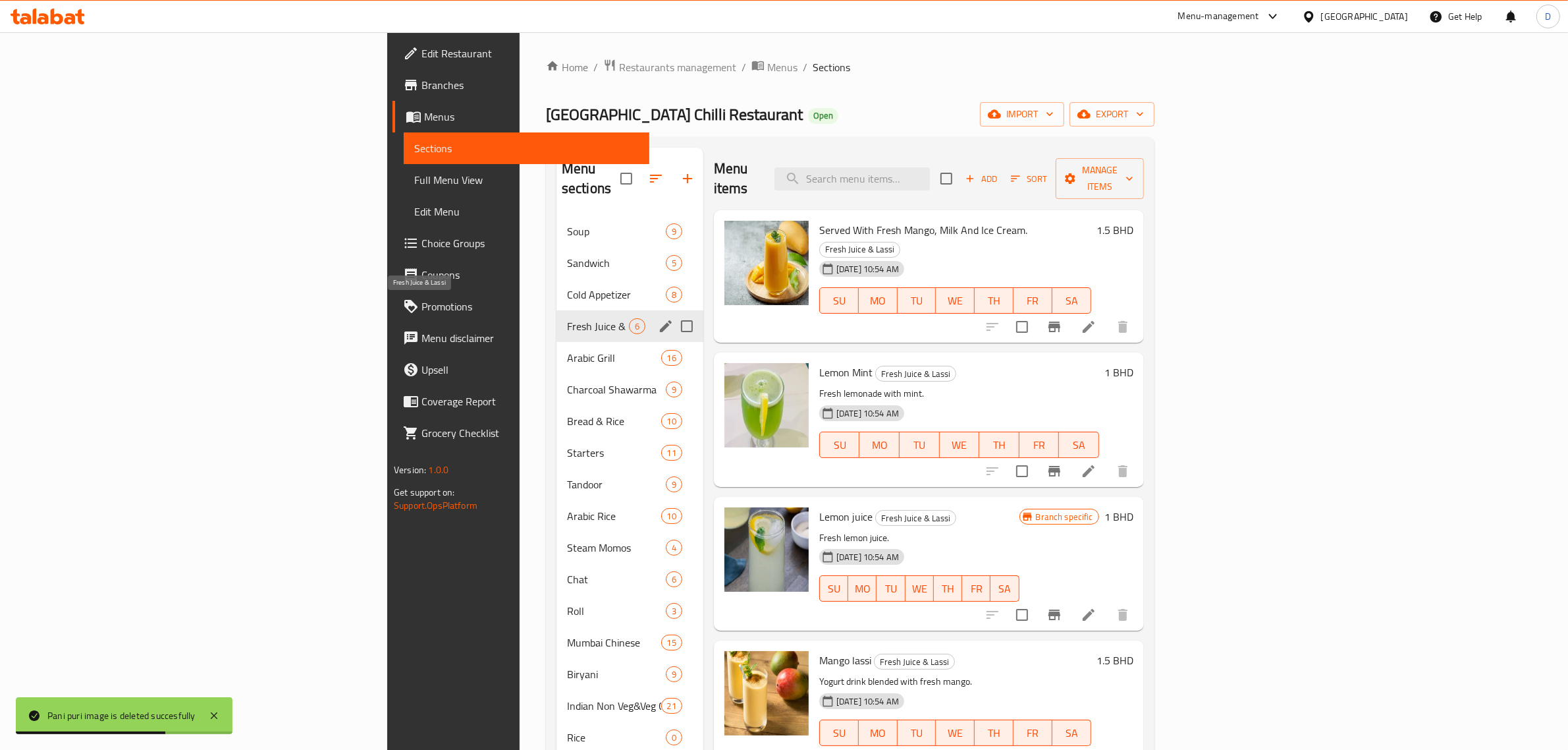
click at [567, 318] on span "Fresh Juice & Lassi" at bounding box center [597, 326] width 62 height 16
click at [567, 287] on span "Cold Appetizer" at bounding box center [597, 294] width 62 height 16
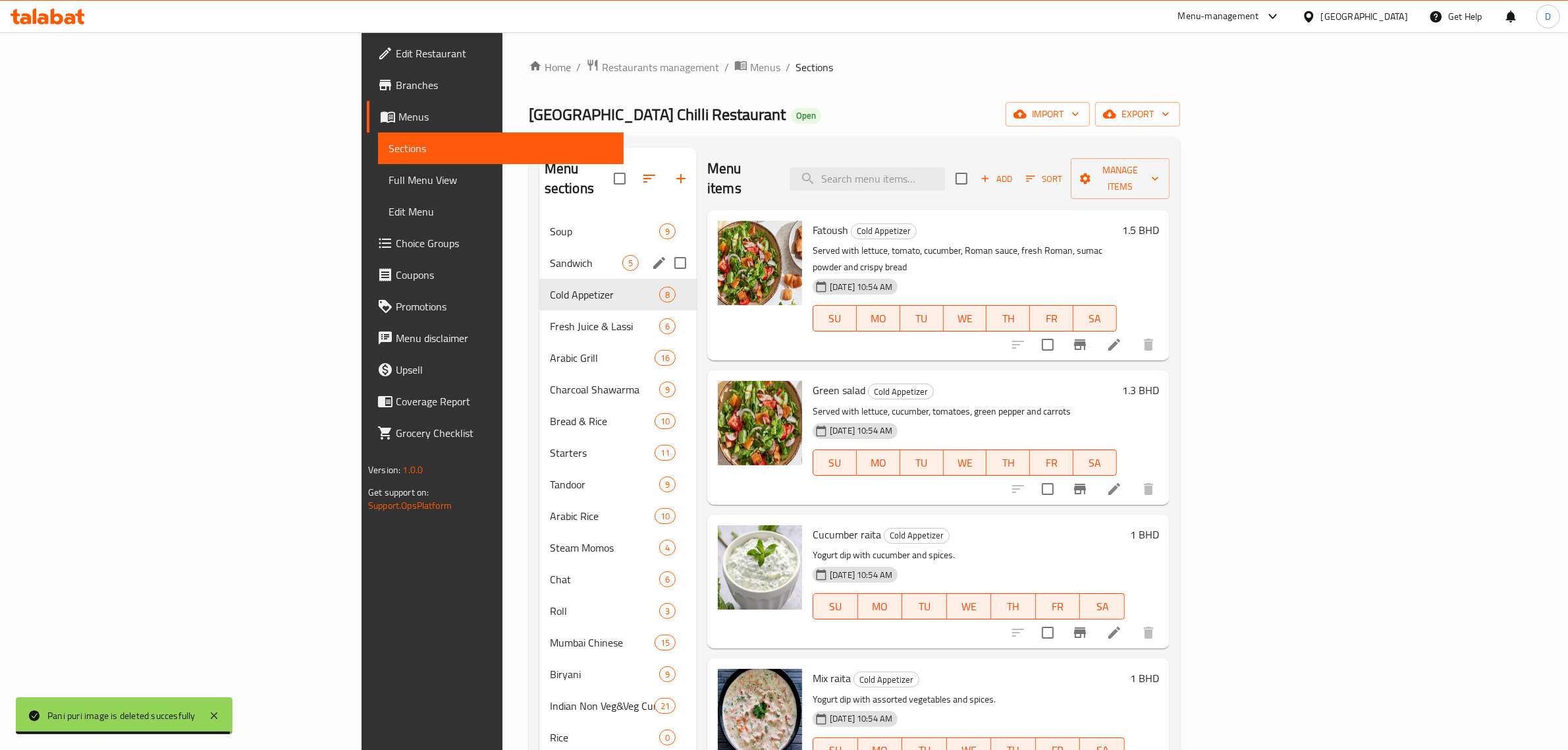
click at [540, 258] on div "Sandwich 5" at bounding box center [618, 263] width 157 height 31
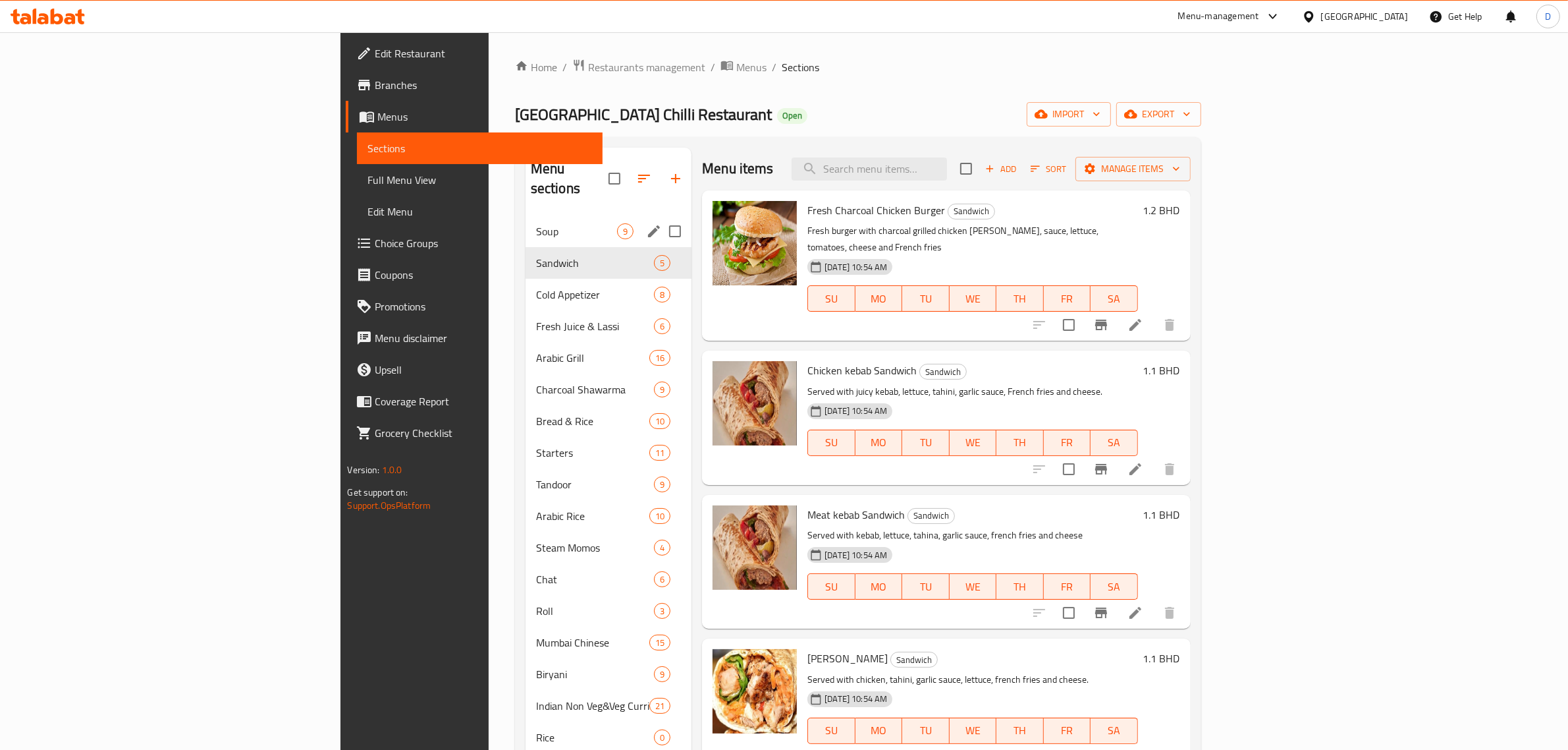
click at [526, 223] on div "Soup 9" at bounding box center [608, 231] width 166 height 31
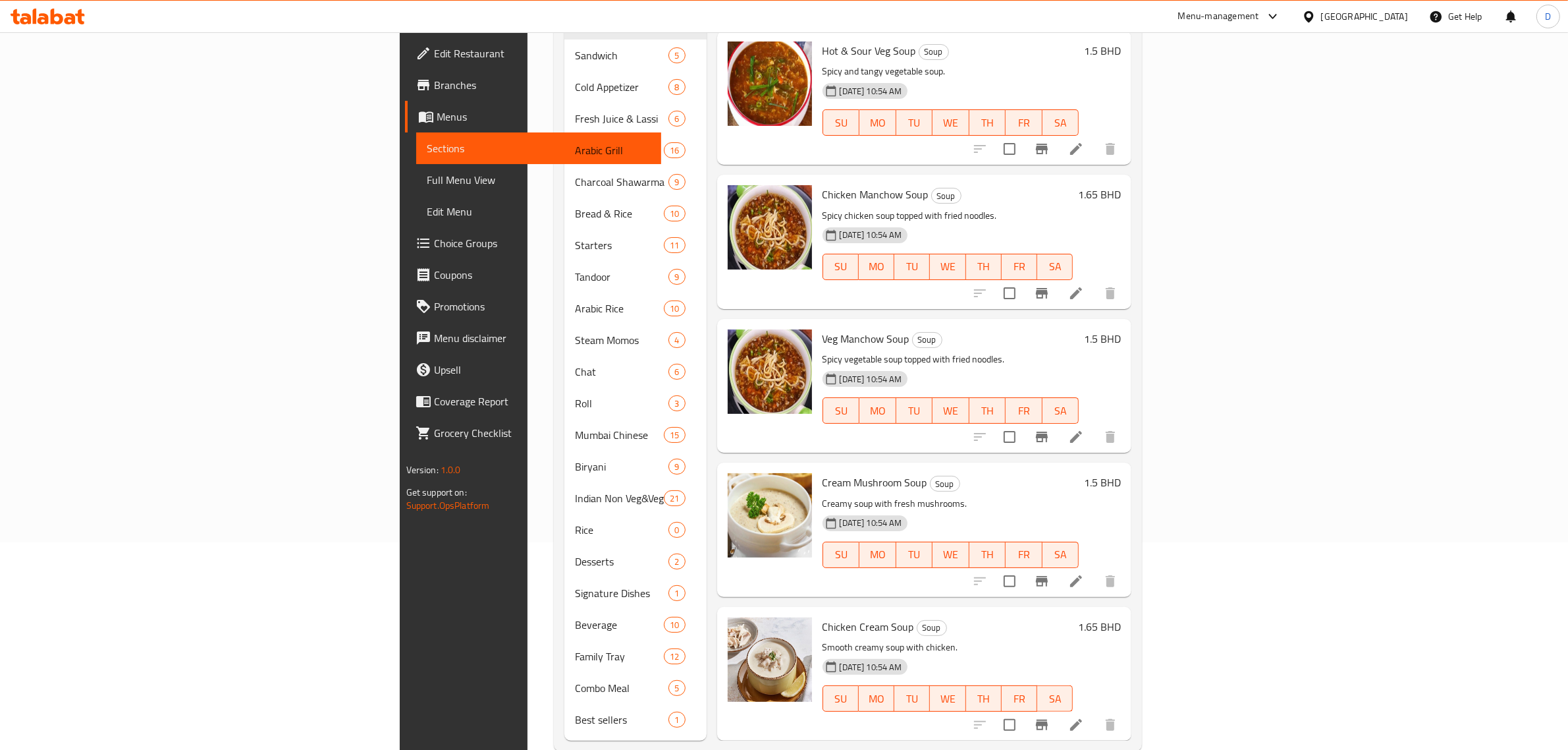
scroll to position [214, 0]
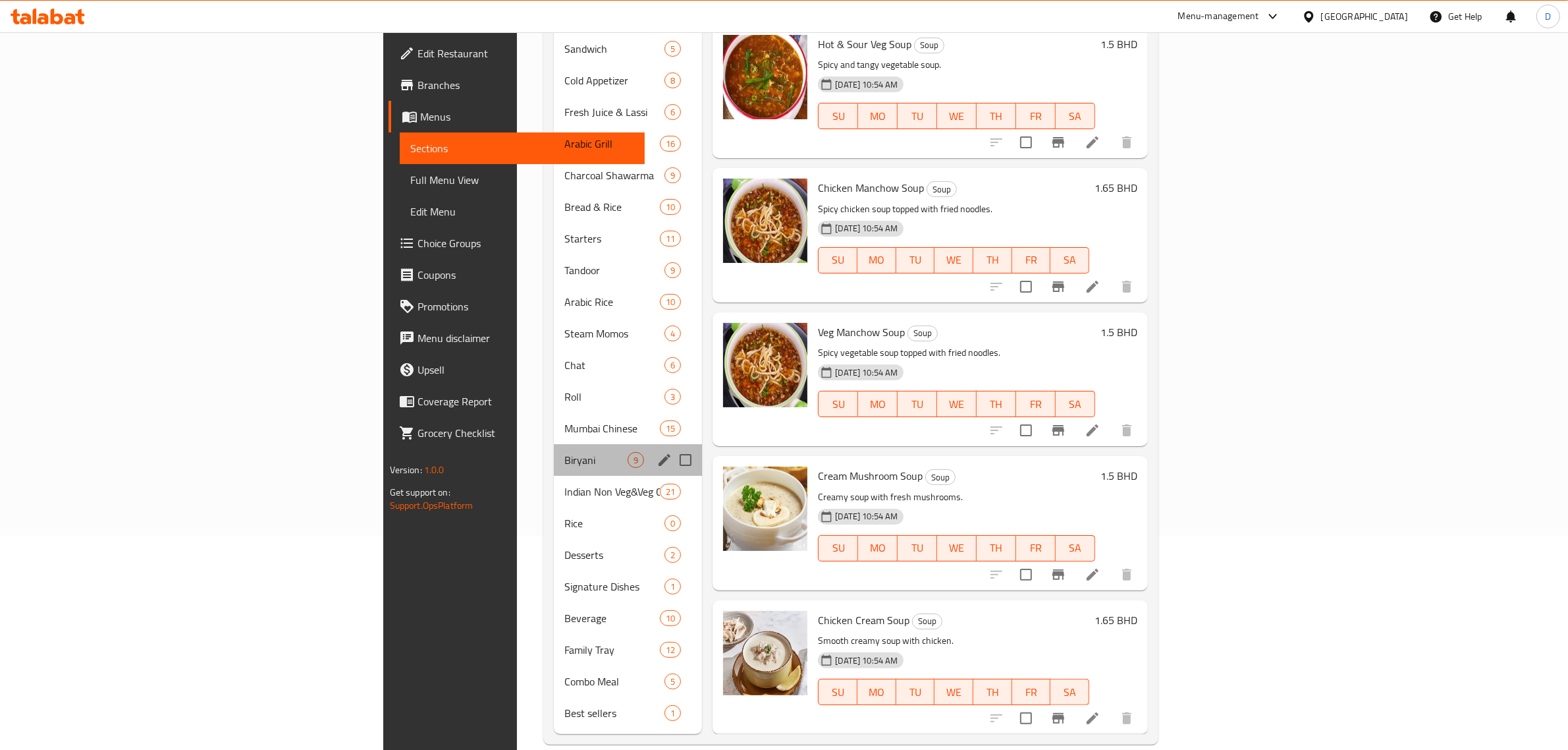
click at [554, 444] on div "Biryani 9" at bounding box center [628, 460] width 148 height 31
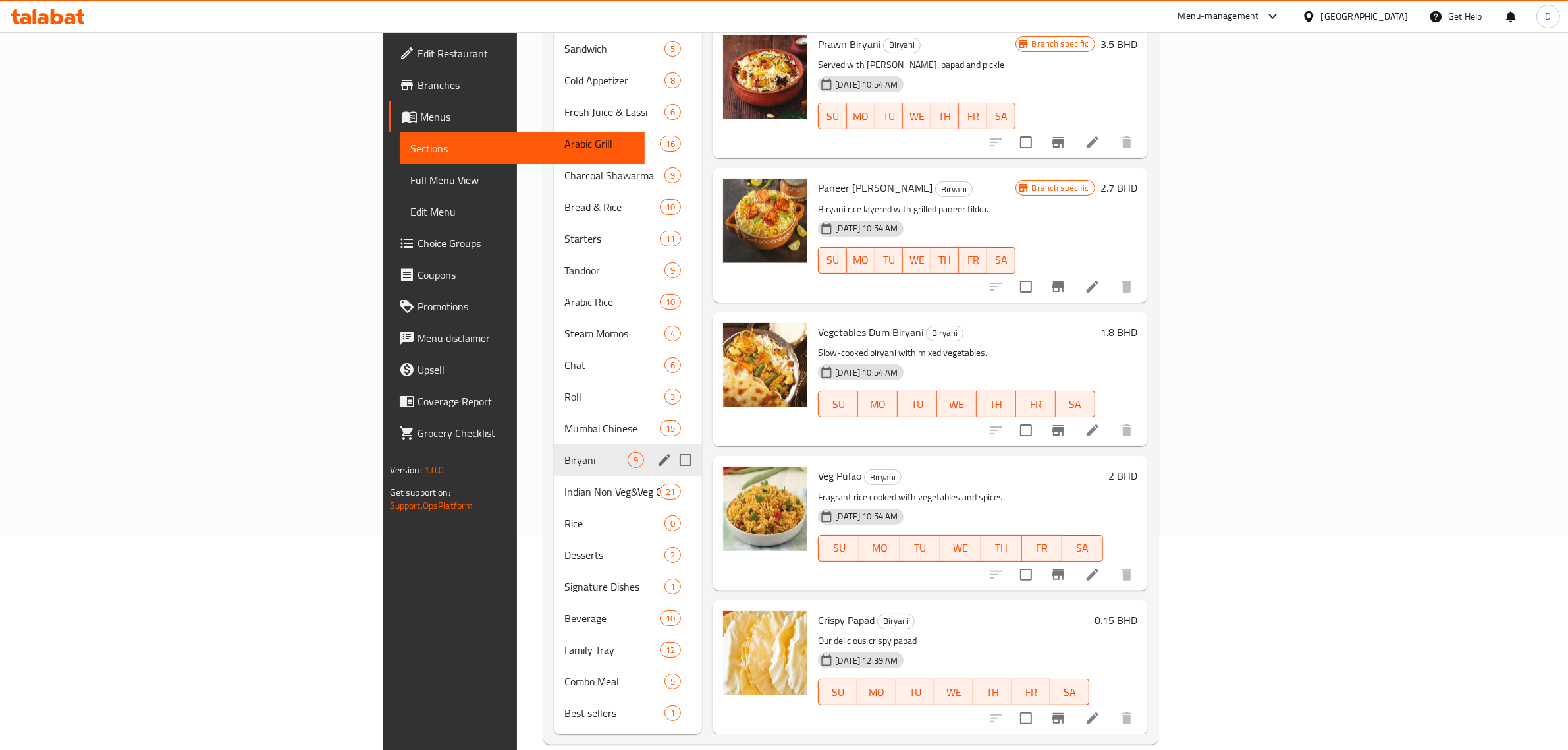
click at [554, 452] on div "Biryani 9" at bounding box center [628, 460] width 148 height 31
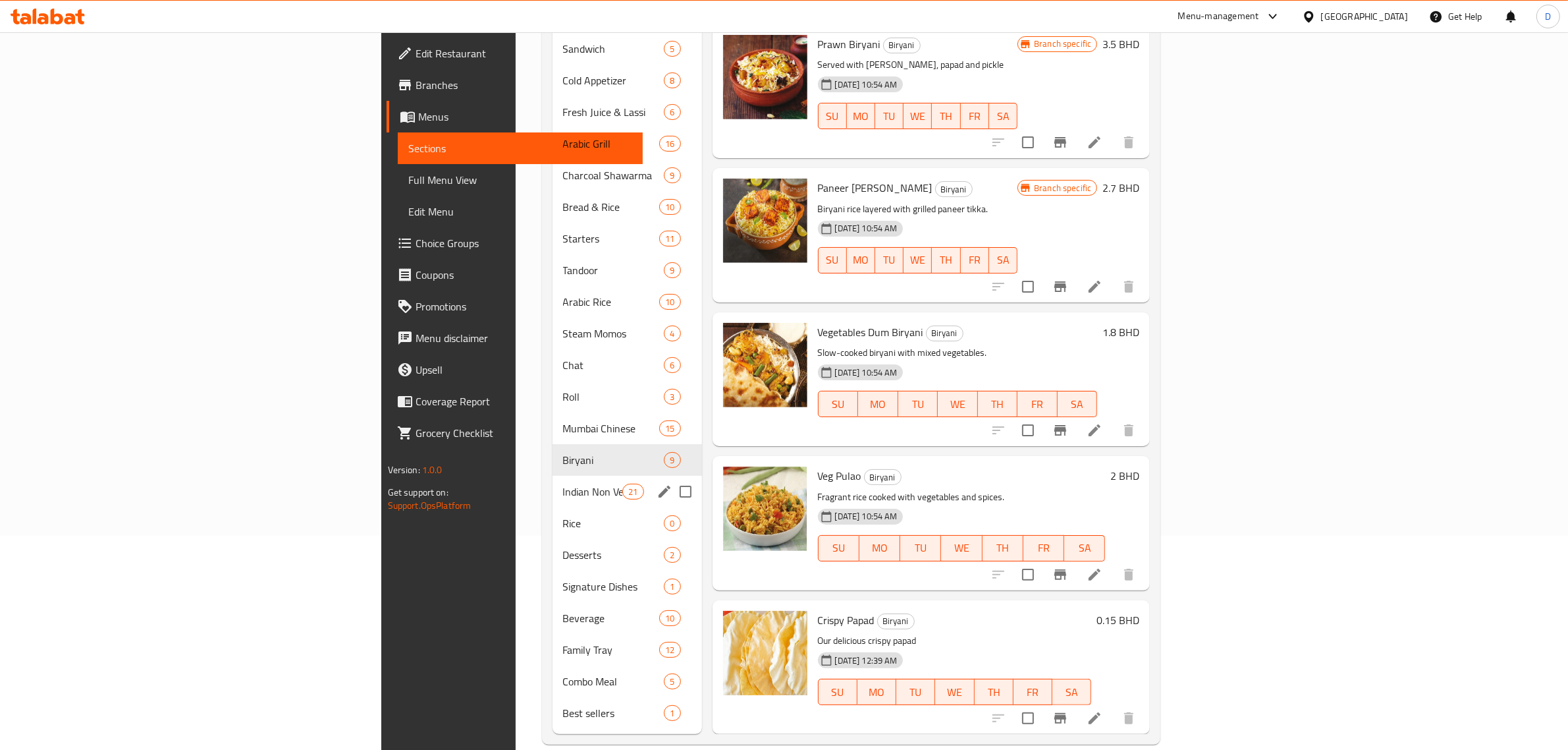
click at [553, 476] on div "Indian Non Veg&Veg Curries 21" at bounding box center [627, 491] width 149 height 31
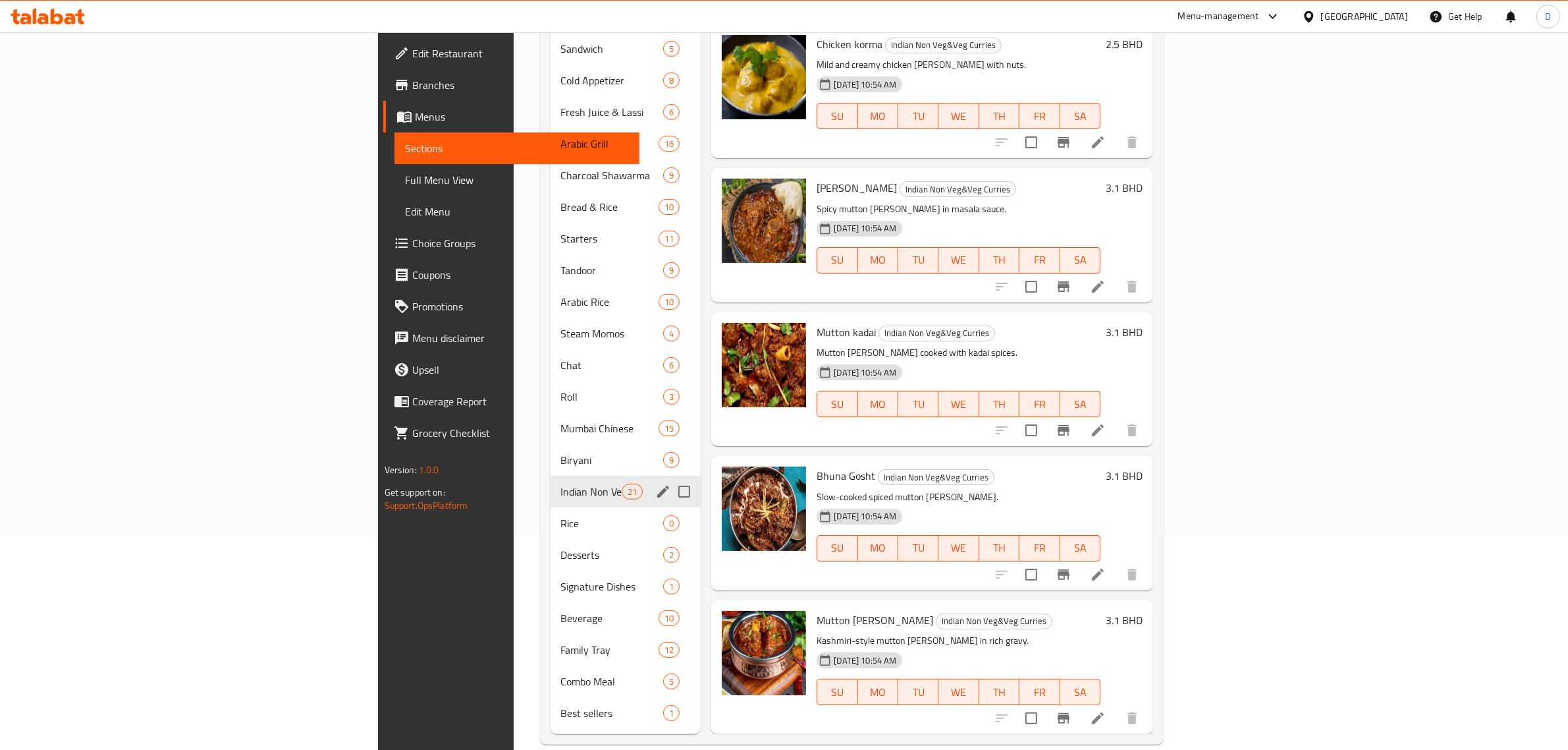
click at [550, 539] on div "Desserts 2" at bounding box center [625, 555] width 151 height 31
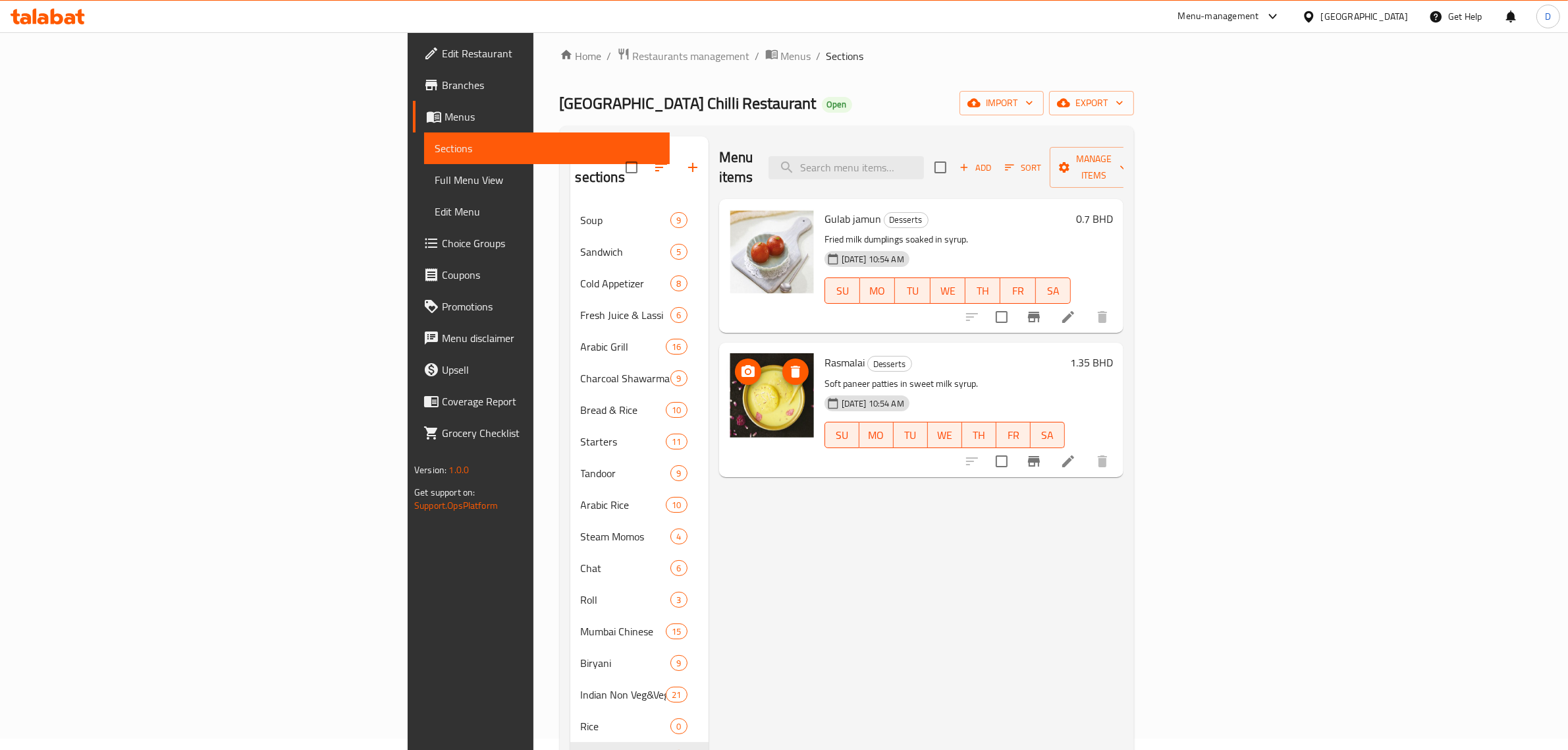
scroll to position [214, 0]
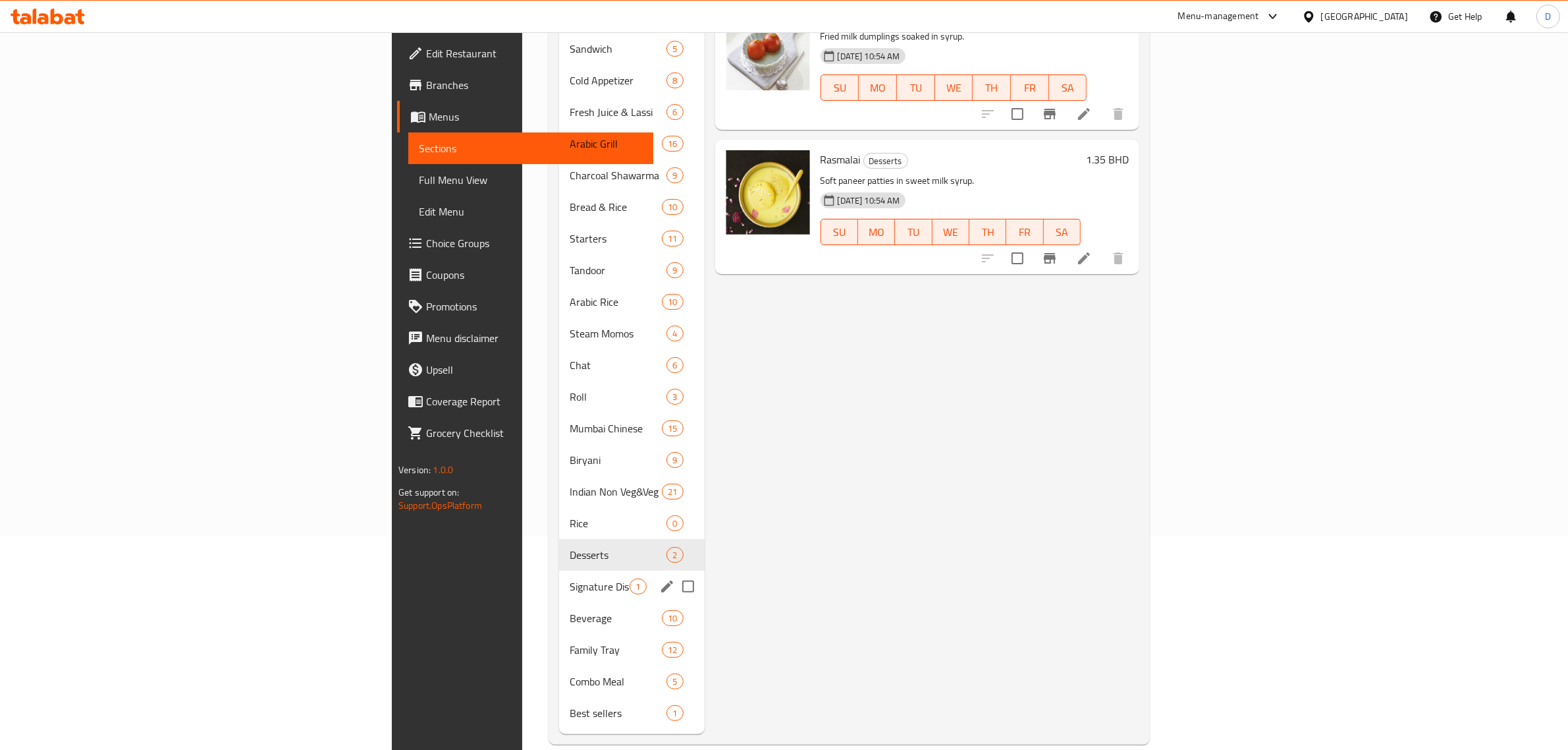
click at [559, 574] on div "Signature Dishes 1" at bounding box center [632, 586] width 145 height 31
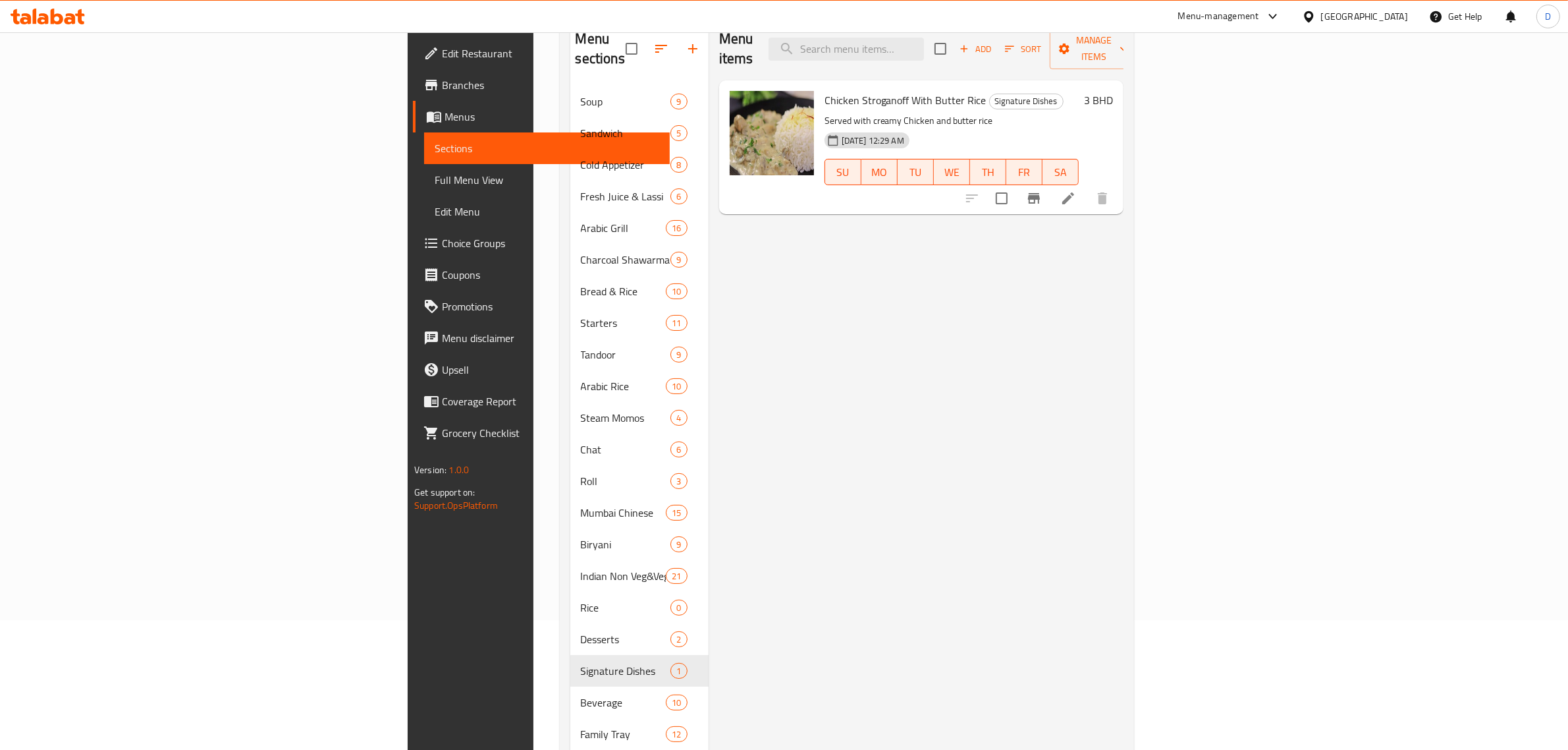
scroll to position [214, 0]
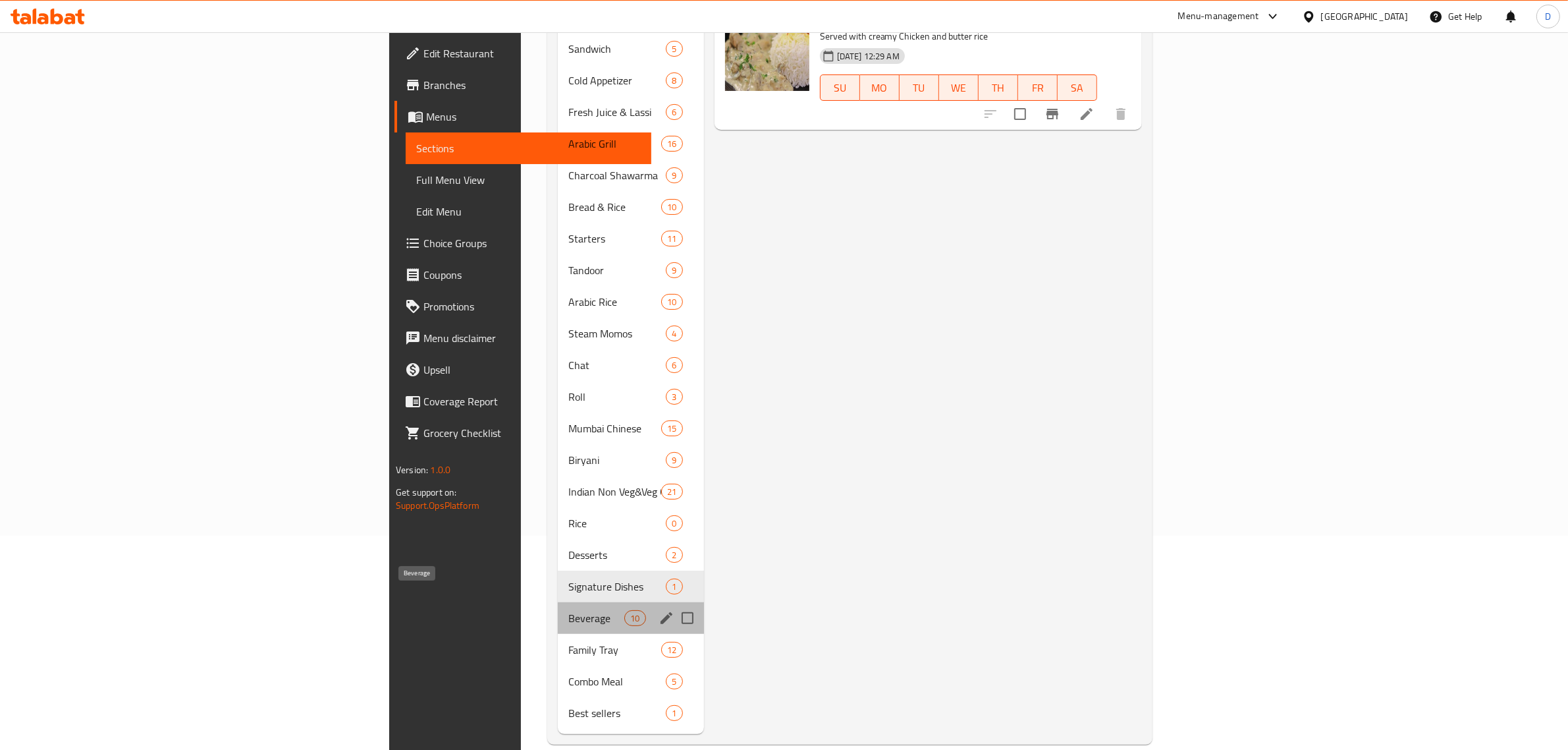
click at [569, 610] on span "Beverage" at bounding box center [597, 617] width 56 height 16
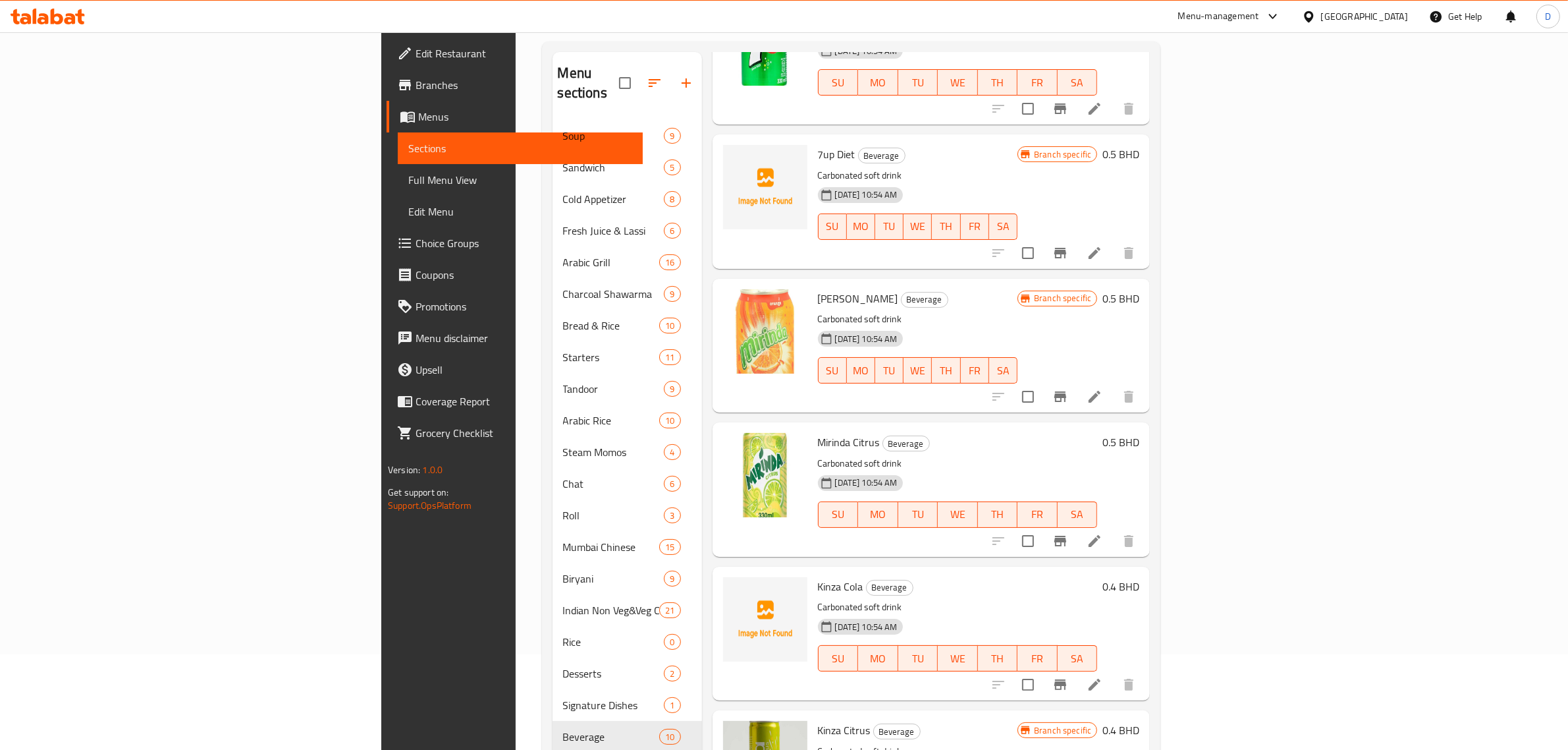
scroll to position [165, 0]
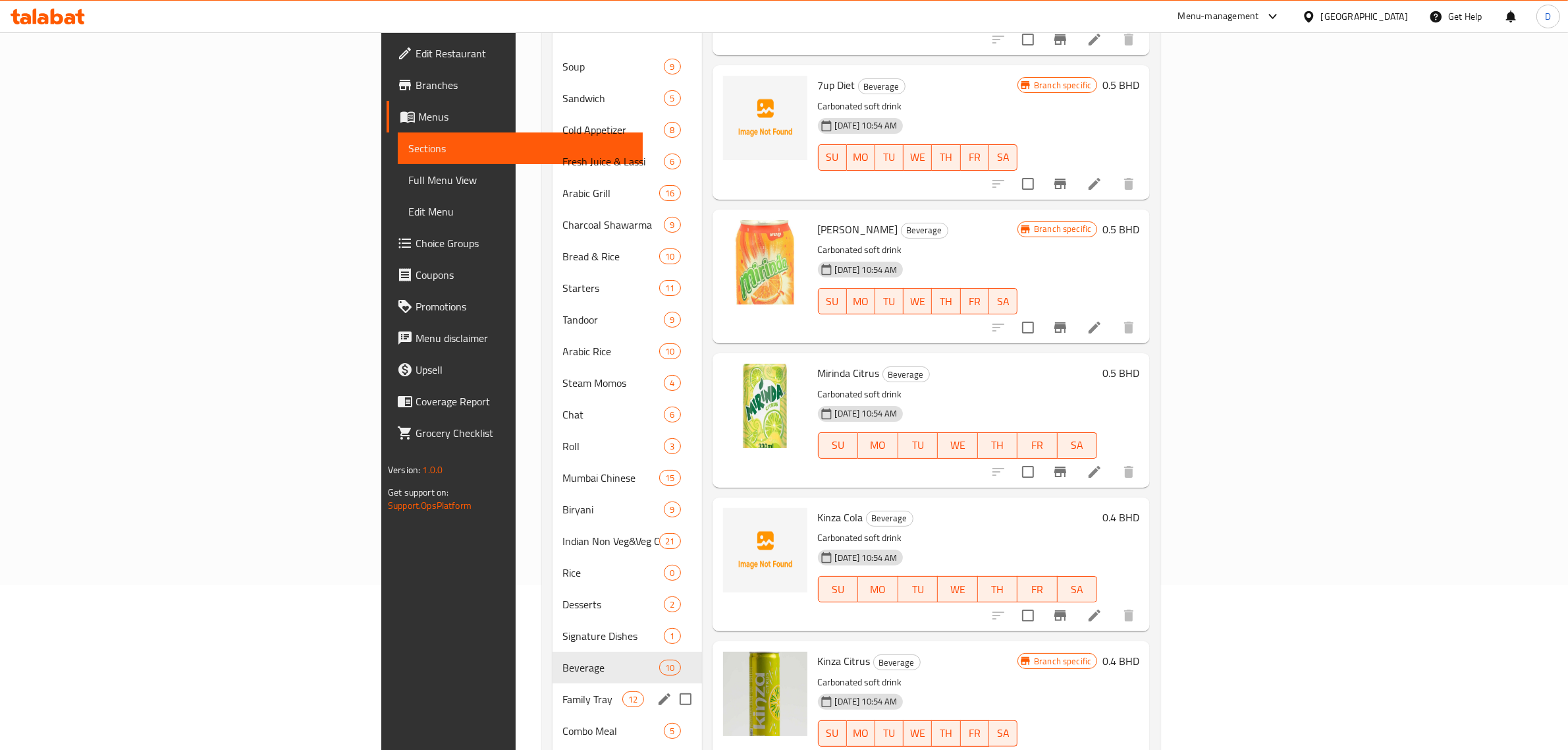
click at [563, 691] on span "Family Tray" at bounding box center [592, 698] width 60 height 16
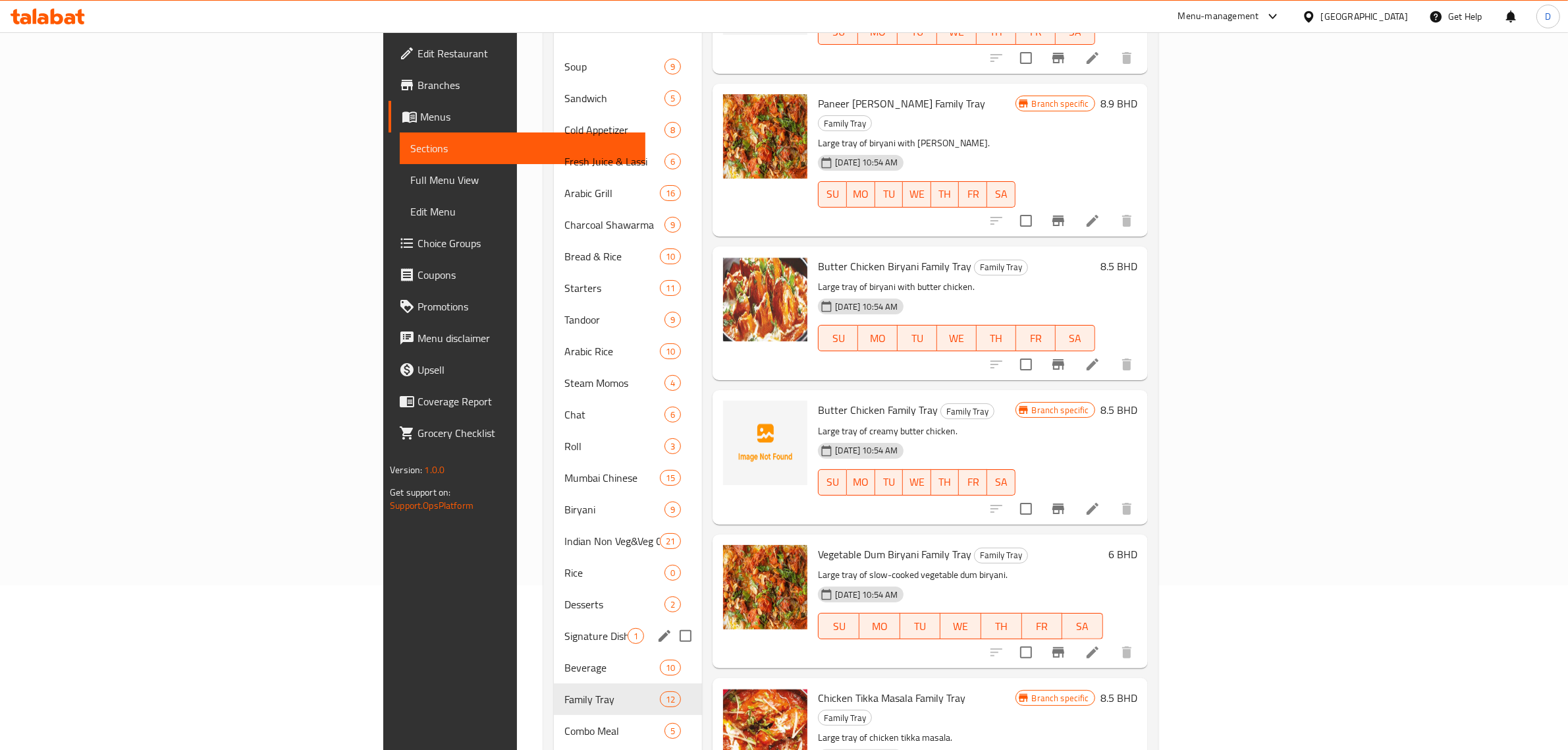
scroll to position [214, 0]
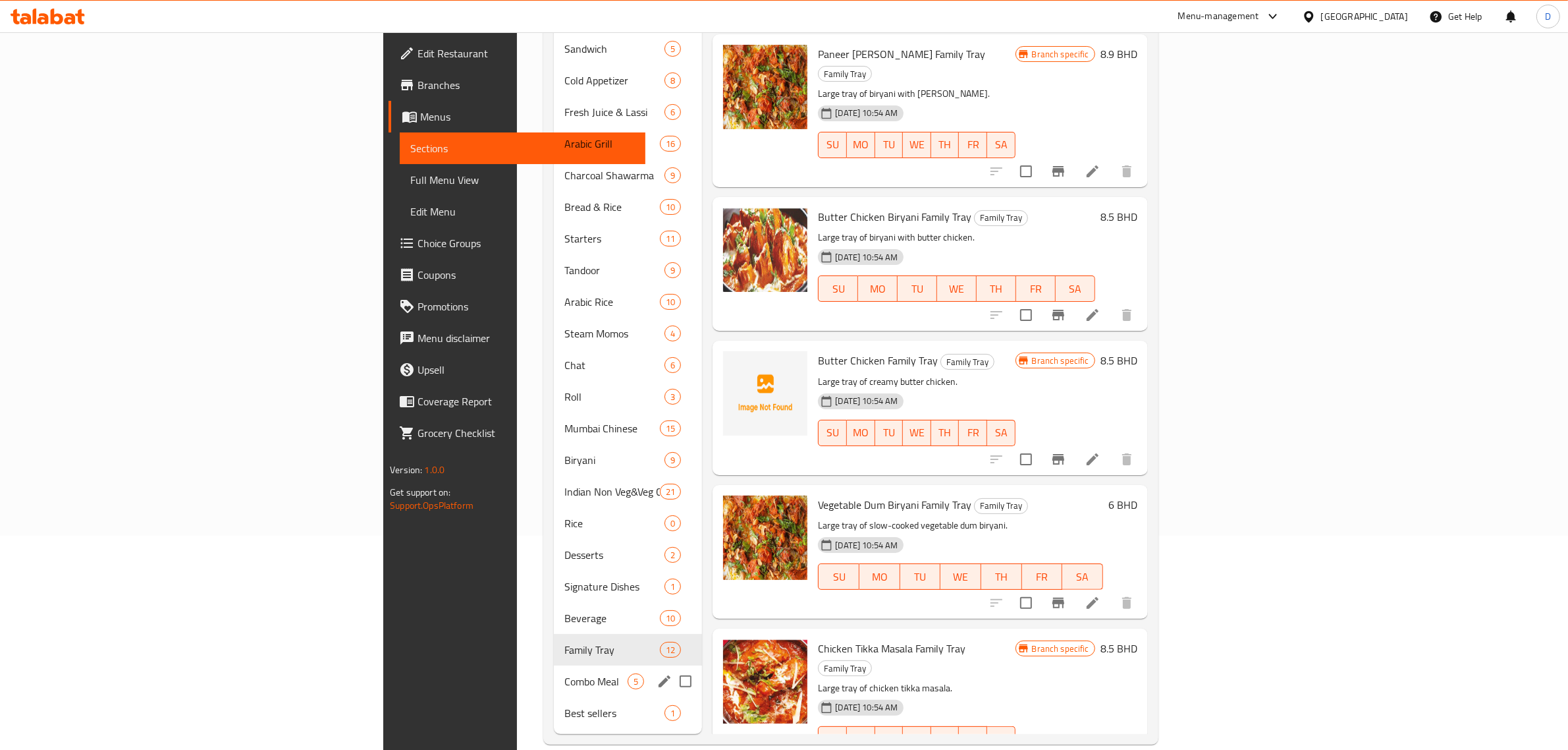
click at [564, 673] on span "Combo Meal" at bounding box center [596, 681] width 63 height 16
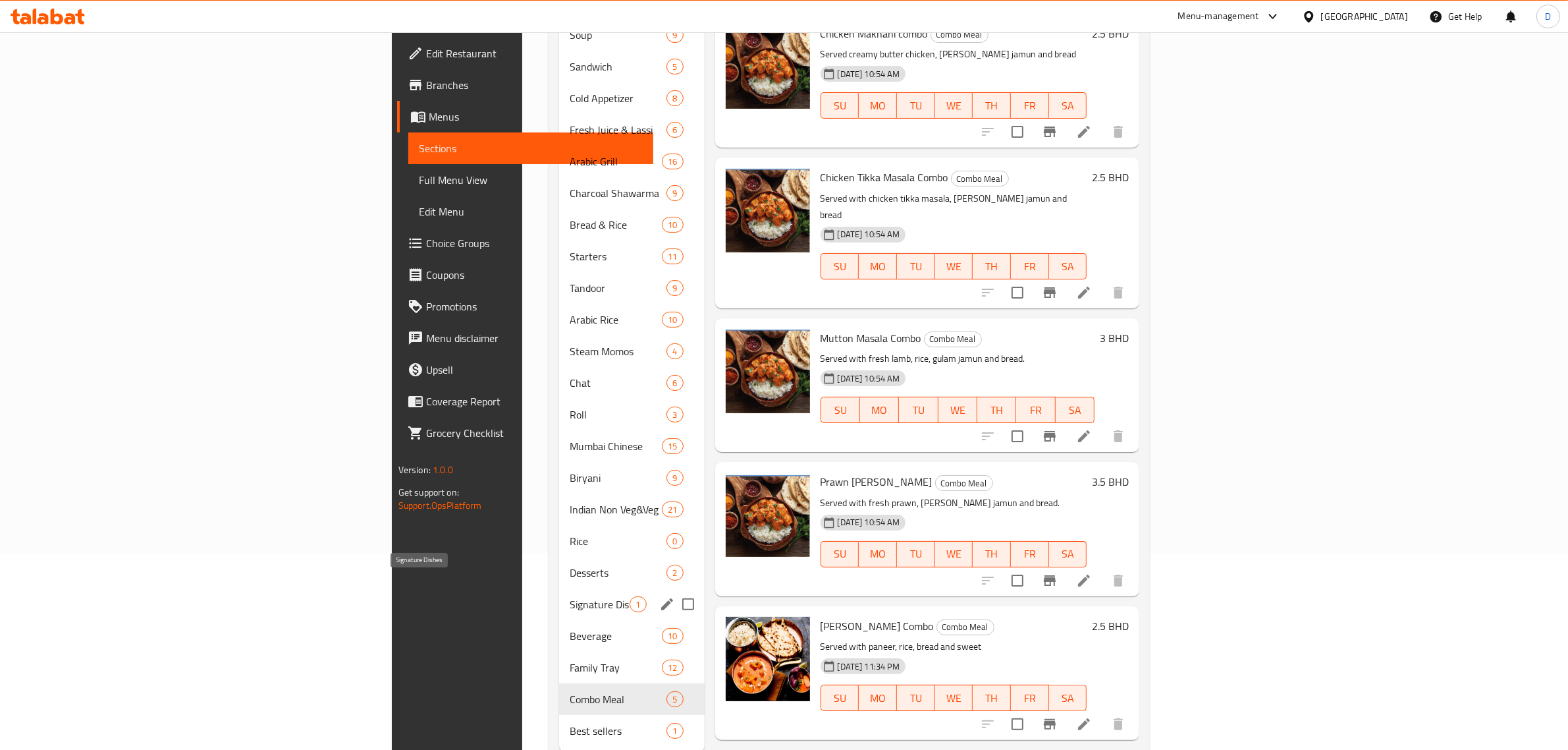
scroll to position [214, 0]
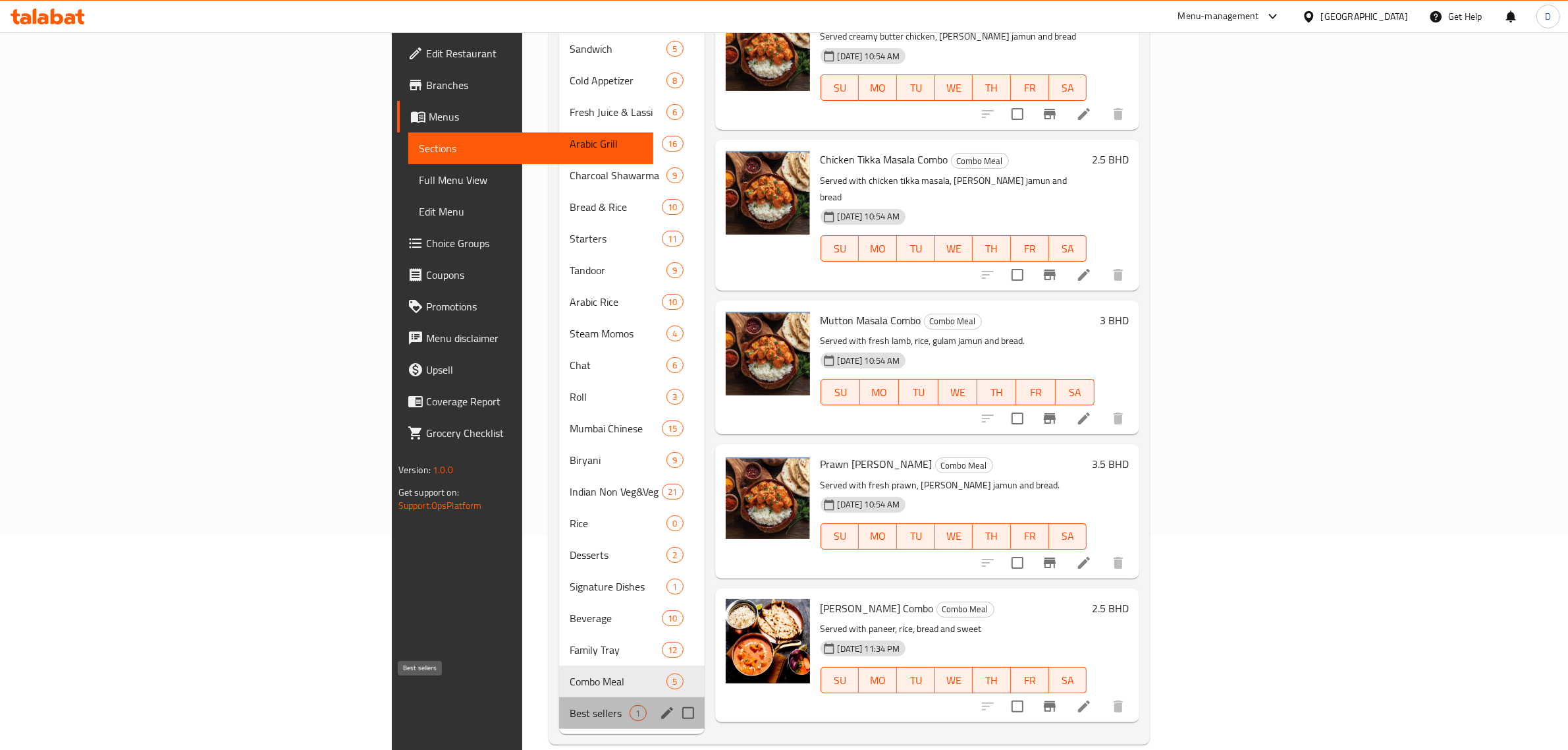
click at [569, 705] on span "Best sellers" at bounding box center [599, 712] width 60 height 16
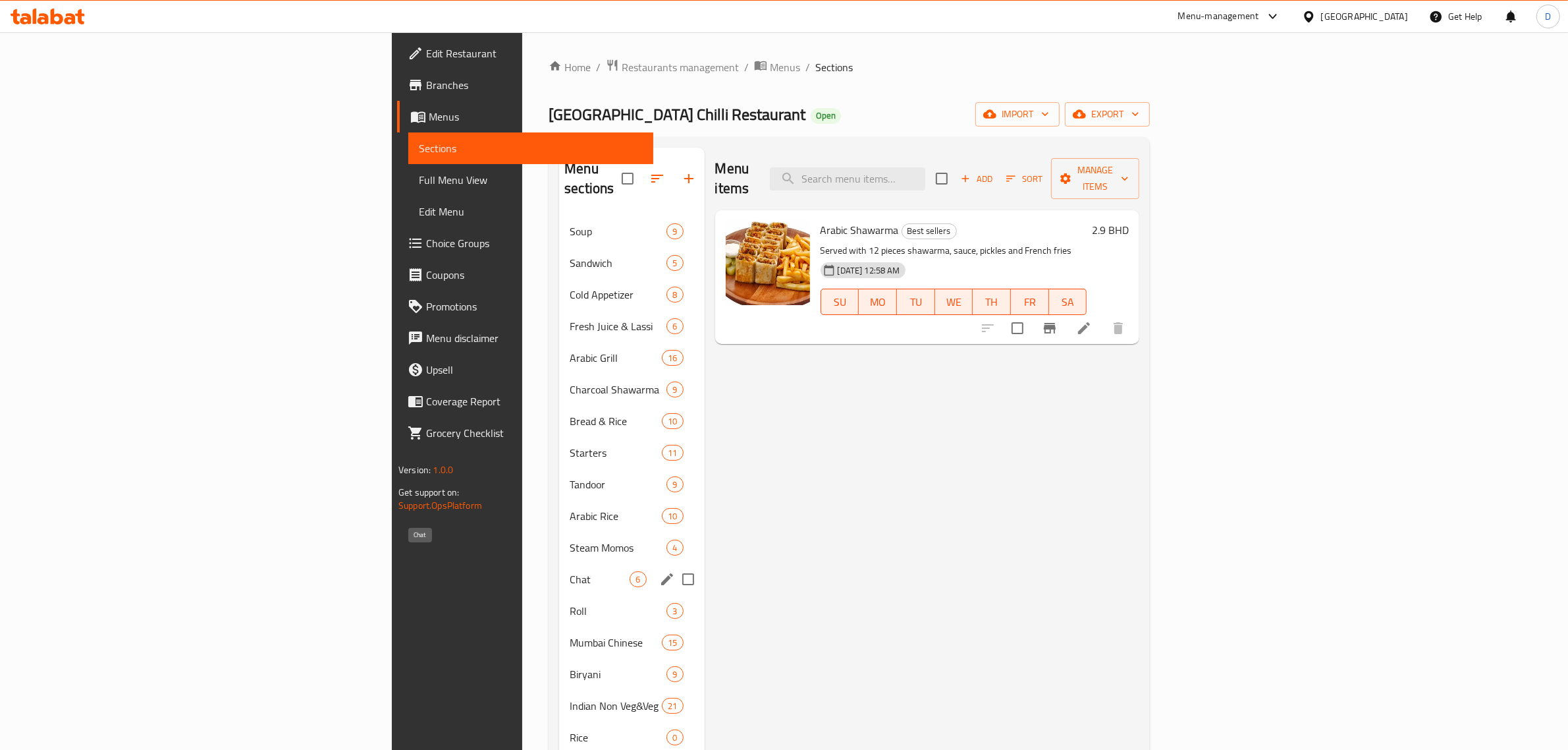
click at [569, 571] on span "Chat" at bounding box center [599, 579] width 60 height 16
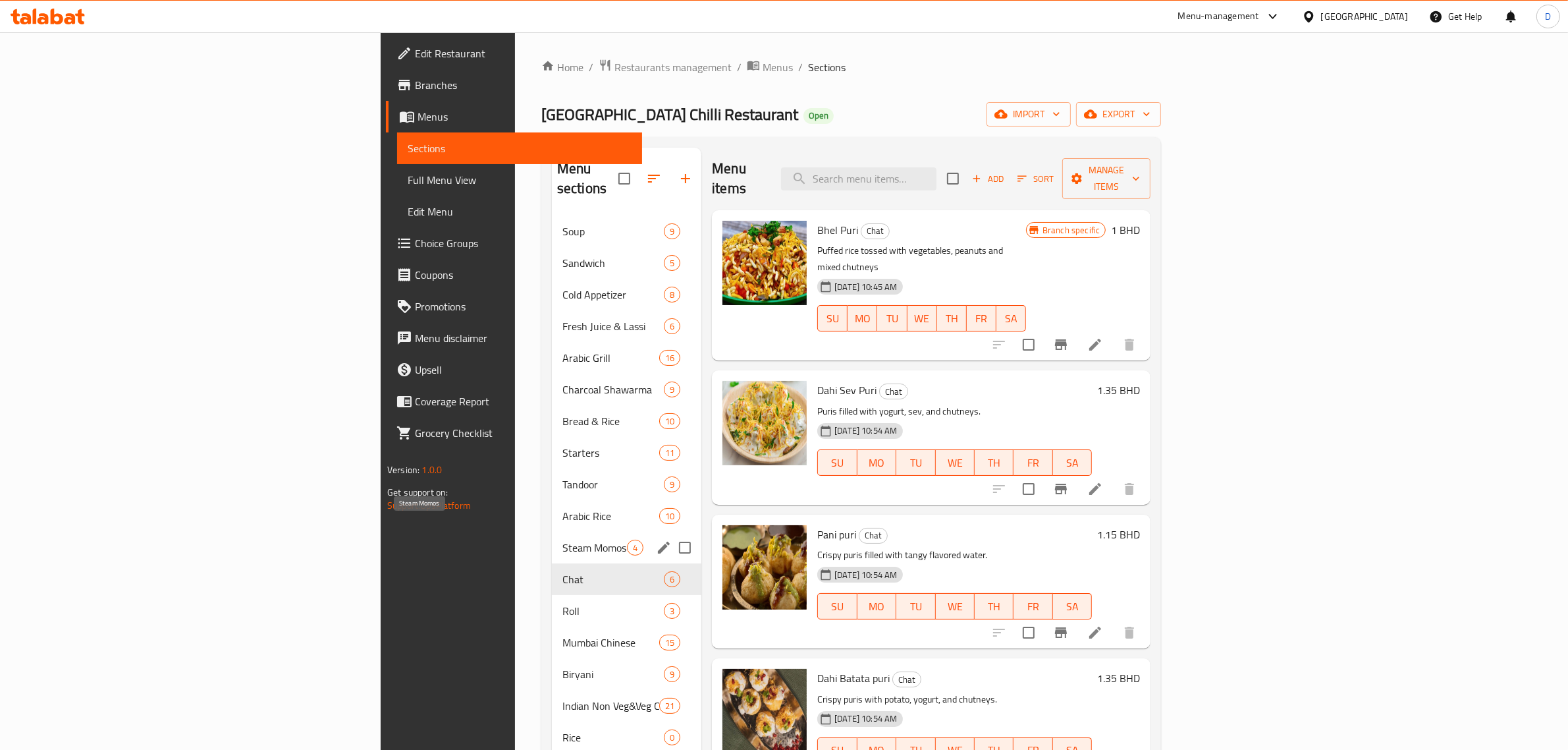
click at [563, 540] on span "Steam Momos" at bounding box center [595, 547] width 64 height 16
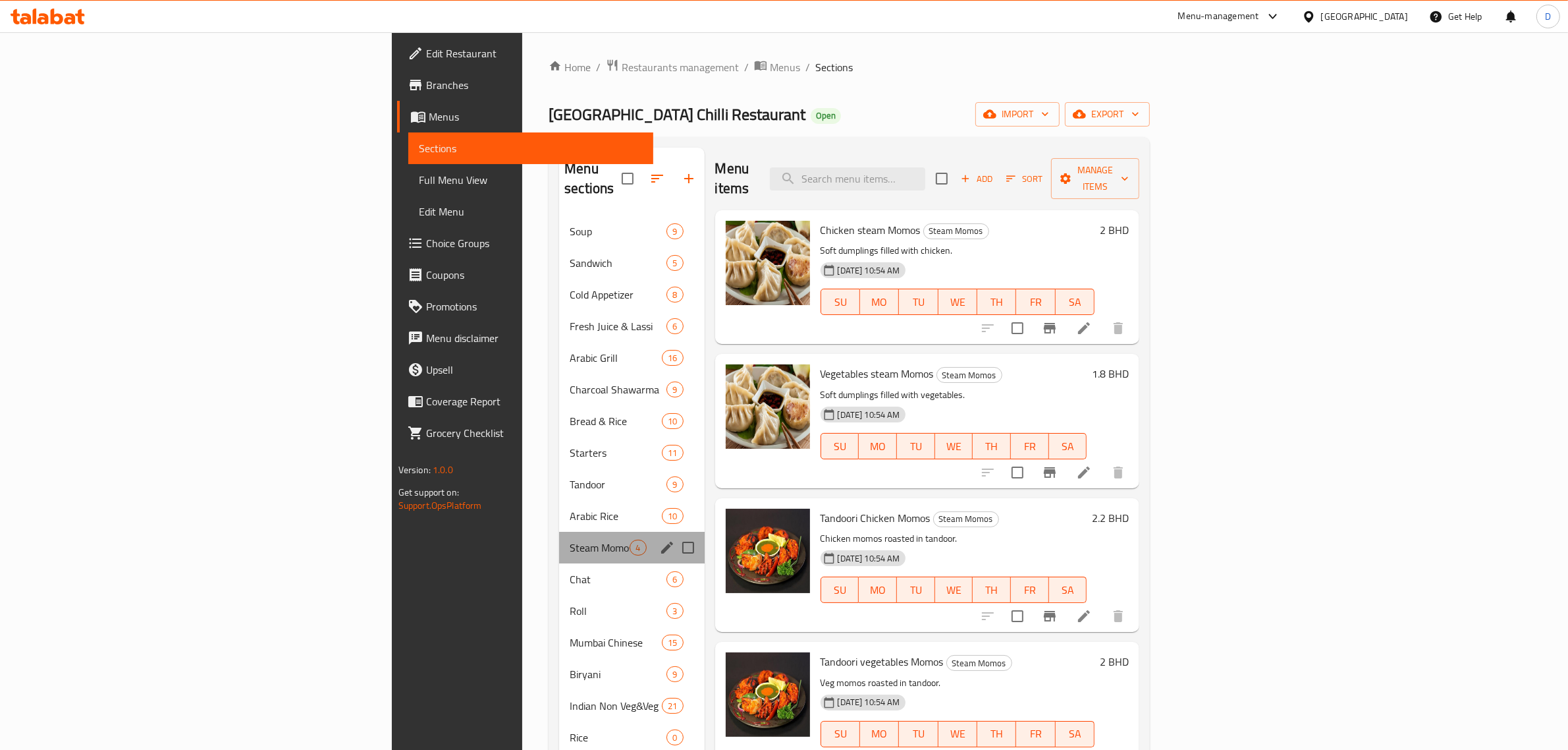
click at [559, 532] on div "Steam Momos 4" at bounding box center [632, 547] width 145 height 31
click at [559, 600] on div "Roll 3" at bounding box center [632, 611] width 145 height 31
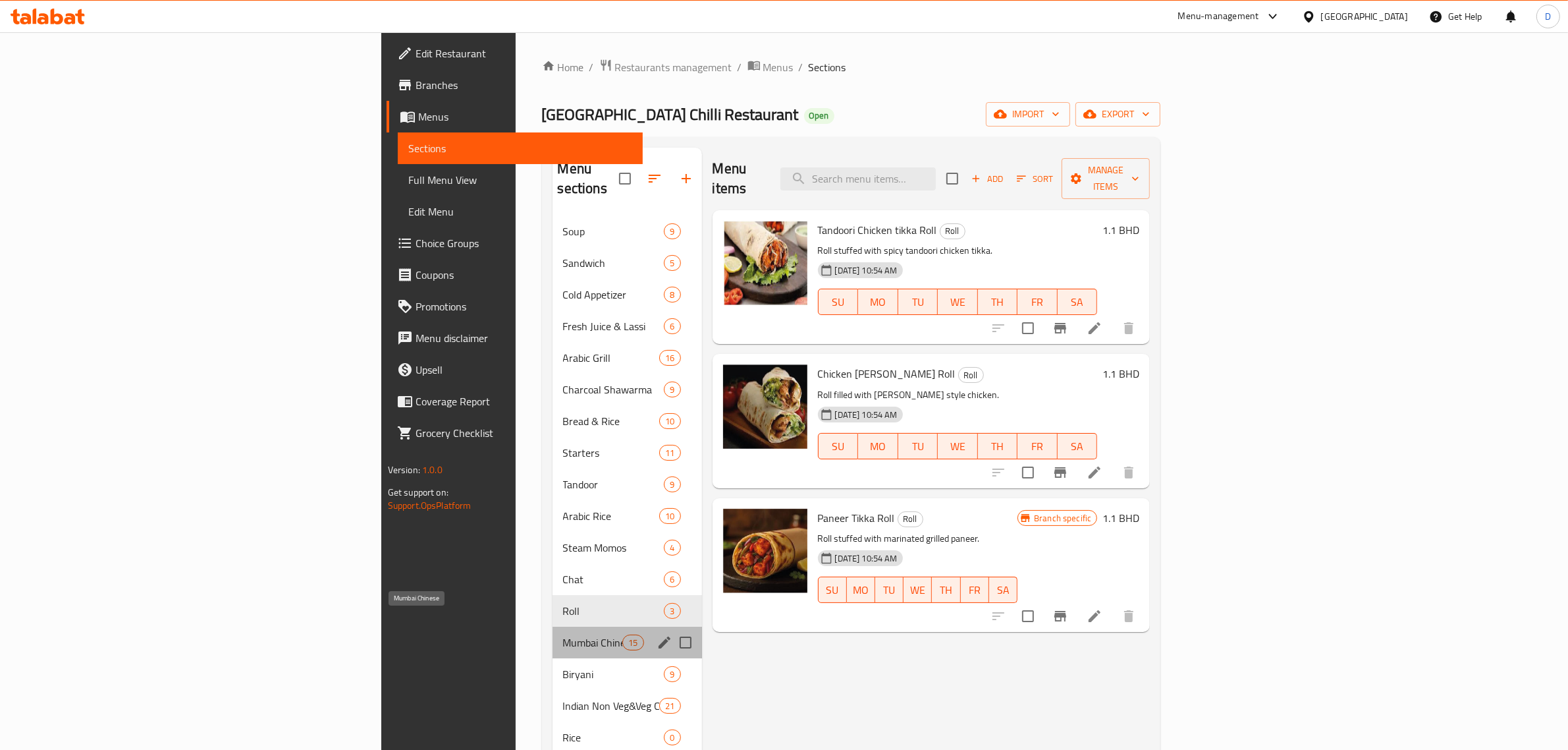
click at [563, 635] on span "Mumbai Chinese" at bounding box center [592, 642] width 60 height 16
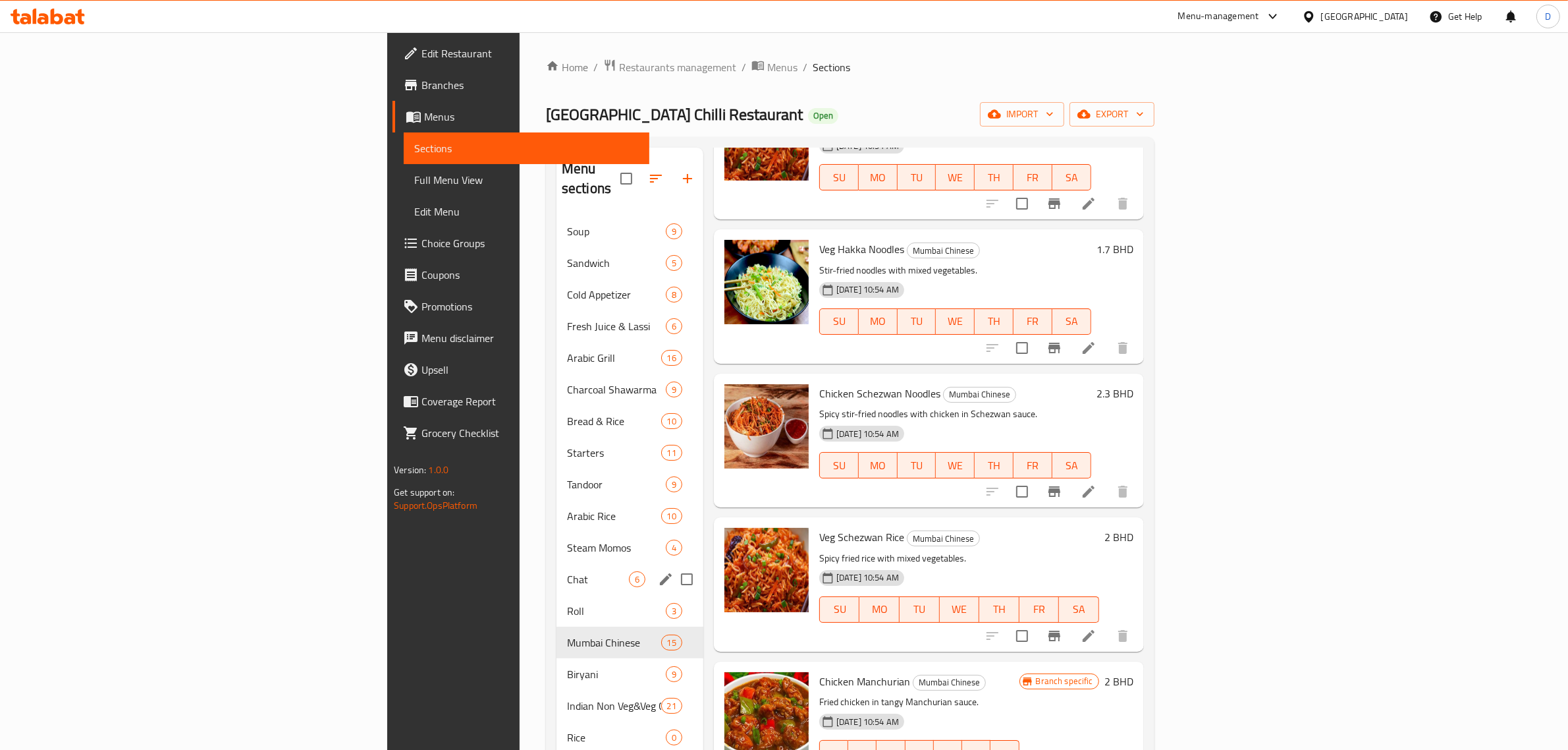
click at [556, 563] on div "Chat 6" at bounding box center [630, 579] width 147 height 31
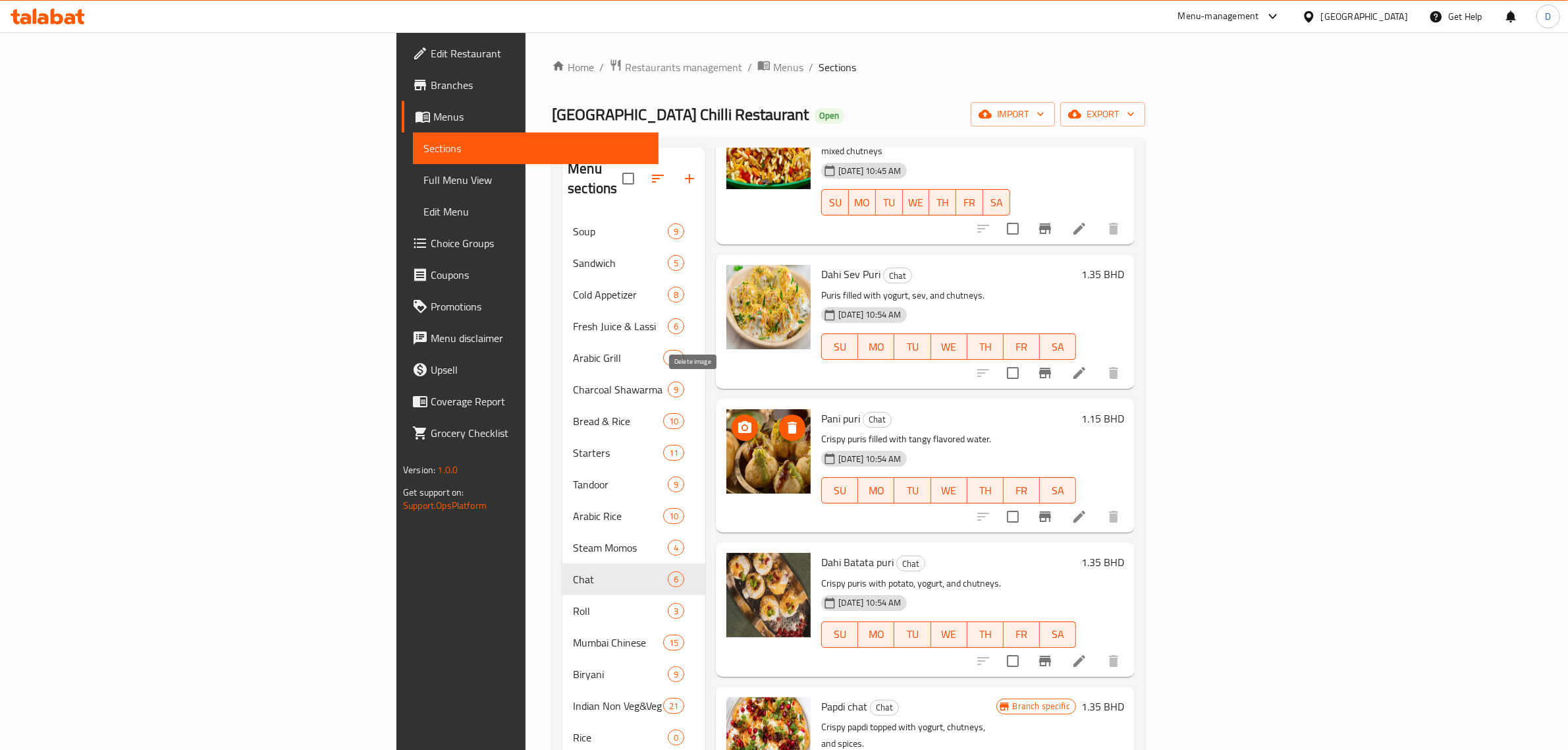
click at [784, 420] on icon "delete image" at bounding box center [792, 427] width 16 height 16
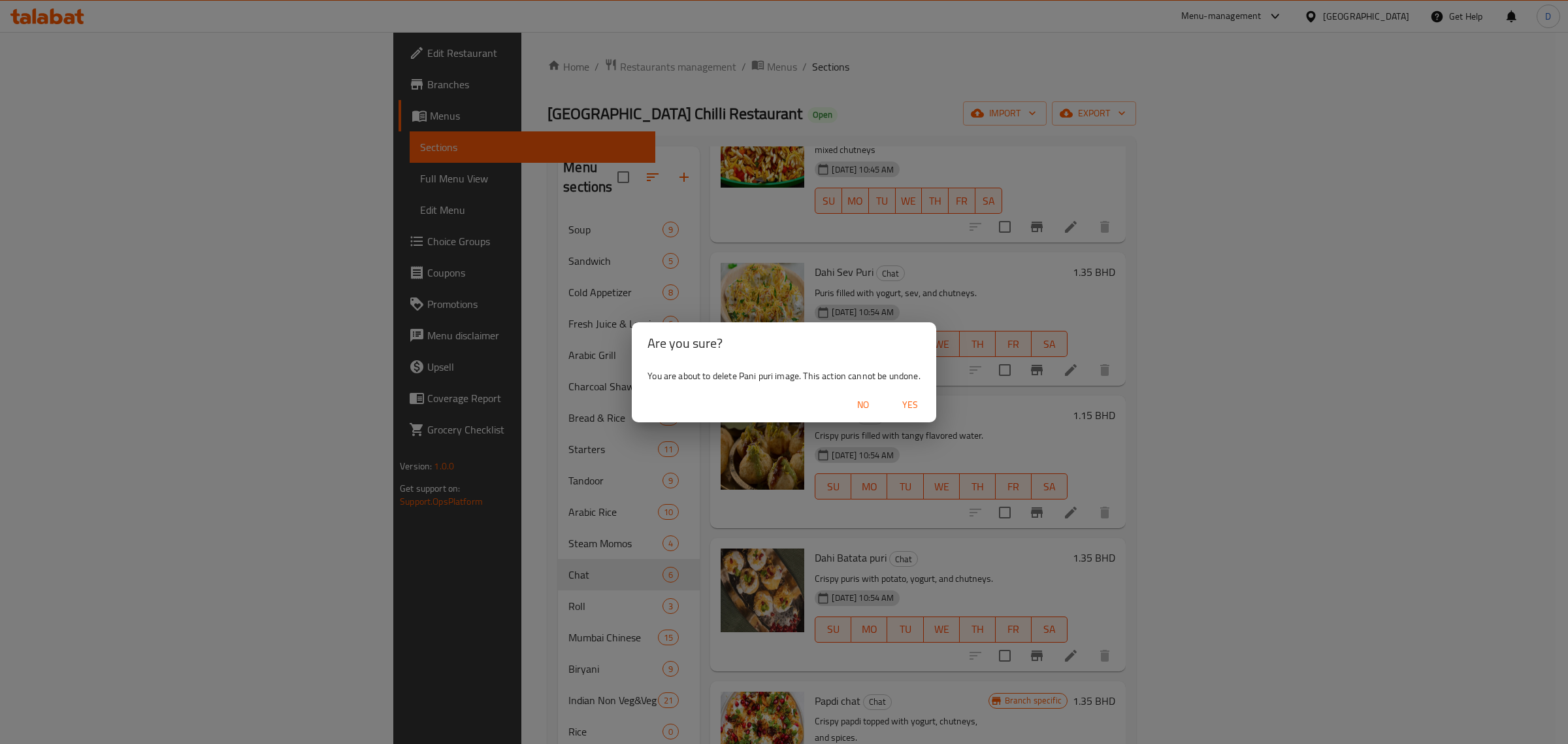
click at [923, 403] on span "Yes" at bounding box center [910, 405] width 31 height 16
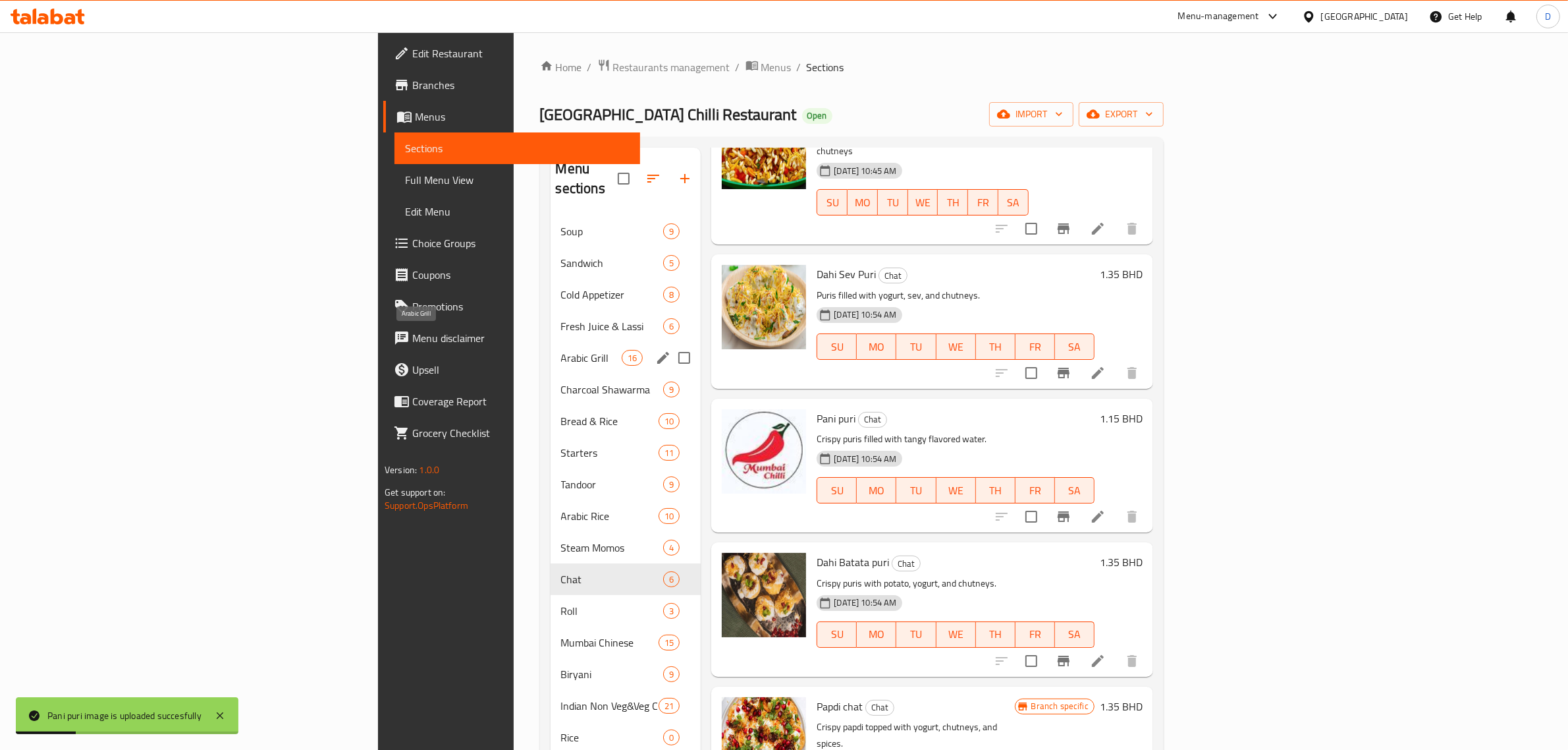
click at [550, 310] on div "Fresh Juice & Lassi 6" at bounding box center [625, 326] width 151 height 31
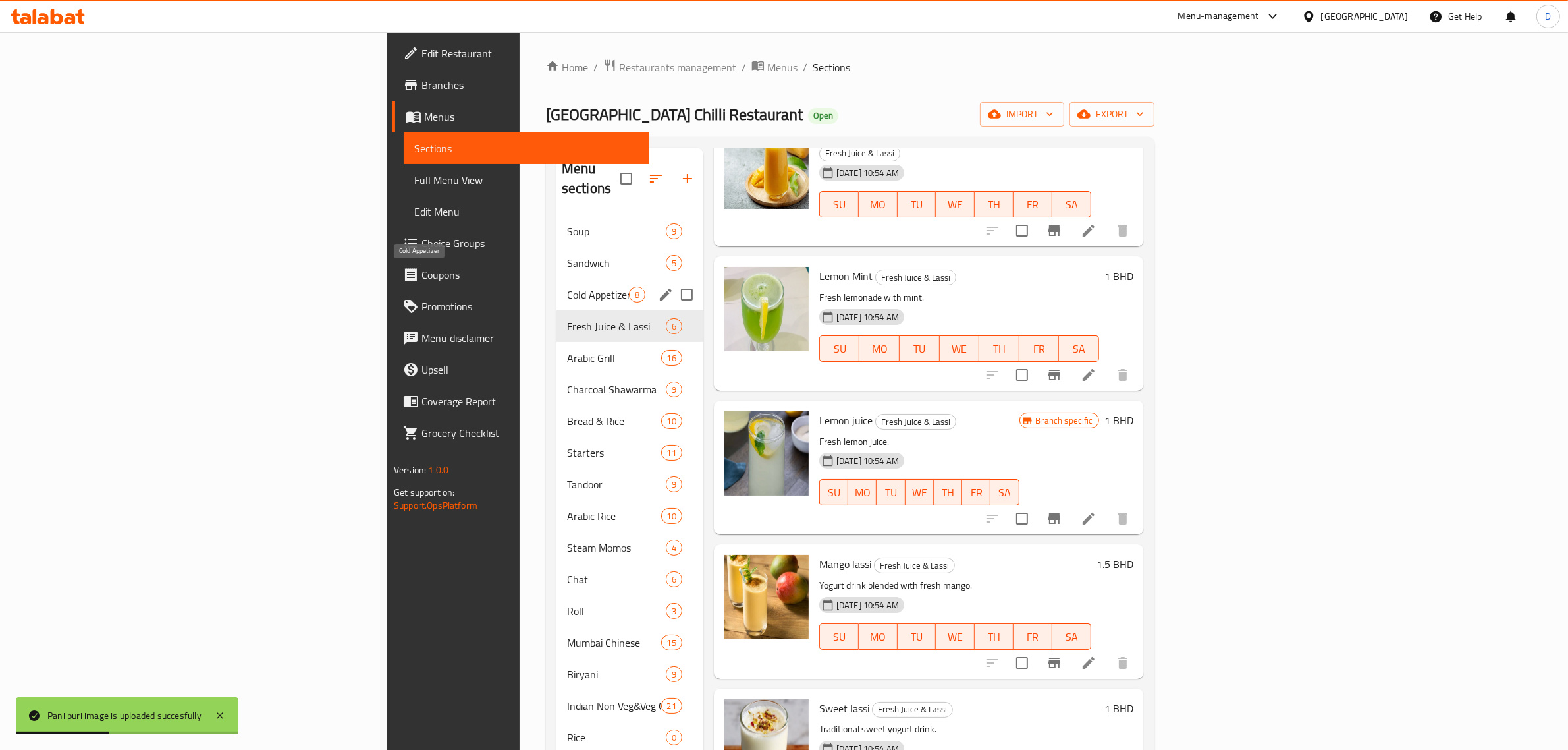
click at [567, 287] on span "Cold Appetizer" at bounding box center [597, 294] width 62 height 16
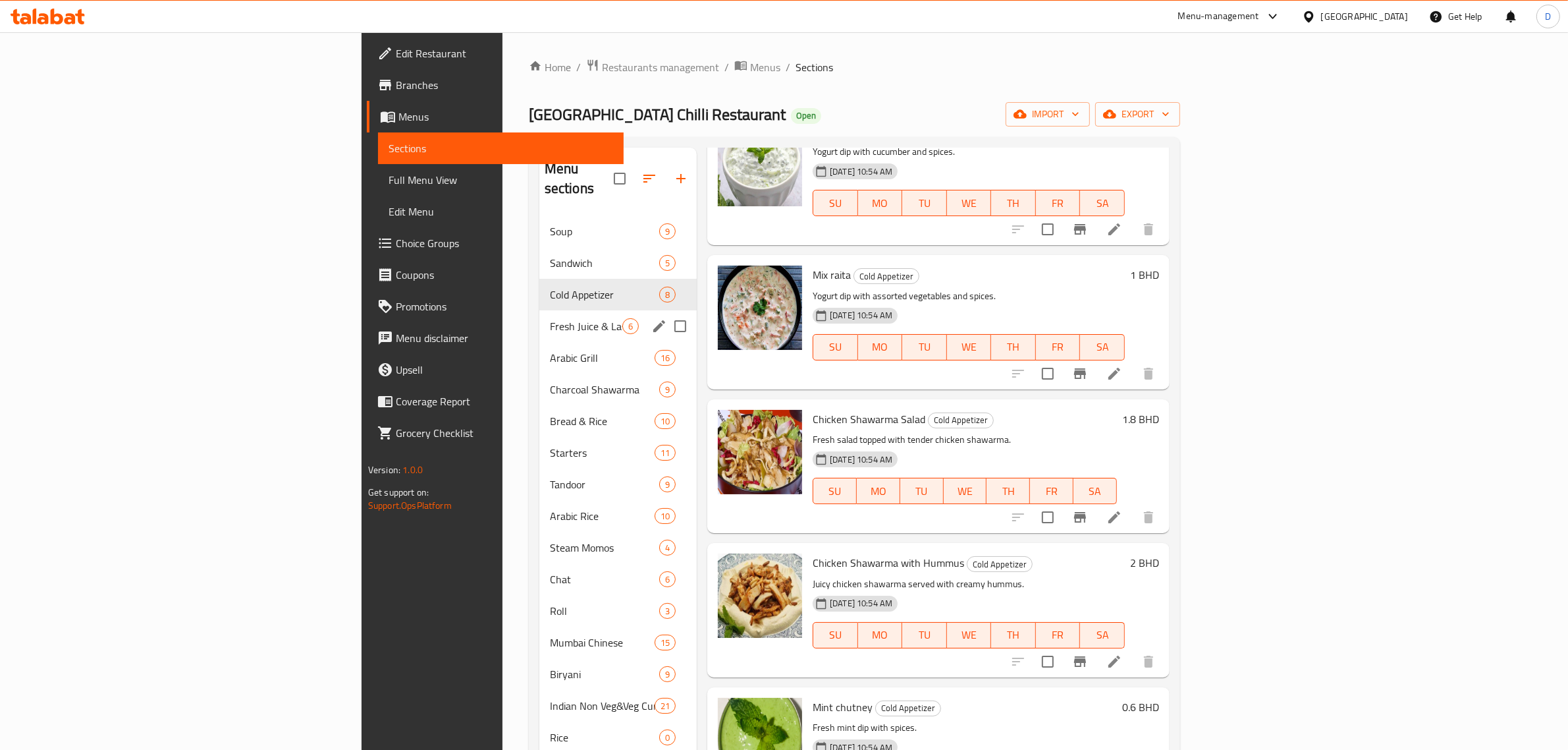
click at [540, 310] on div "Fresh Juice & Lassi 6" at bounding box center [618, 326] width 157 height 31
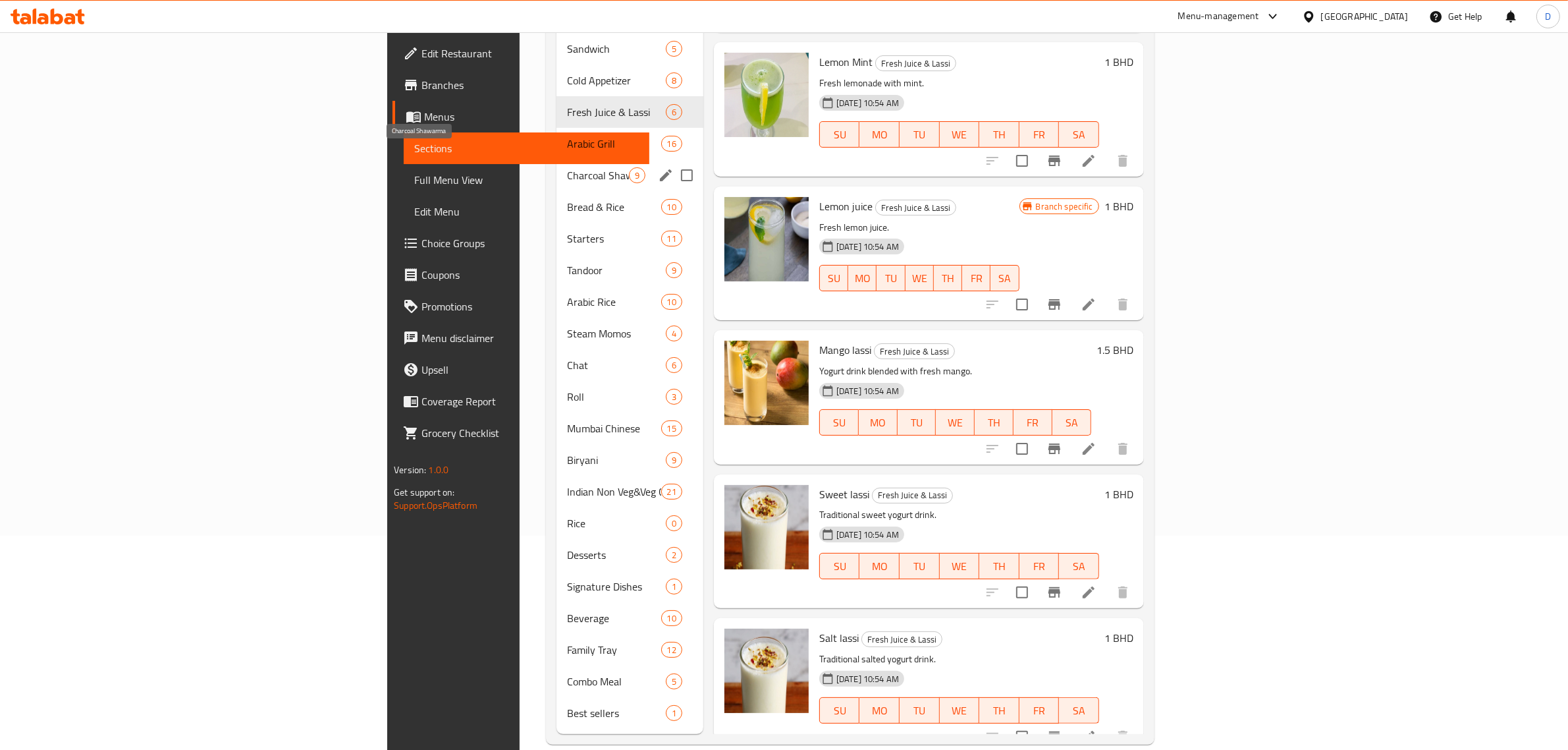
click at [567, 136] on span "Arabic Grill" at bounding box center [614, 143] width 94 height 16
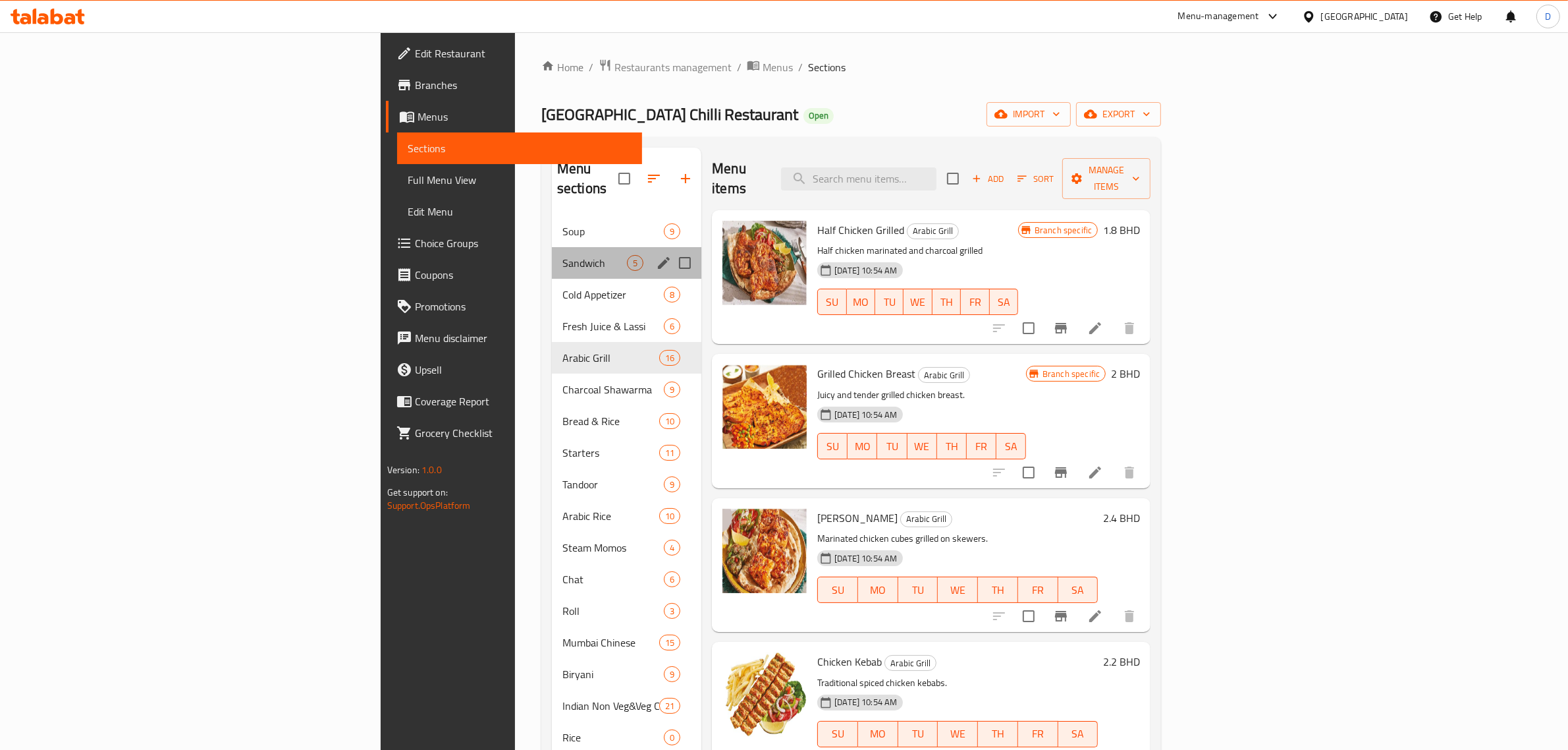
click at [552, 258] on div "Sandwich 5" at bounding box center [626, 263] width 149 height 31
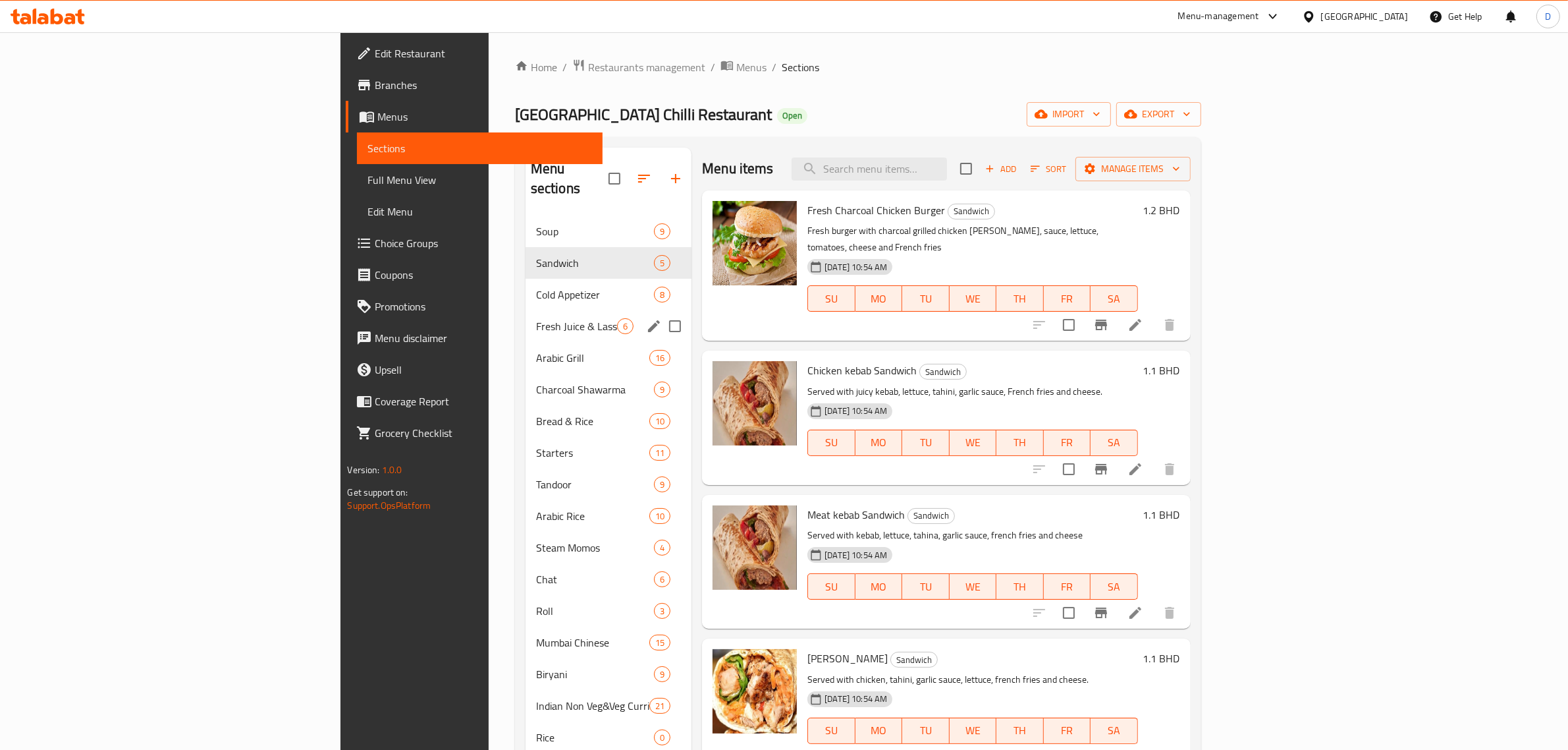
click at [536, 318] on span "Fresh Juice & Lassi" at bounding box center [577, 326] width 81 height 16
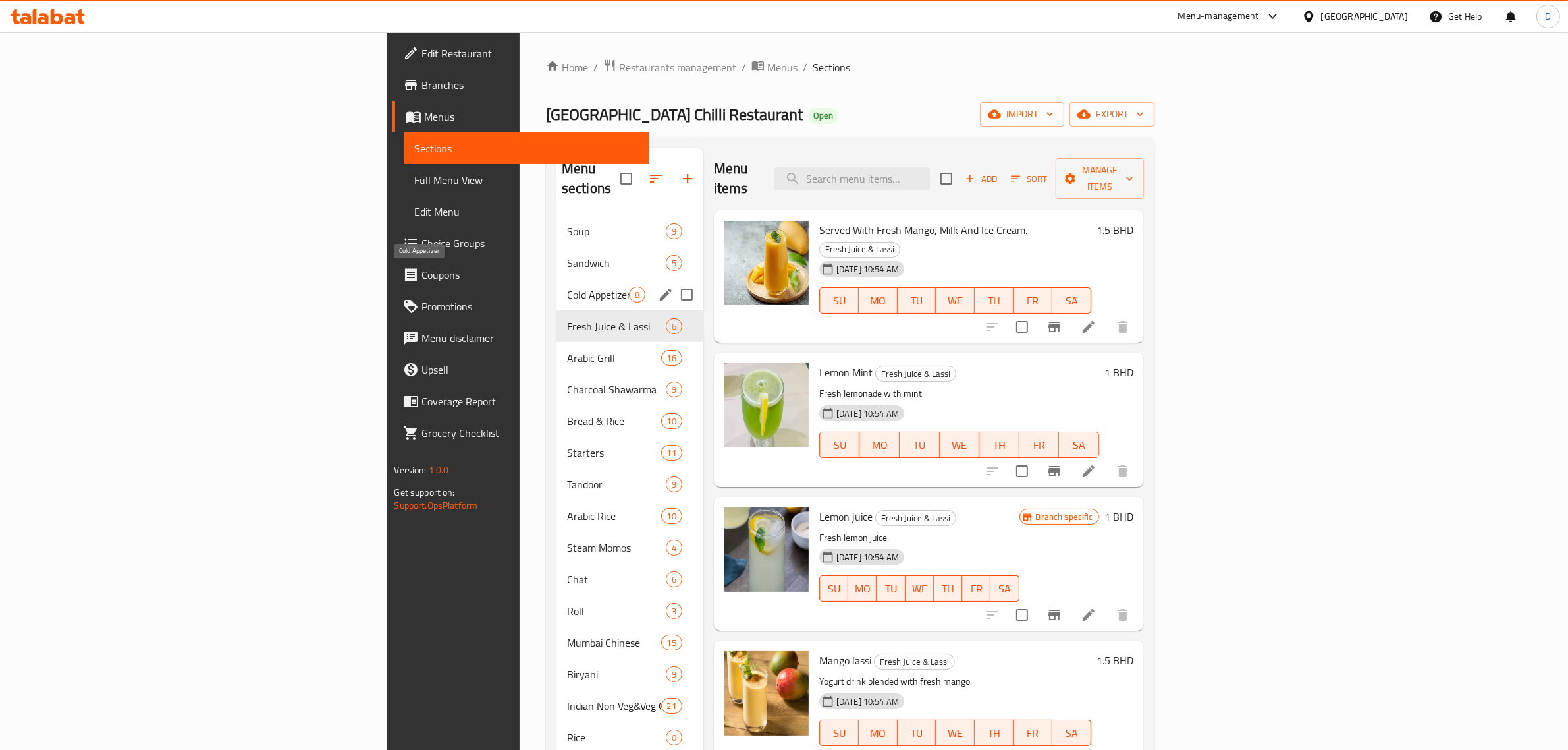
click at [567, 287] on span "Cold Appetizer" at bounding box center [597, 294] width 62 height 16
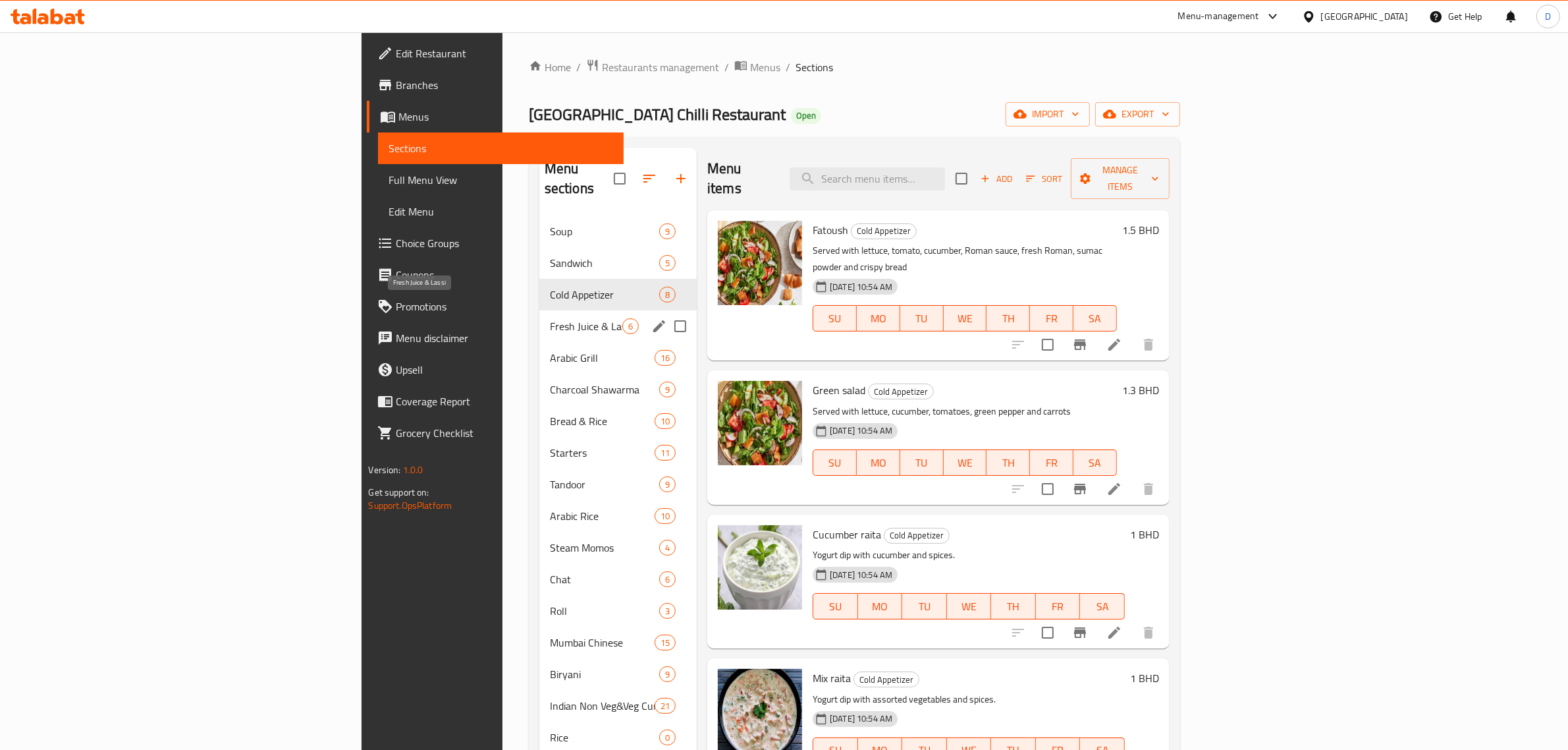
click at [540, 349] on div "Arabic Grill 16" at bounding box center [618, 358] width 157 height 31
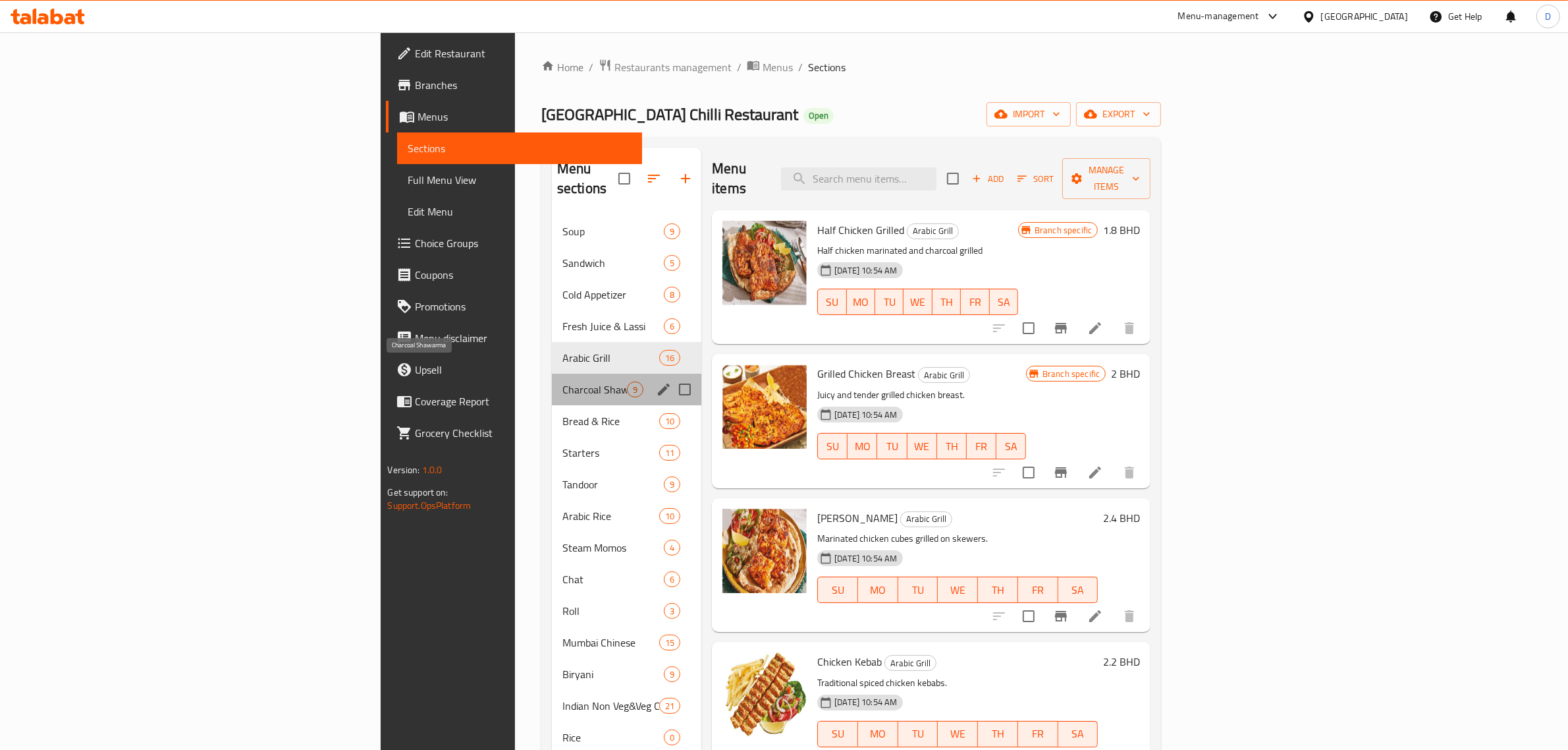
click at [563, 382] on span "Charcoal Shawarma" at bounding box center [595, 389] width 64 height 16
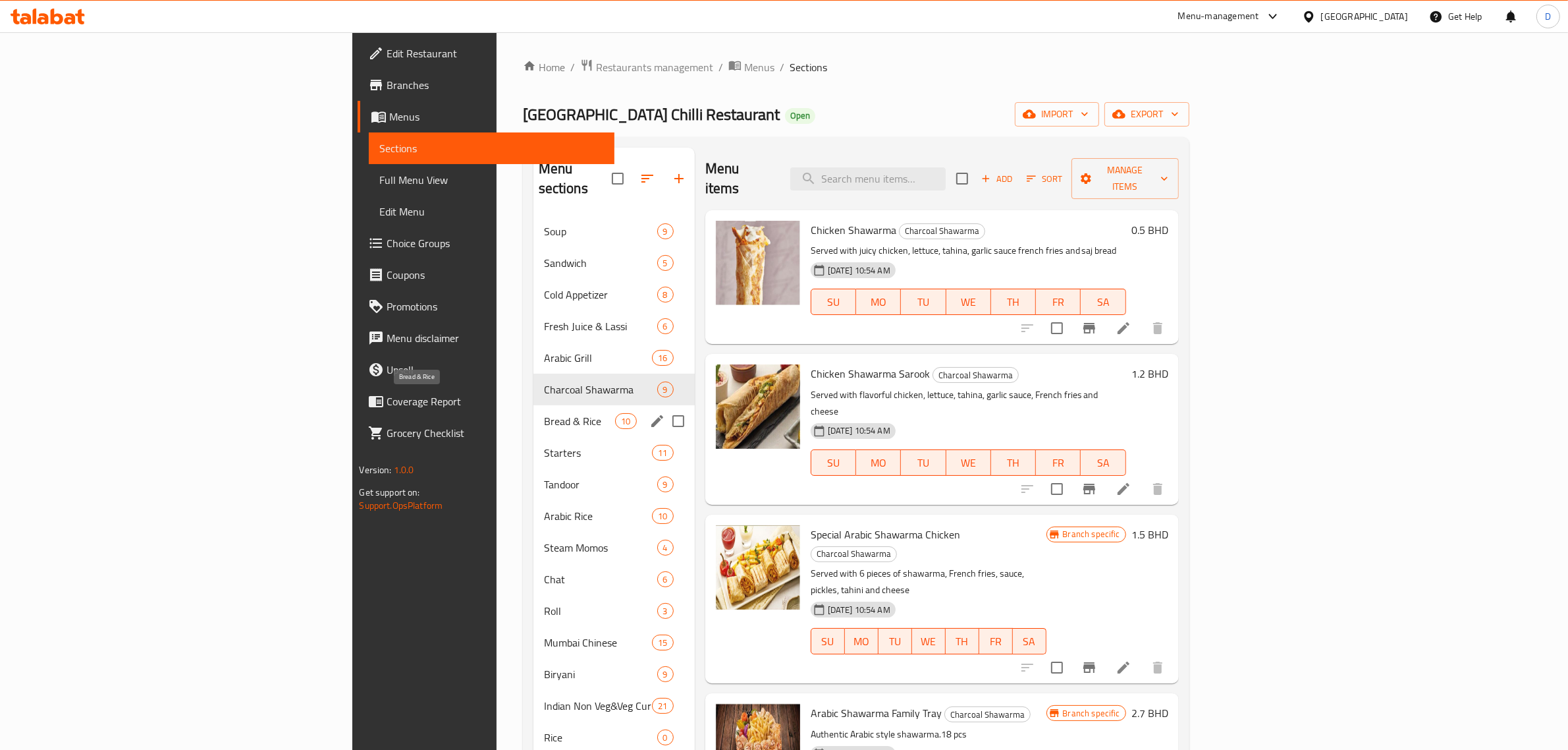
click at [544, 413] on span "Bread & Rice" at bounding box center [579, 420] width 72 height 16
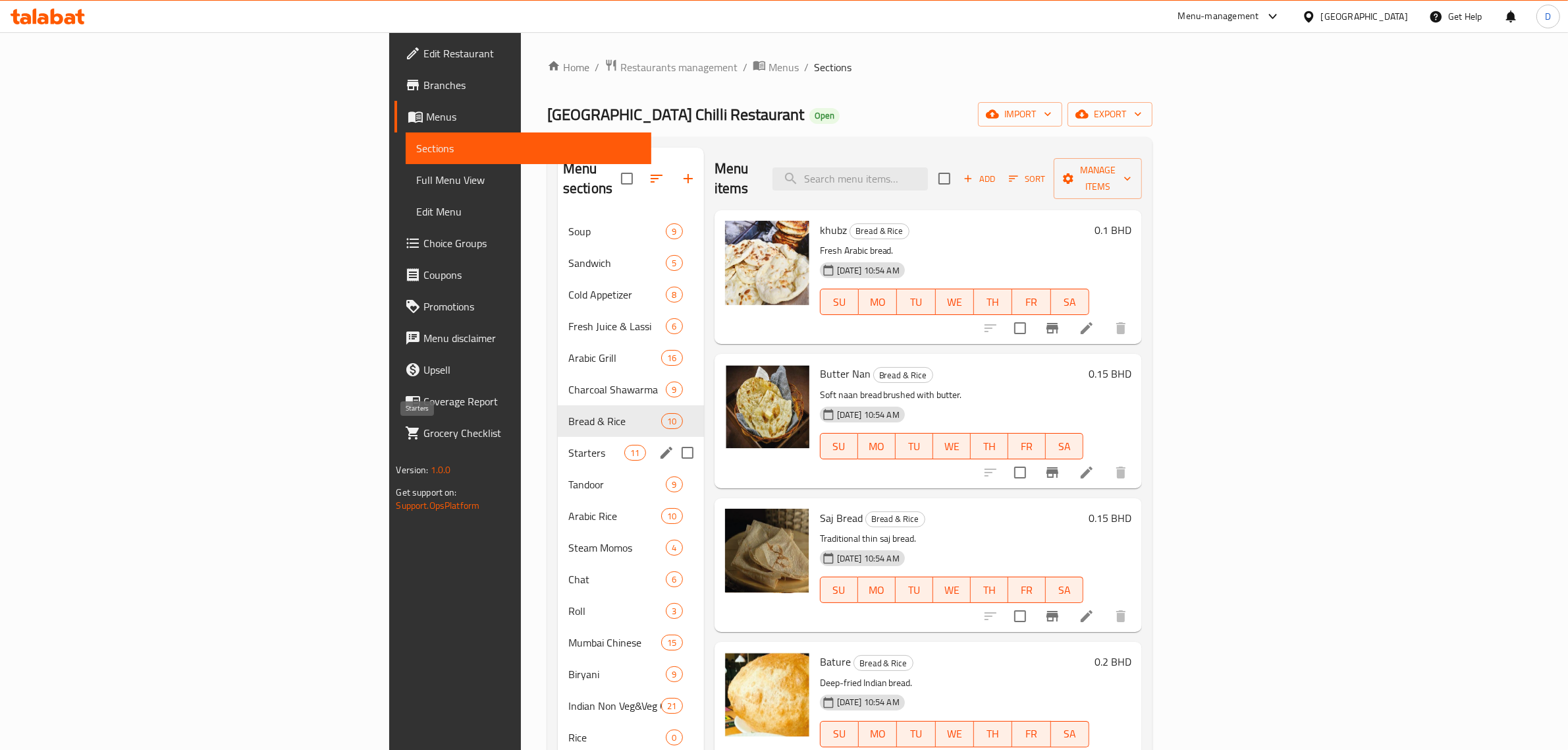
click at [558, 442] on div "Starters 11" at bounding box center [630, 452] width 146 height 31
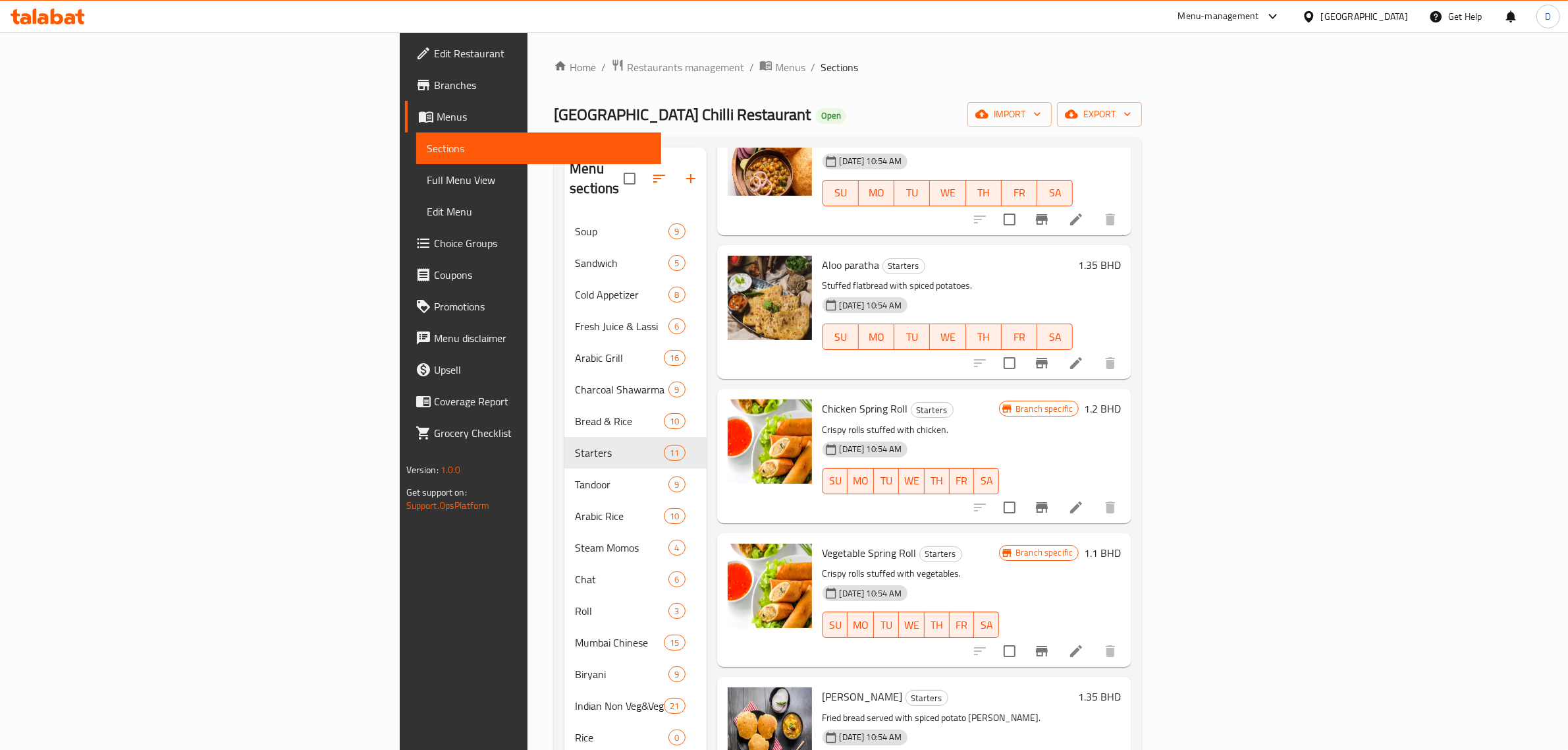
scroll to position [835, 0]
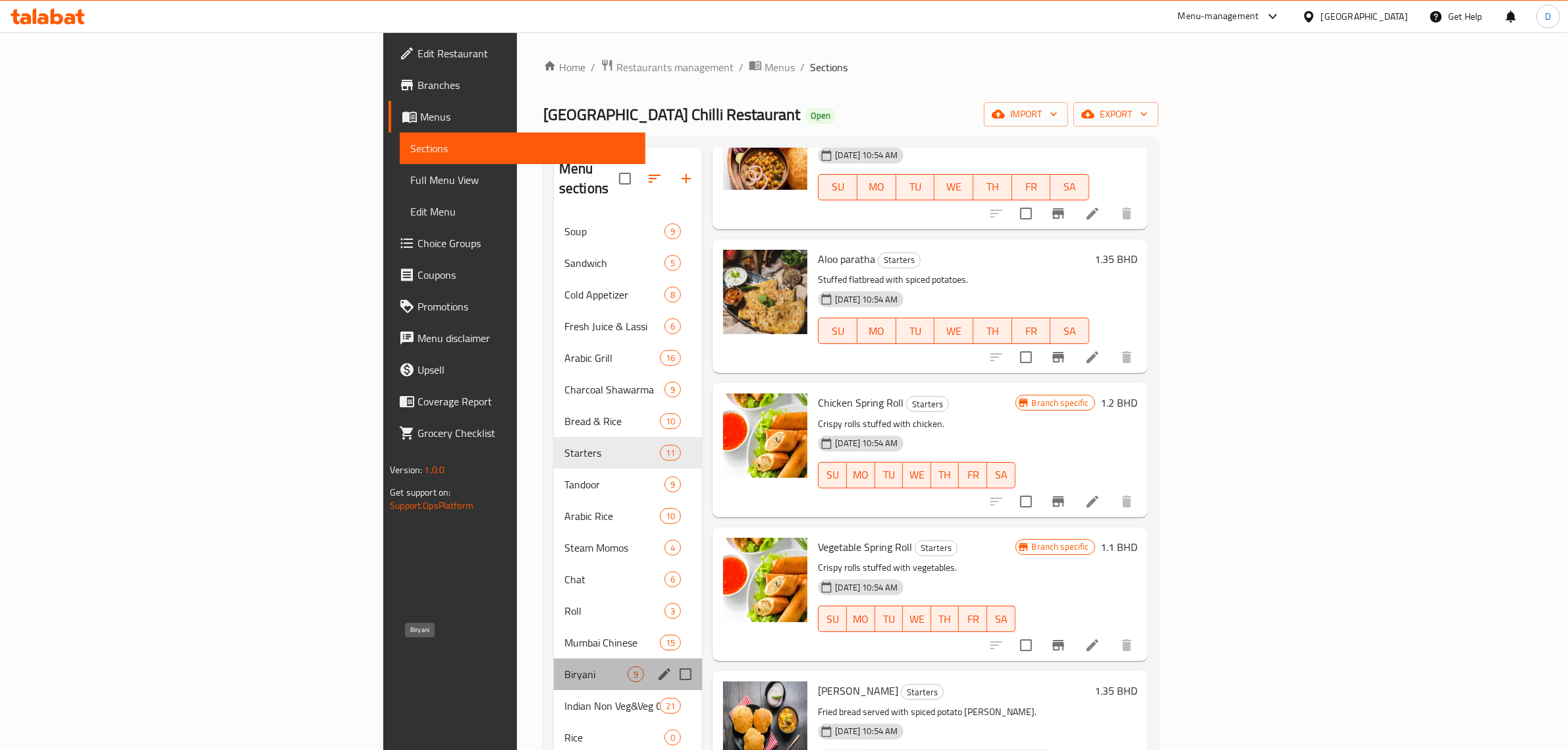
click at [564, 666] on span "Biryani" at bounding box center [596, 673] width 63 height 16
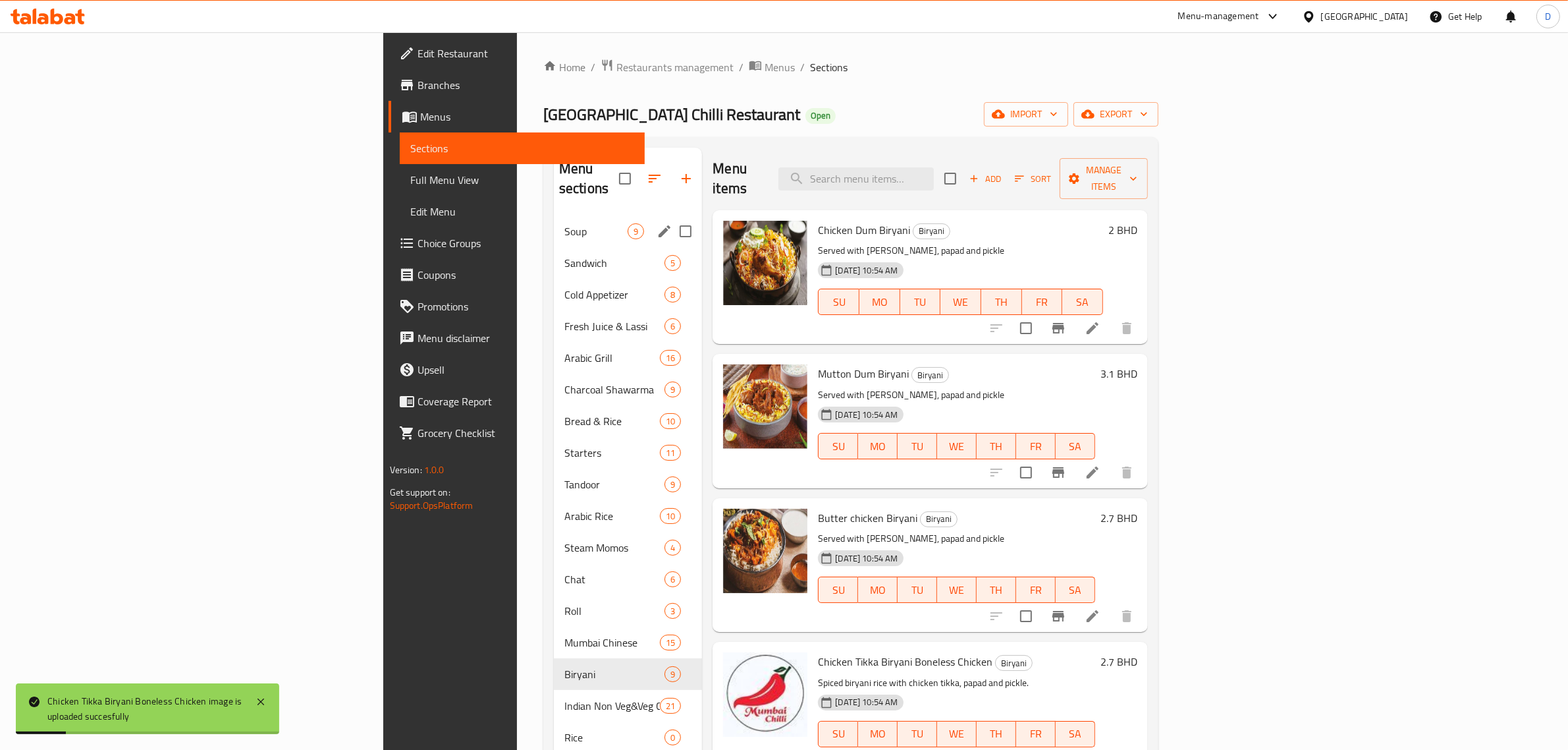
click at [564, 223] on span "Soup" at bounding box center [596, 231] width 63 height 16
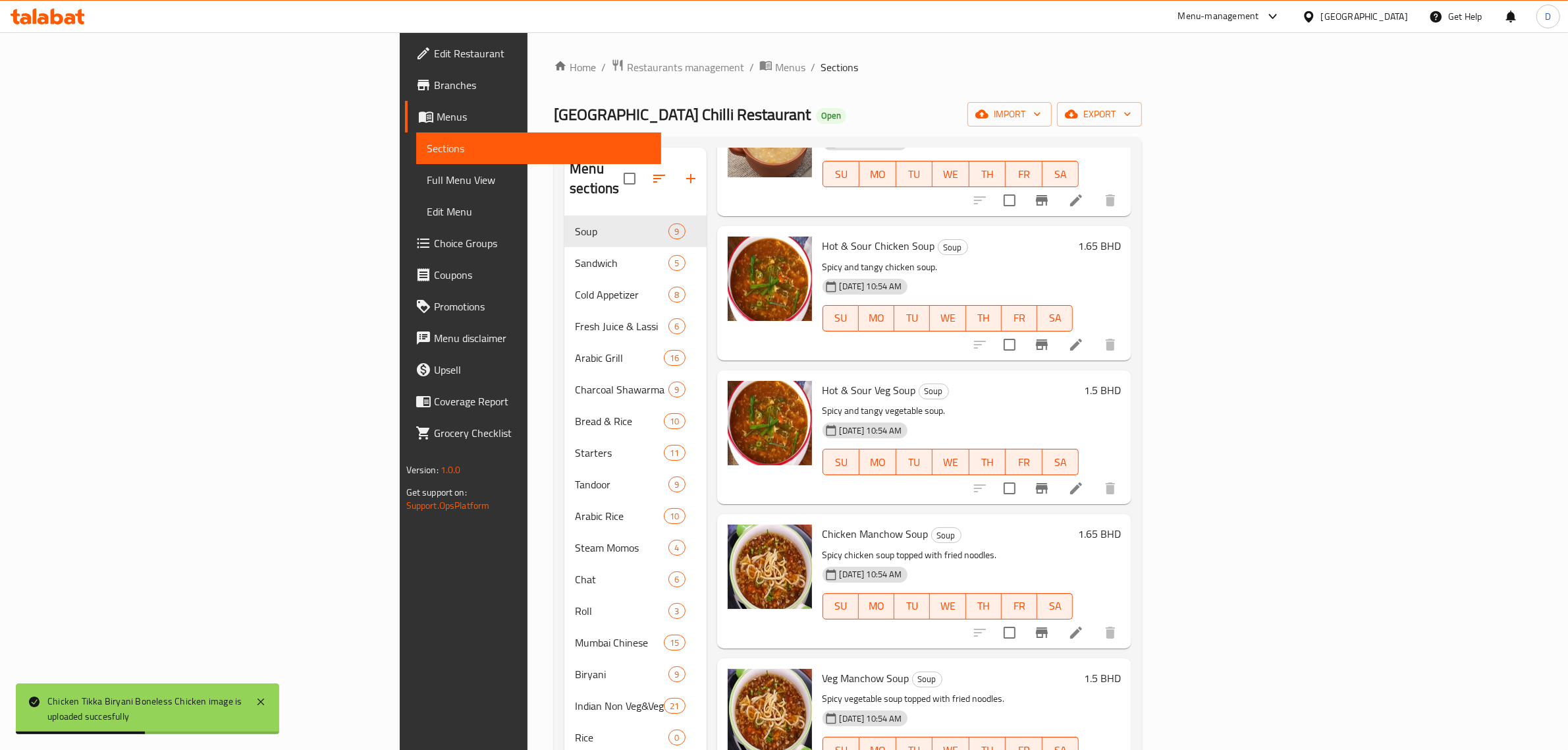
scroll to position [547, 0]
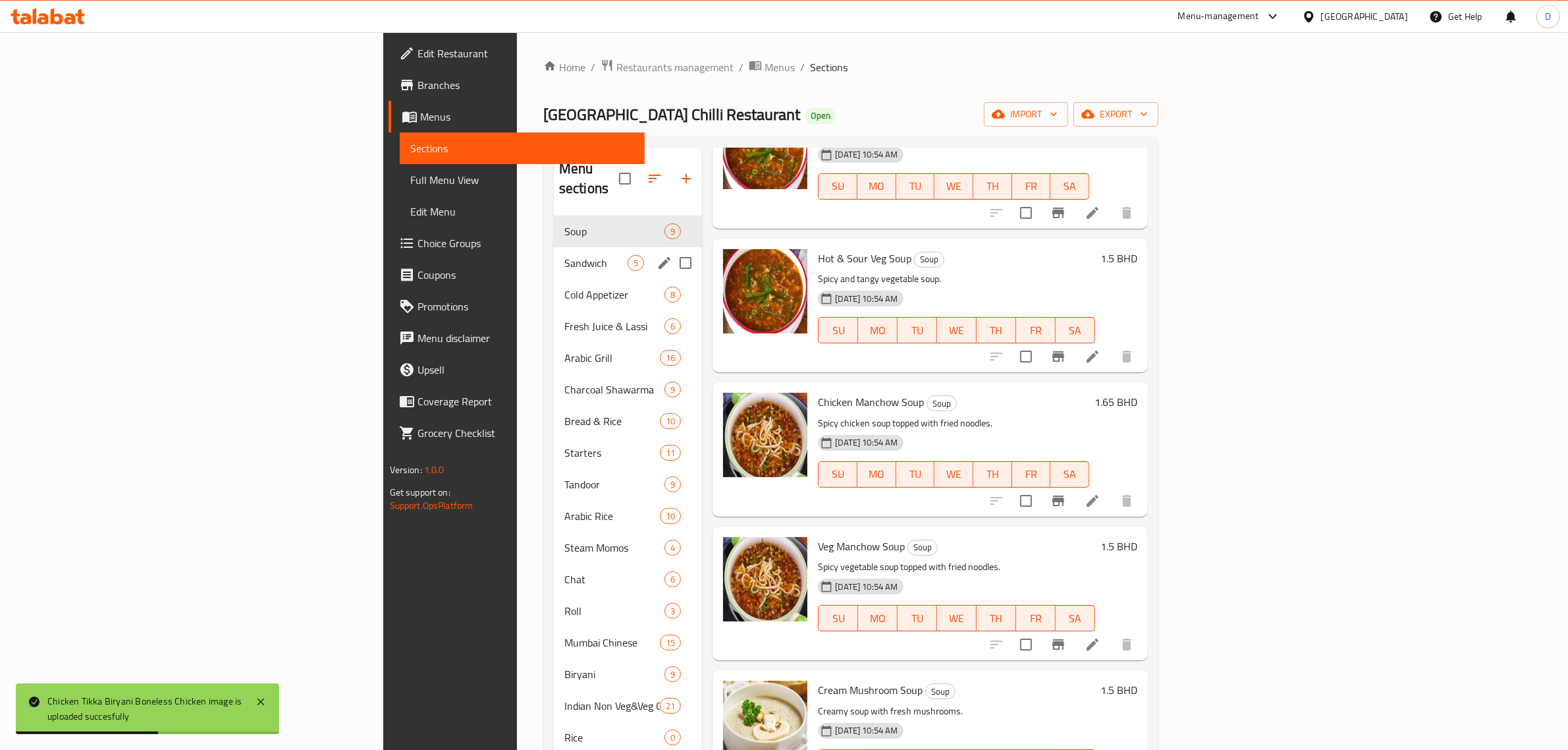
click at [554, 247] on div "Sandwich 5" at bounding box center [628, 263] width 148 height 31
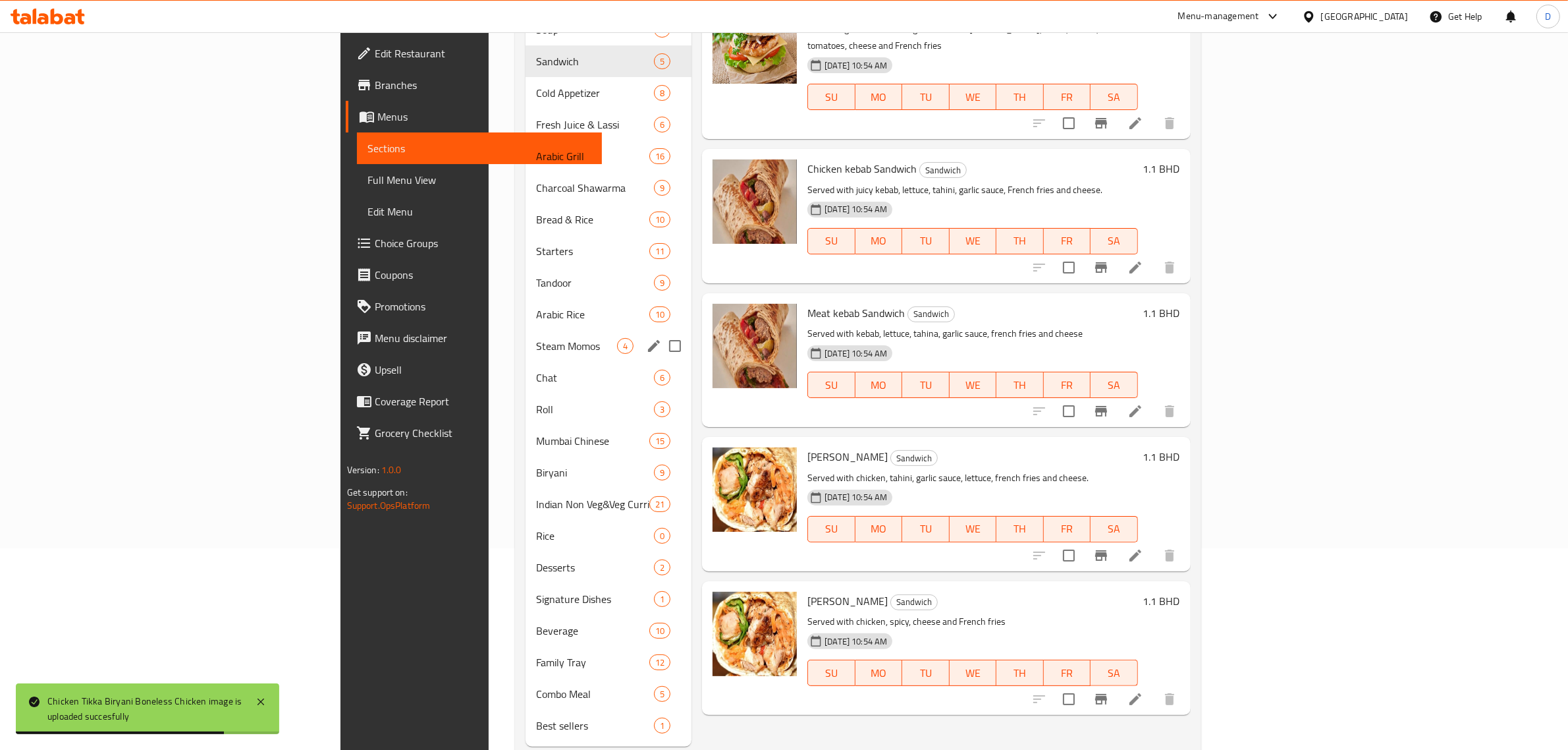
scroll to position [214, 0]
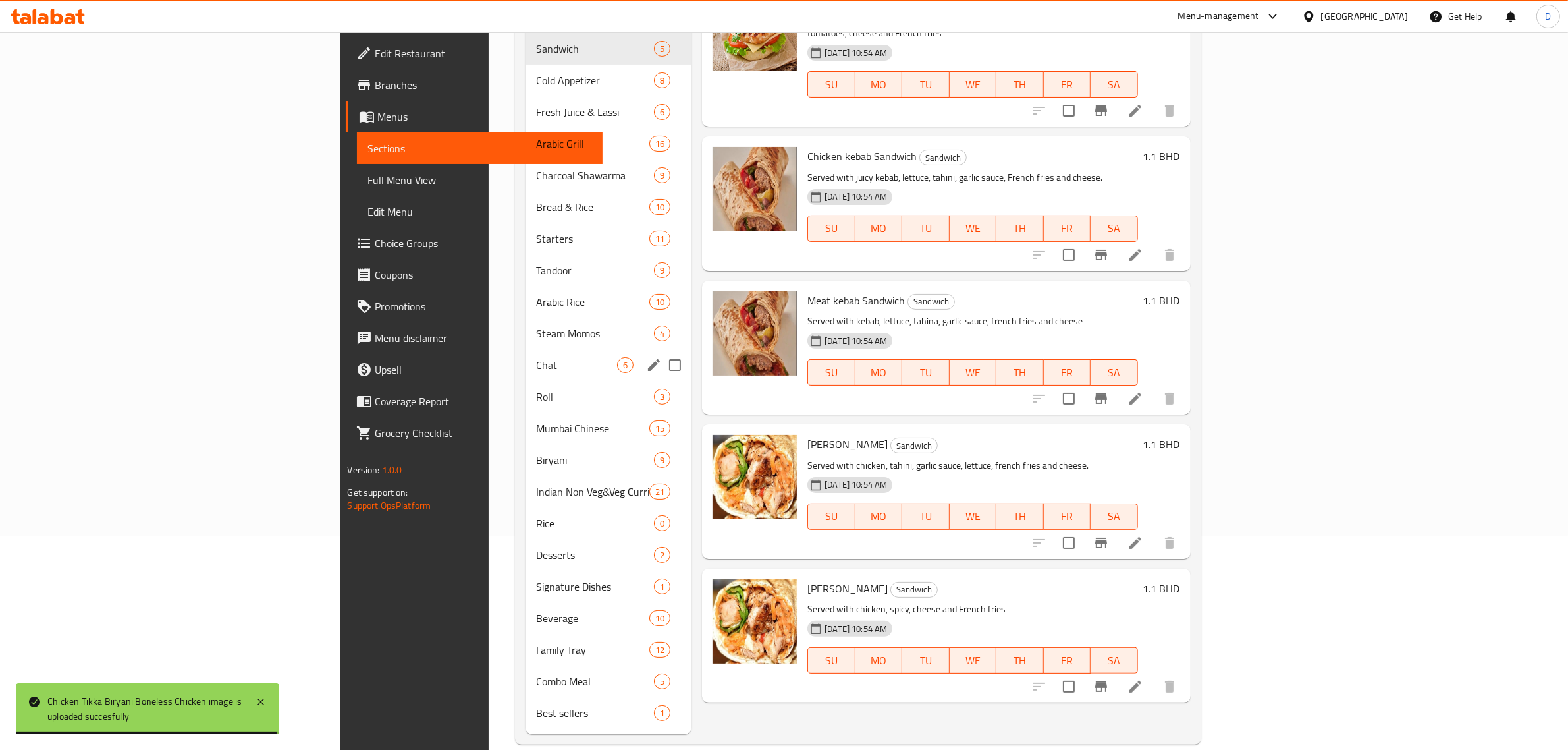
click at [526, 349] on div "Chat 6" at bounding box center [608, 365] width 166 height 31
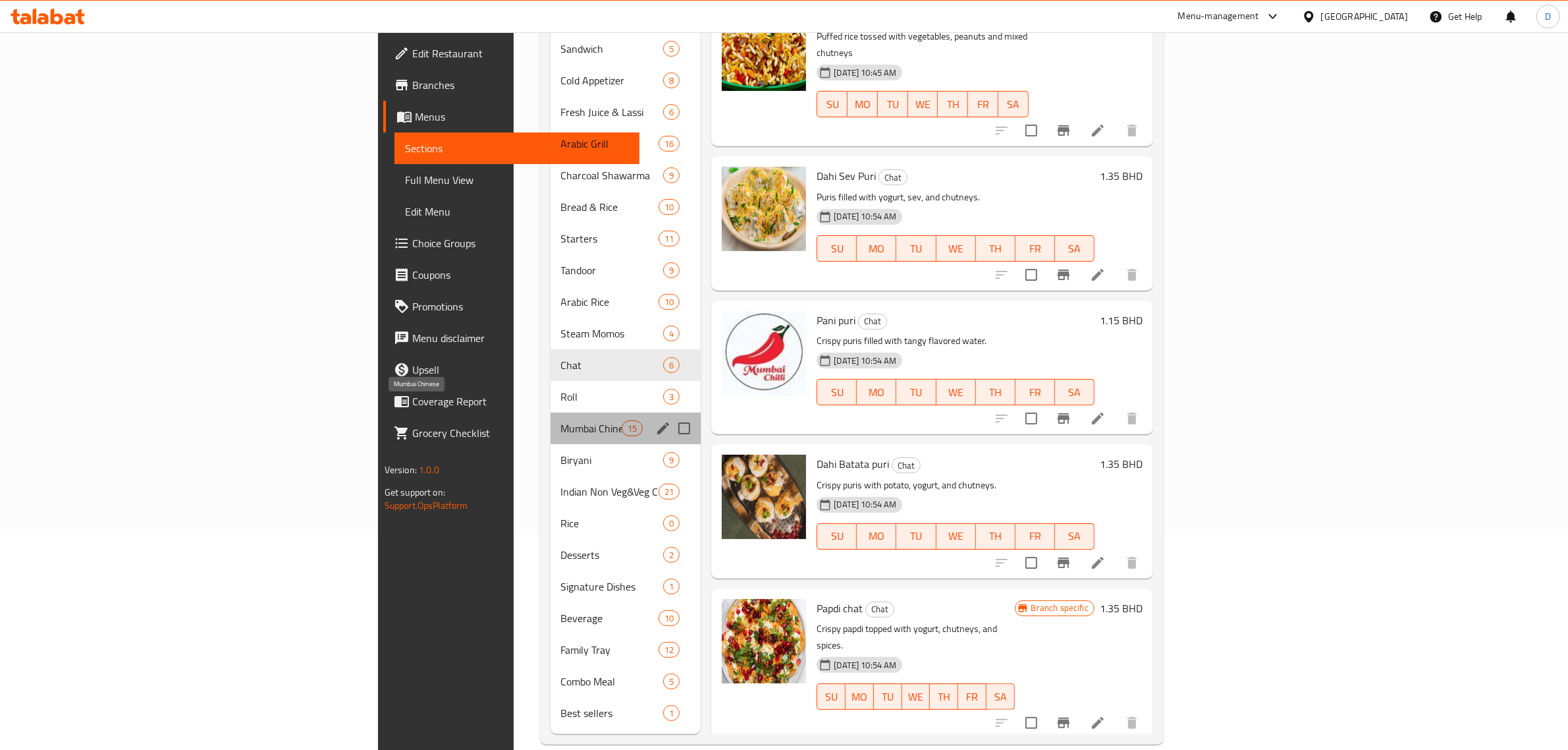
click at [561, 420] on span "Mumbai Chinese" at bounding box center [592, 428] width 61 height 16
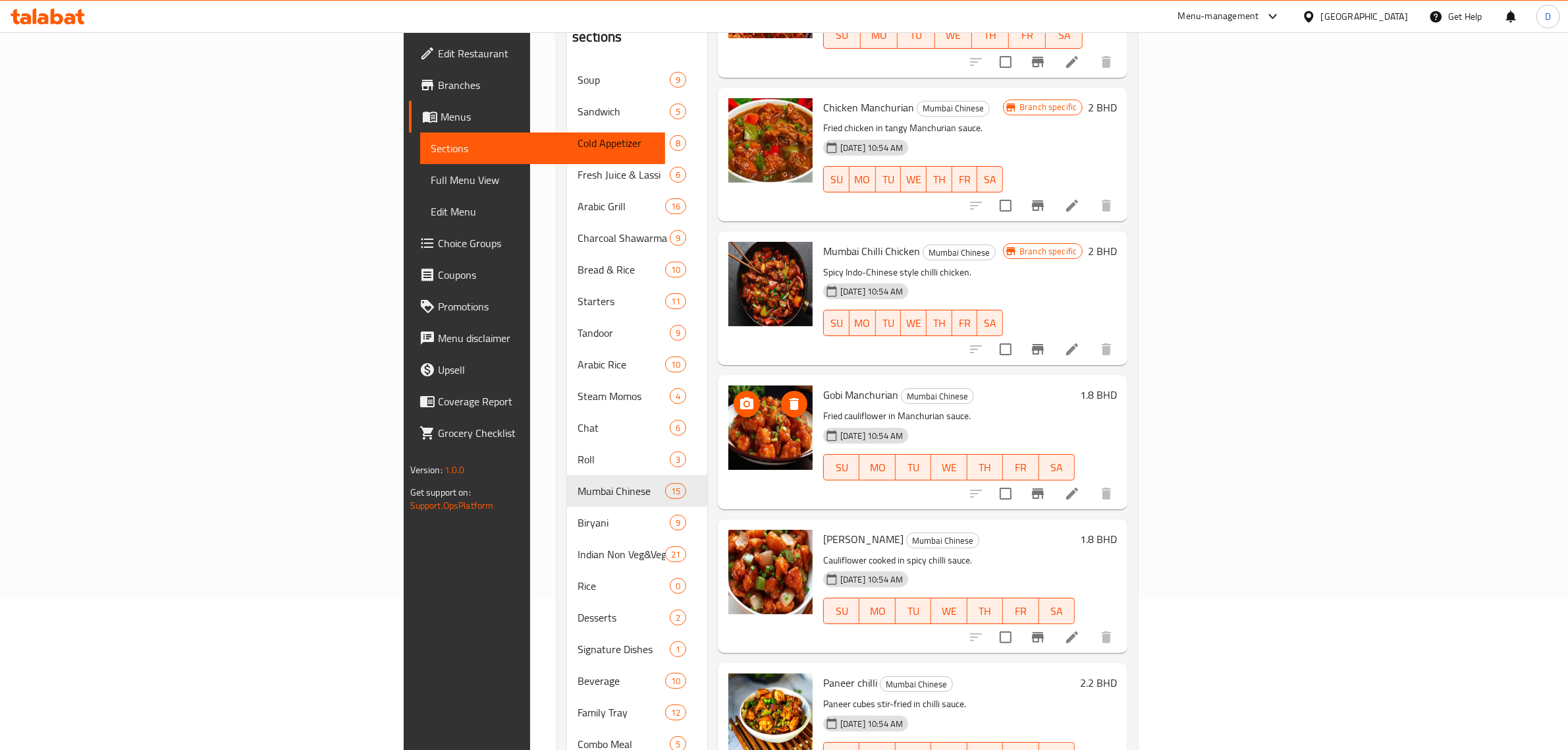
scroll to position [214, 0]
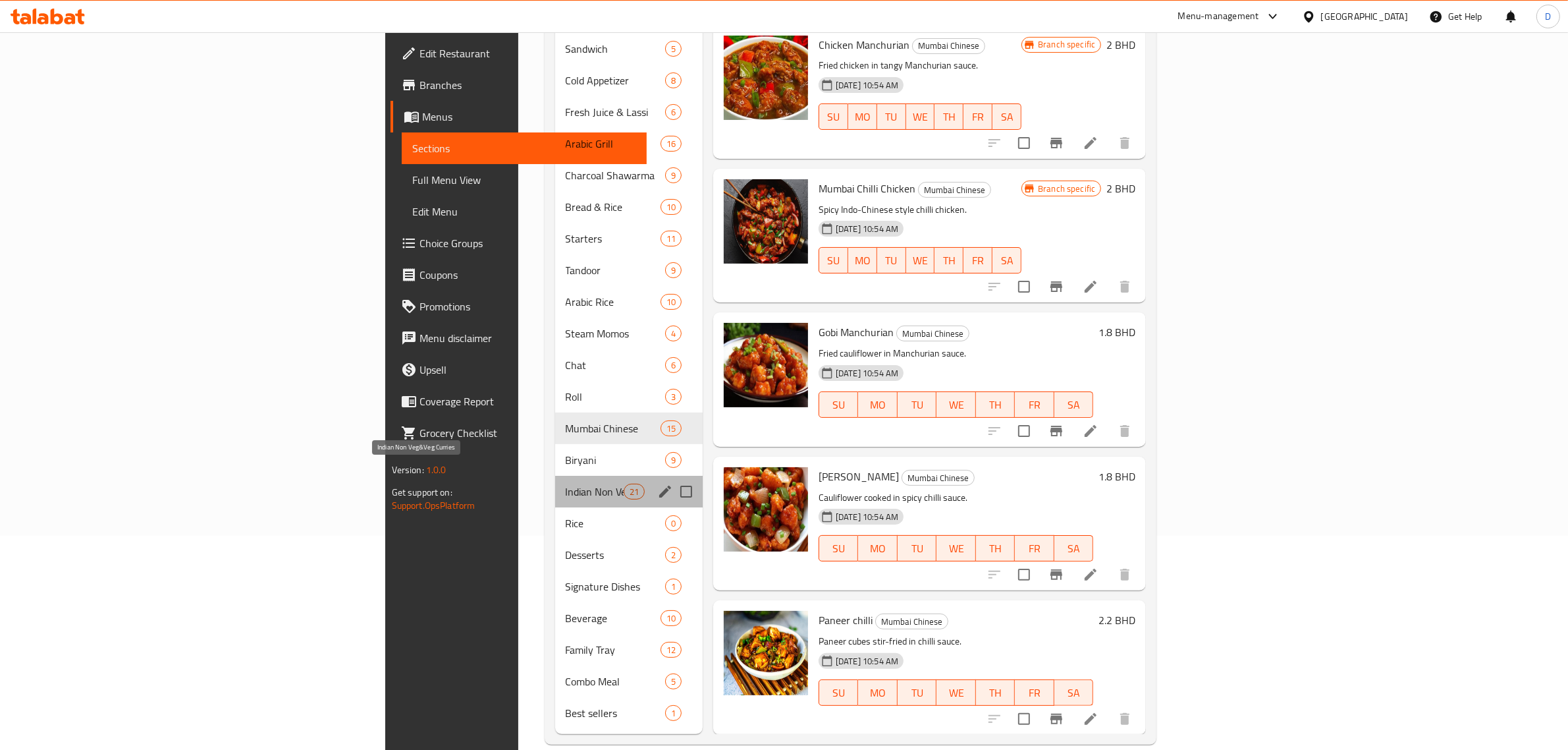
click at [566, 484] on span "Indian Non Veg&Veg Curries" at bounding box center [595, 491] width 58 height 16
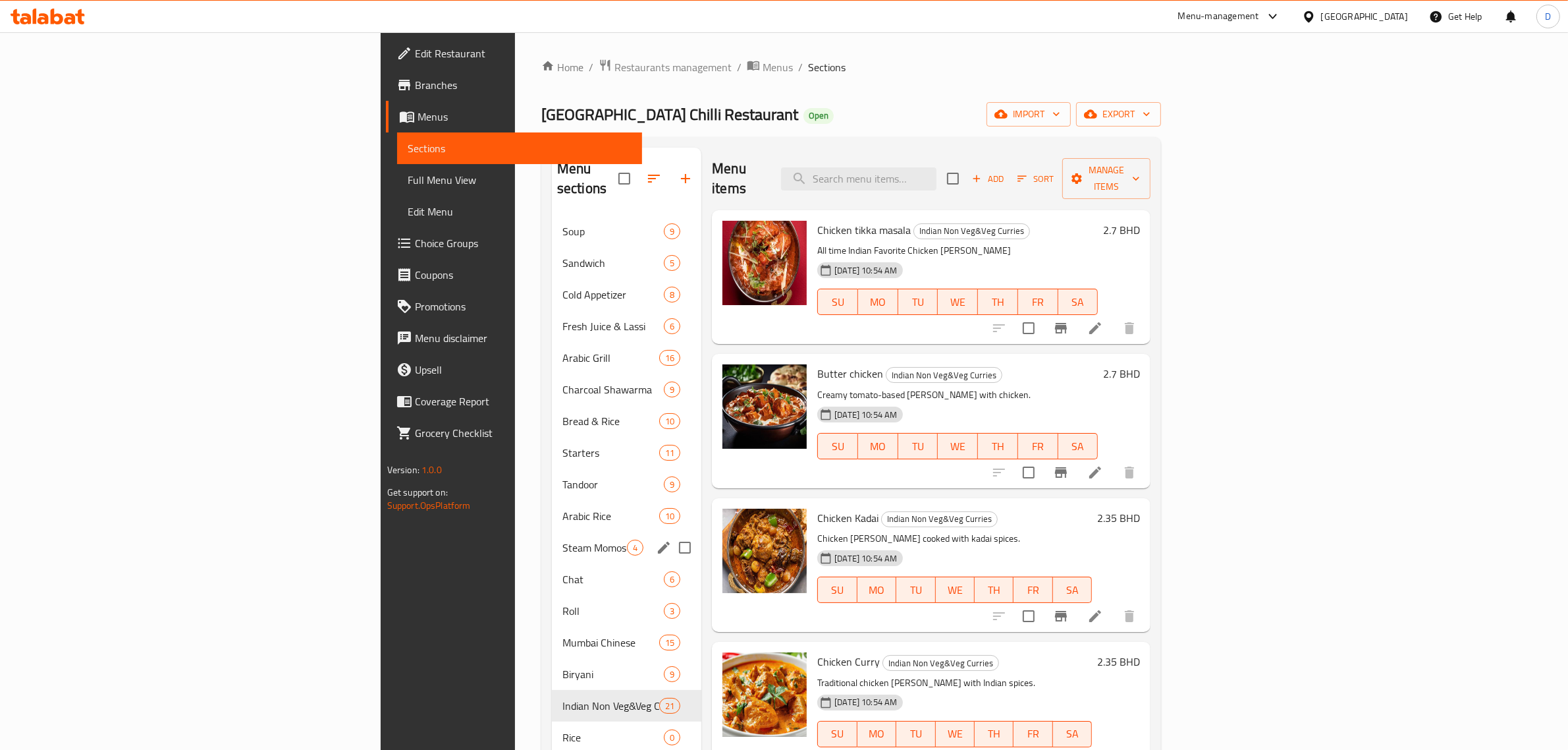
scroll to position [214, 0]
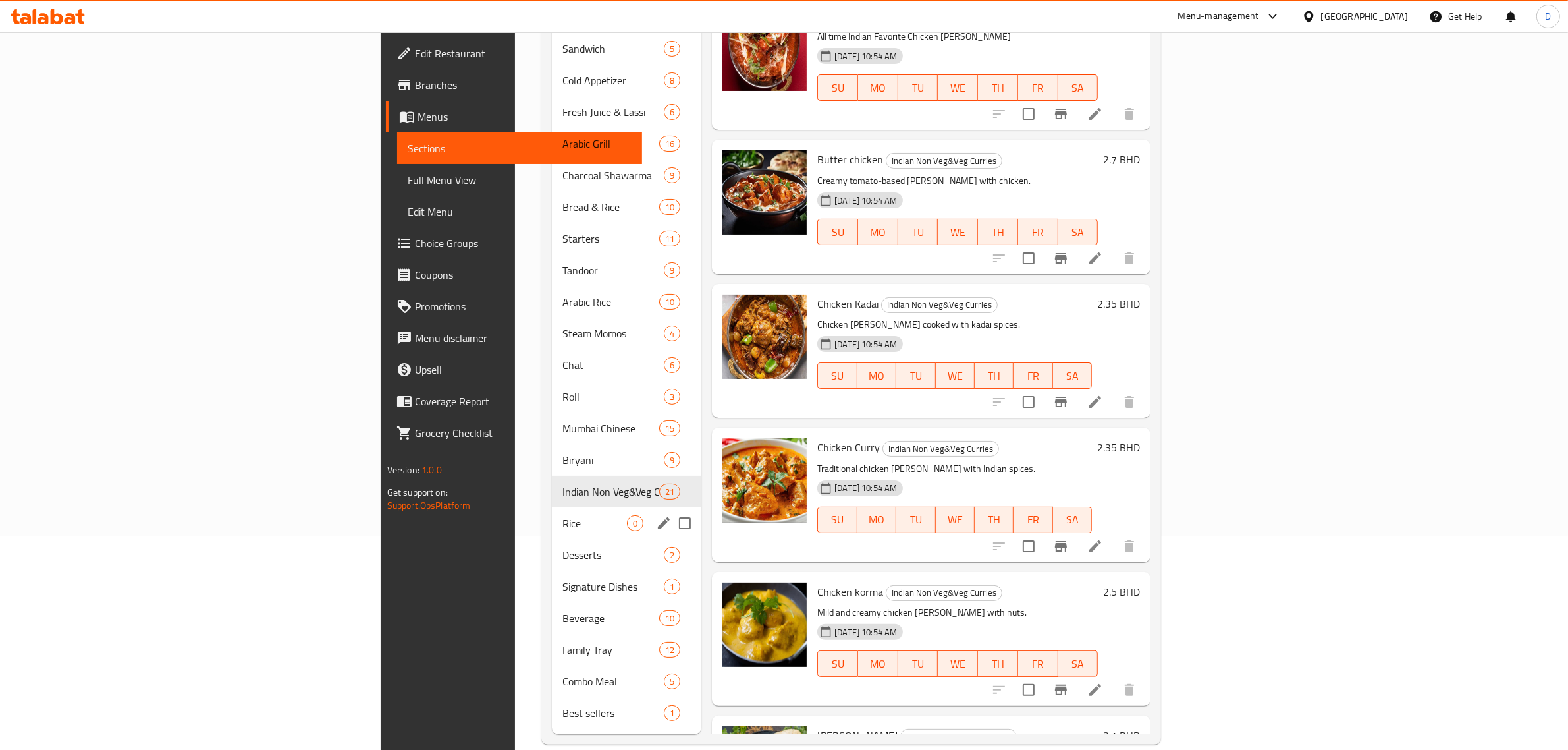
click at [552, 518] on div "Rice 0" at bounding box center [626, 523] width 149 height 31
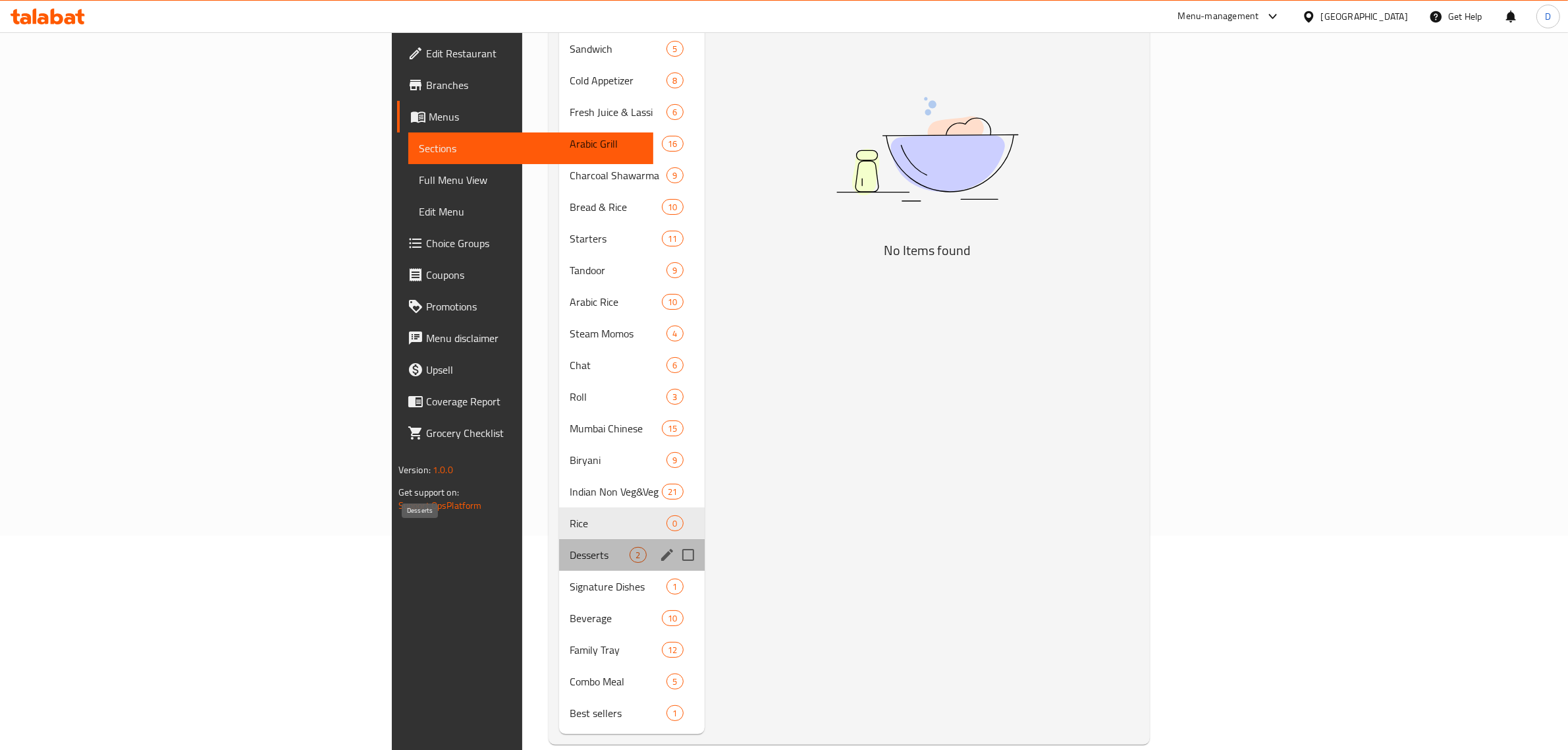
click at [569, 546] on span "Desserts" at bounding box center [599, 554] width 60 height 16
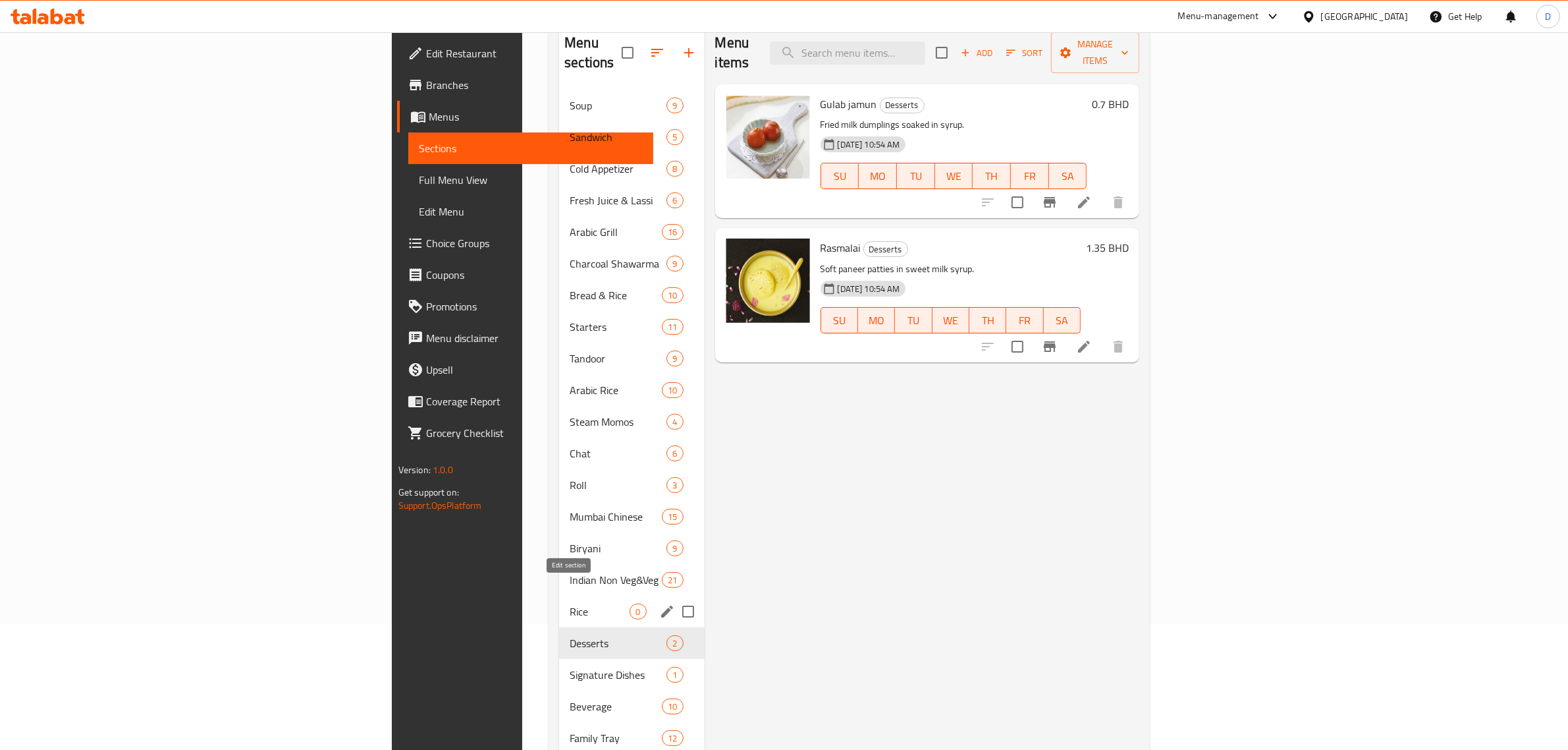
scroll to position [214, 0]
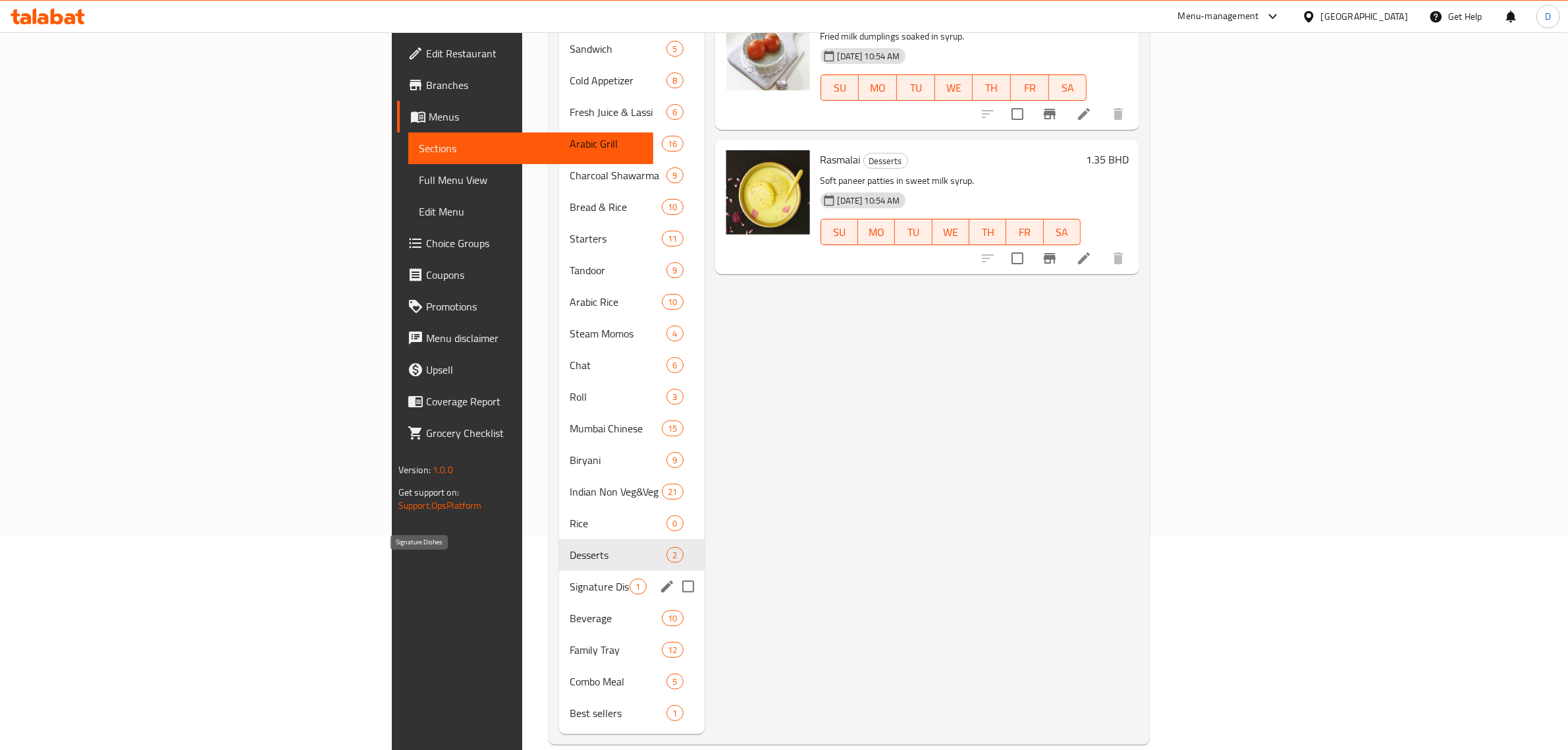
click at [559, 574] on div "Signature Dishes 1" at bounding box center [632, 586] width 145 height 31
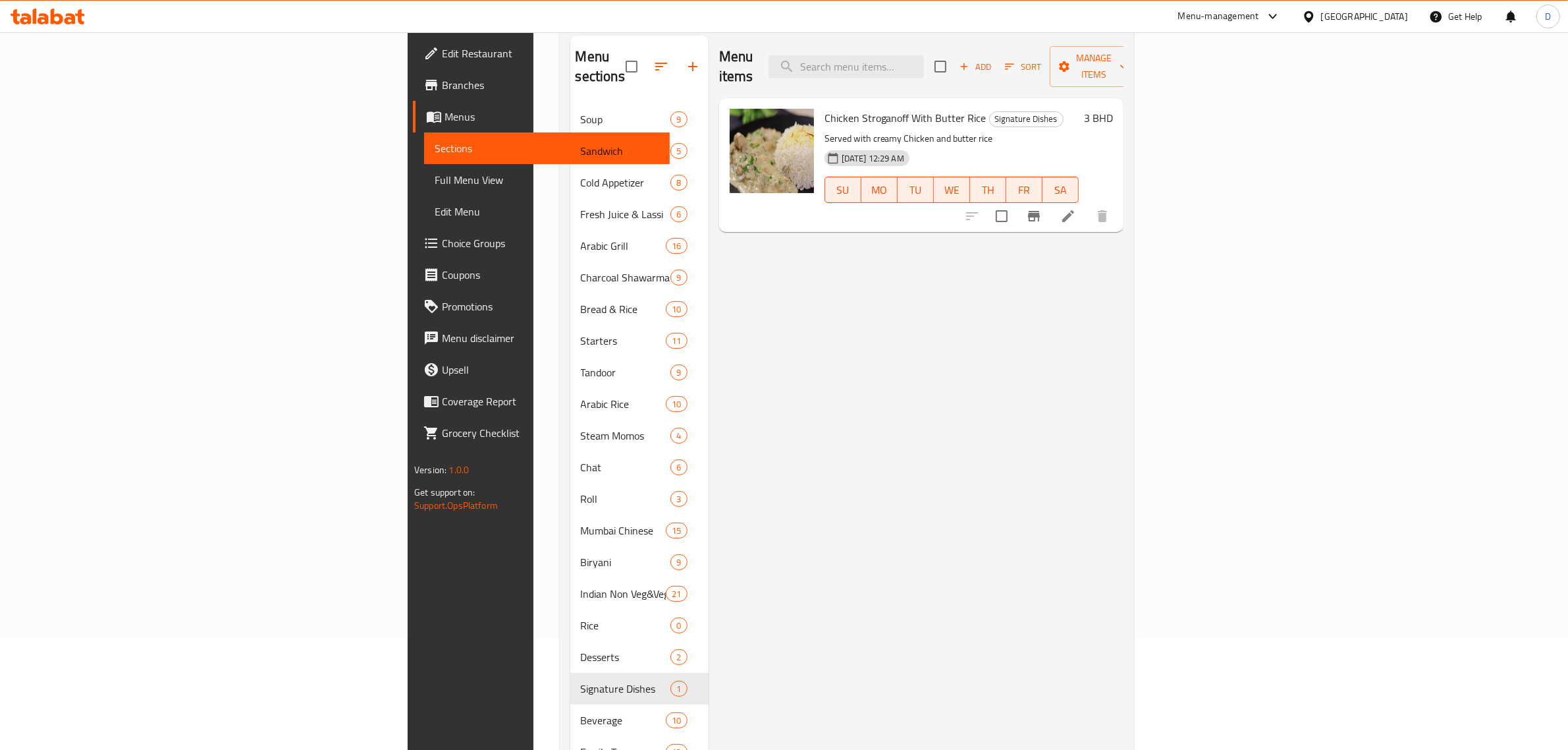
scroll to position [214, 0]
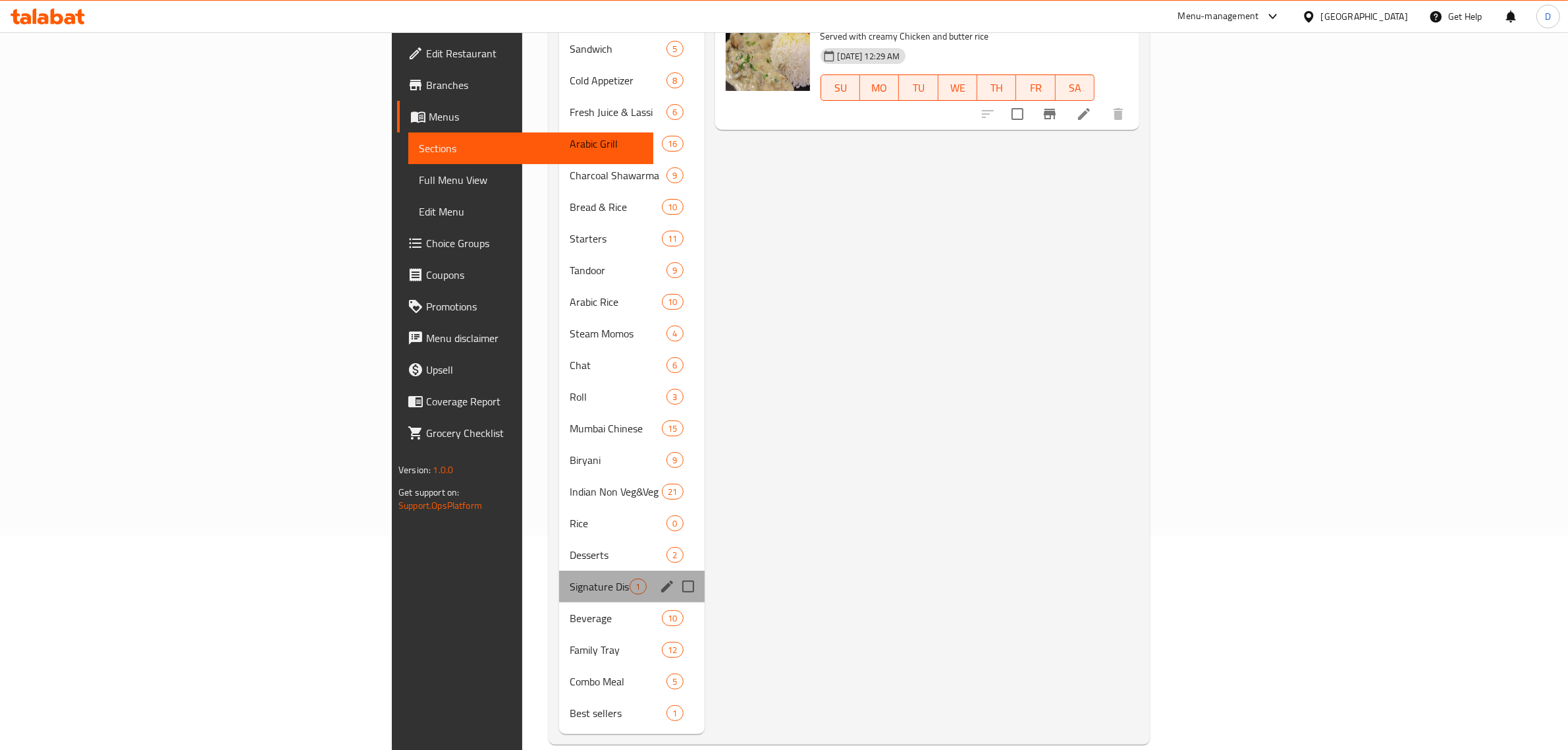
click at [559, 580] on div "Signature Dishes 1" at bounding box center [632, 586] width 145 height 31
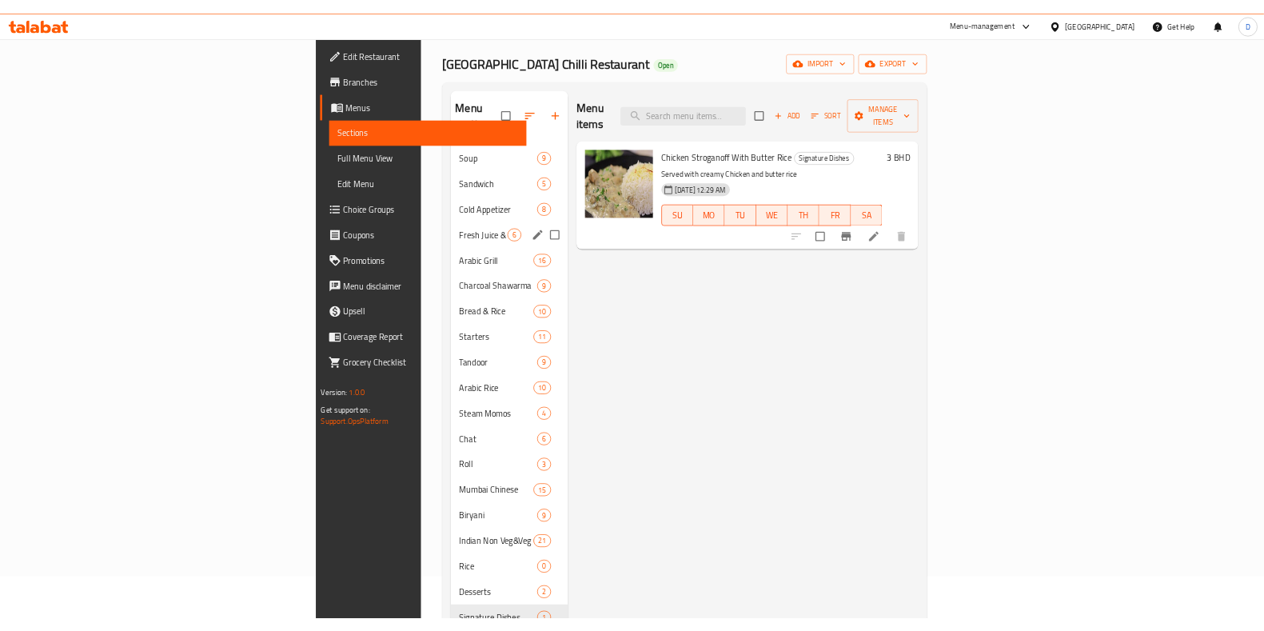
scroll to position [0, 0]
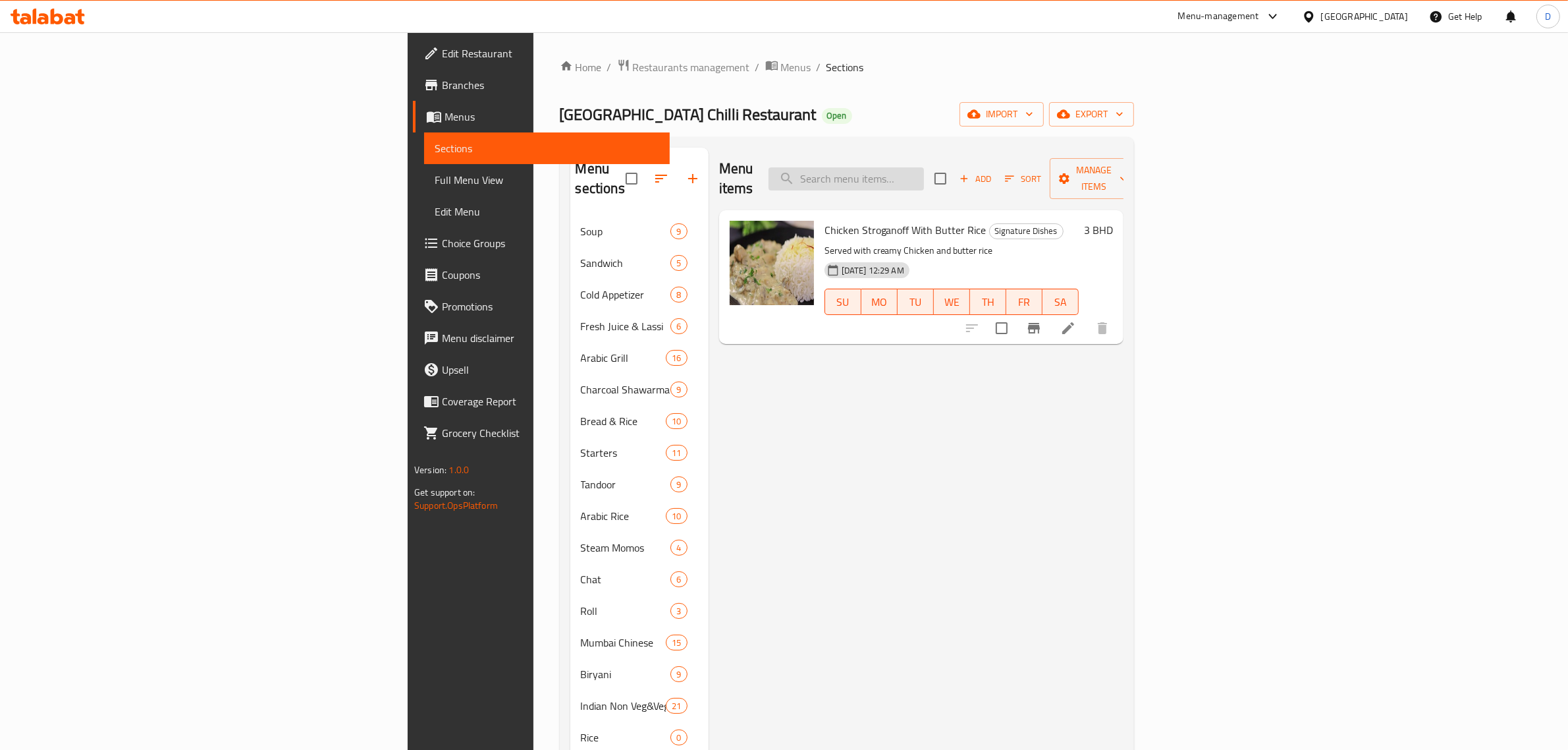
click at [924, 167] on input "search" at bounding box center [846, 179] width 156 height 23
type input "malabar"
